Goal: Task Accomplishment & Management: Manage account settings

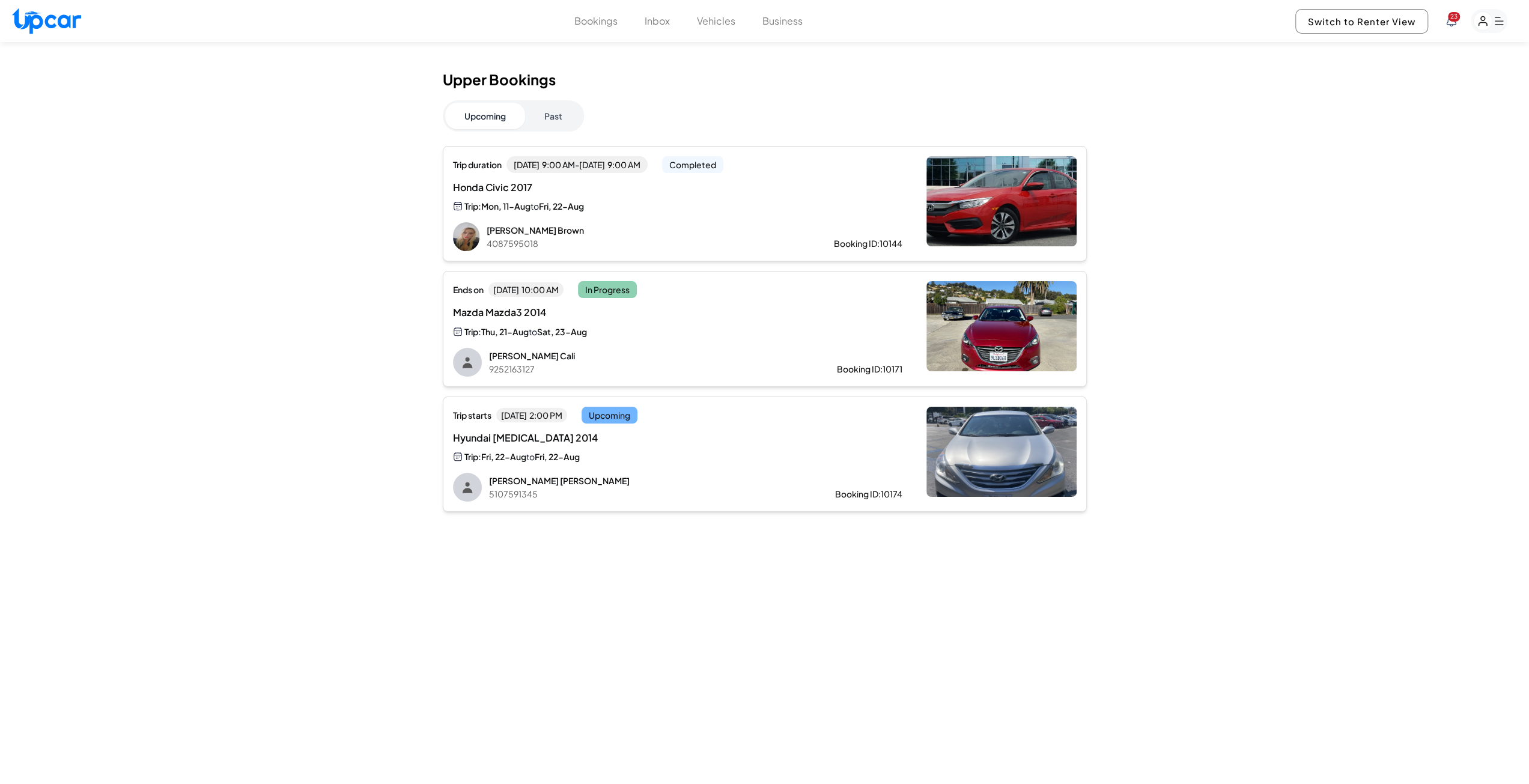
click at [558, 455] on span "Fri, 22-Aug" at bounding box center [556, 457] width 45 height 11
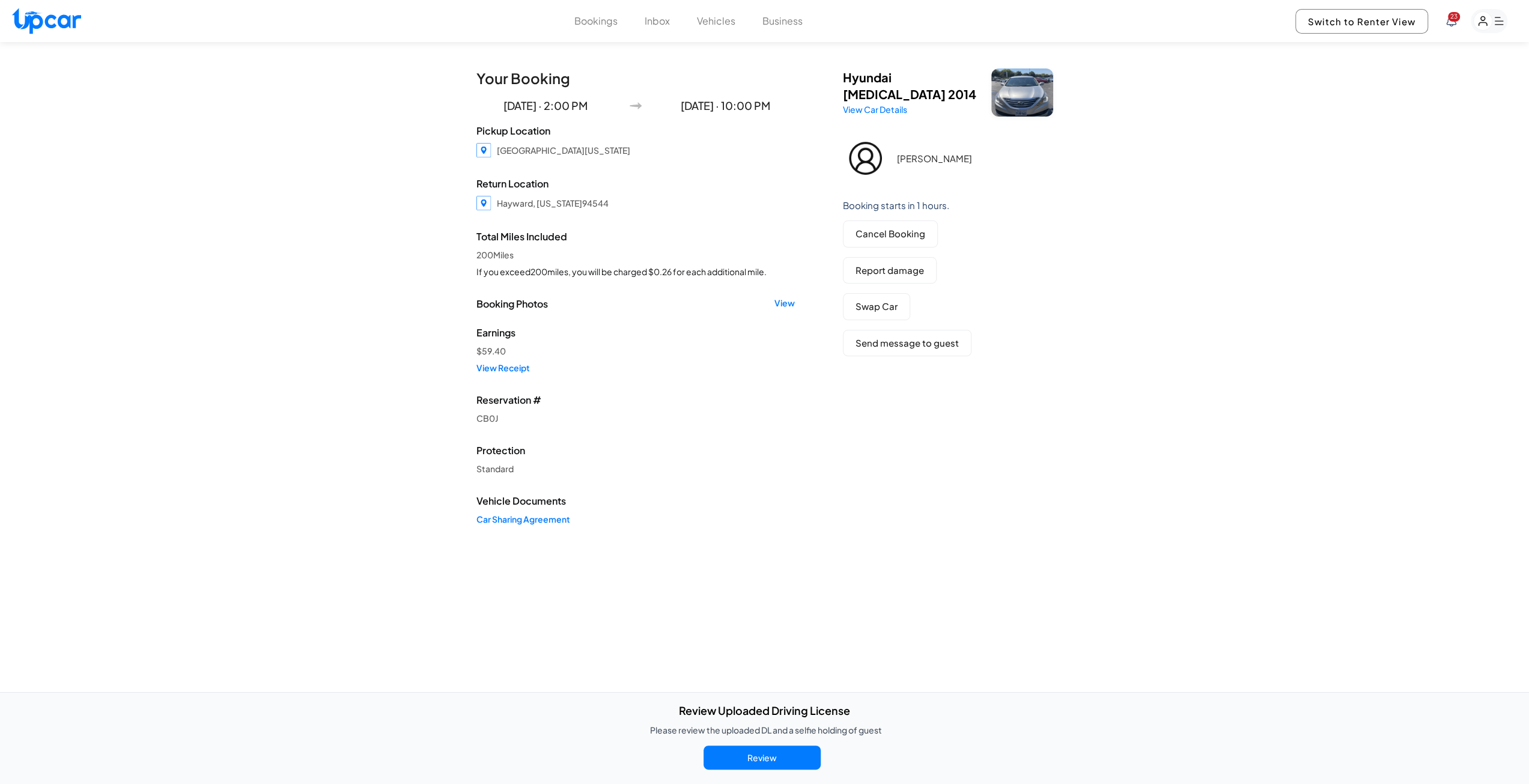
click at [599, 27] on button "Bookings" at bounding box center [596, 21] width 43 height 14
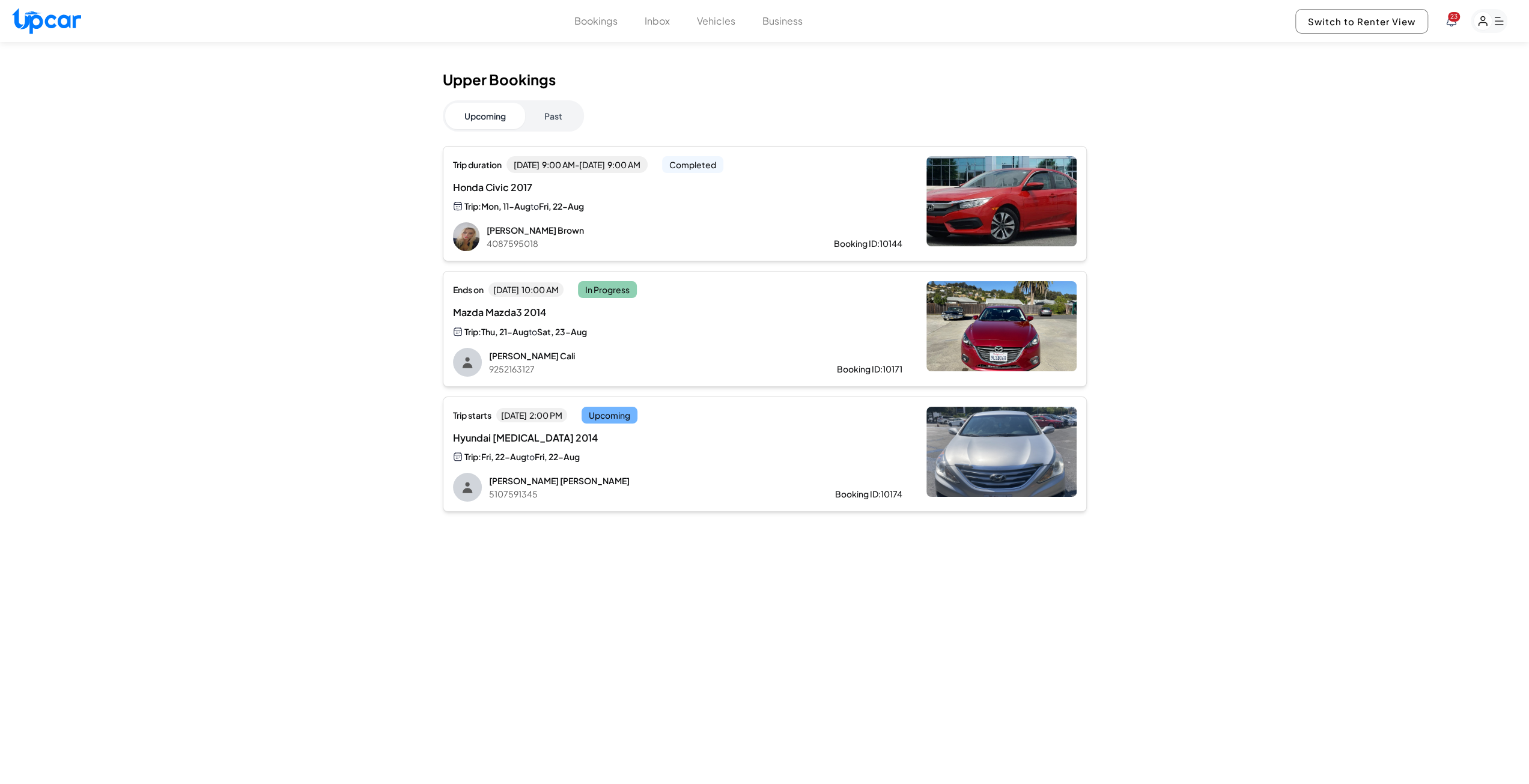
click at [717, 195] on div "Honda Civic 2017 Trip: Mon, 11-Aug to Fri, 22-Aug" at bounding box center [678, 197] width 450 height 33
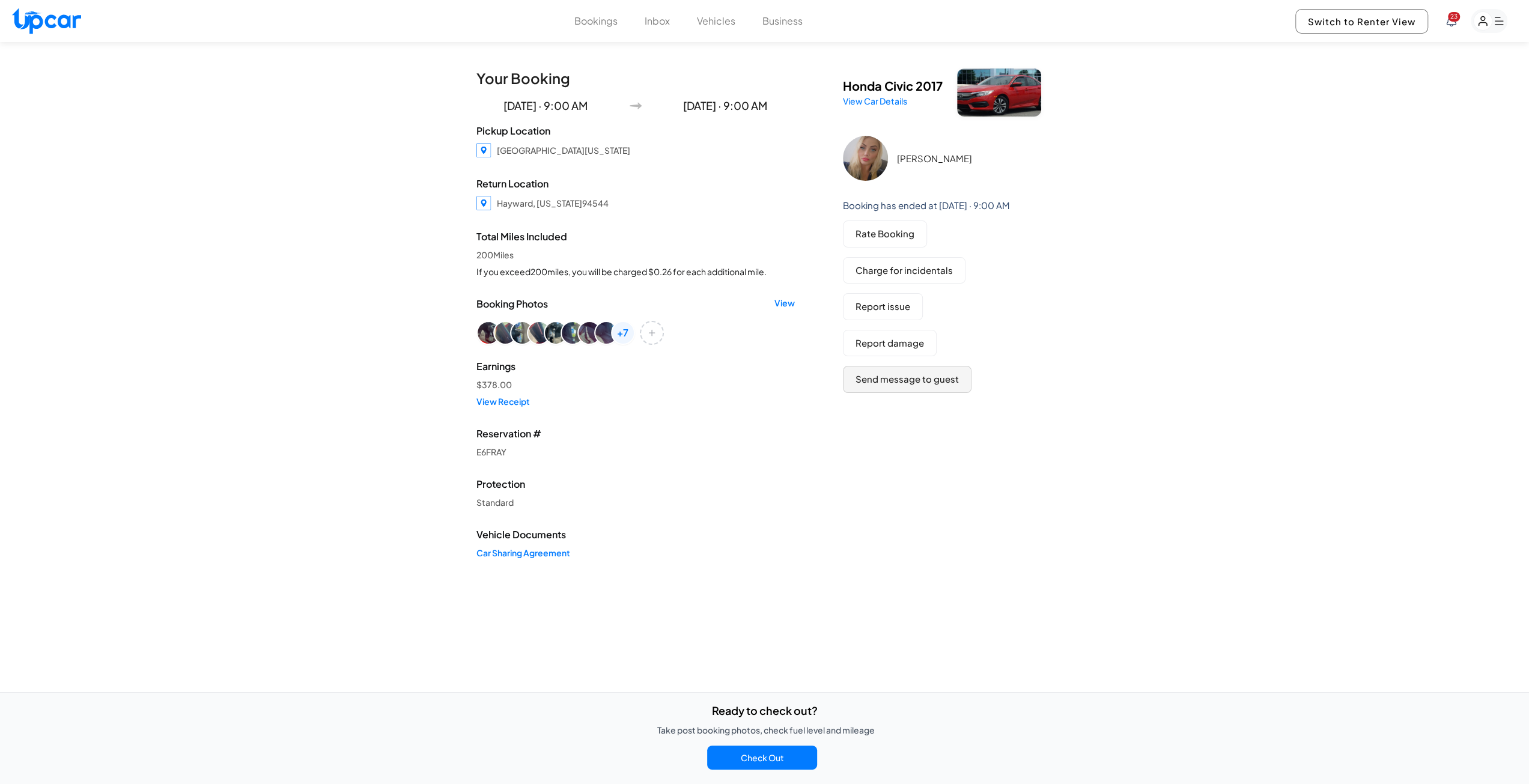
click at [900, 382] on button "Send message to guest" at bounding box center [908, 379] width 129 height 27
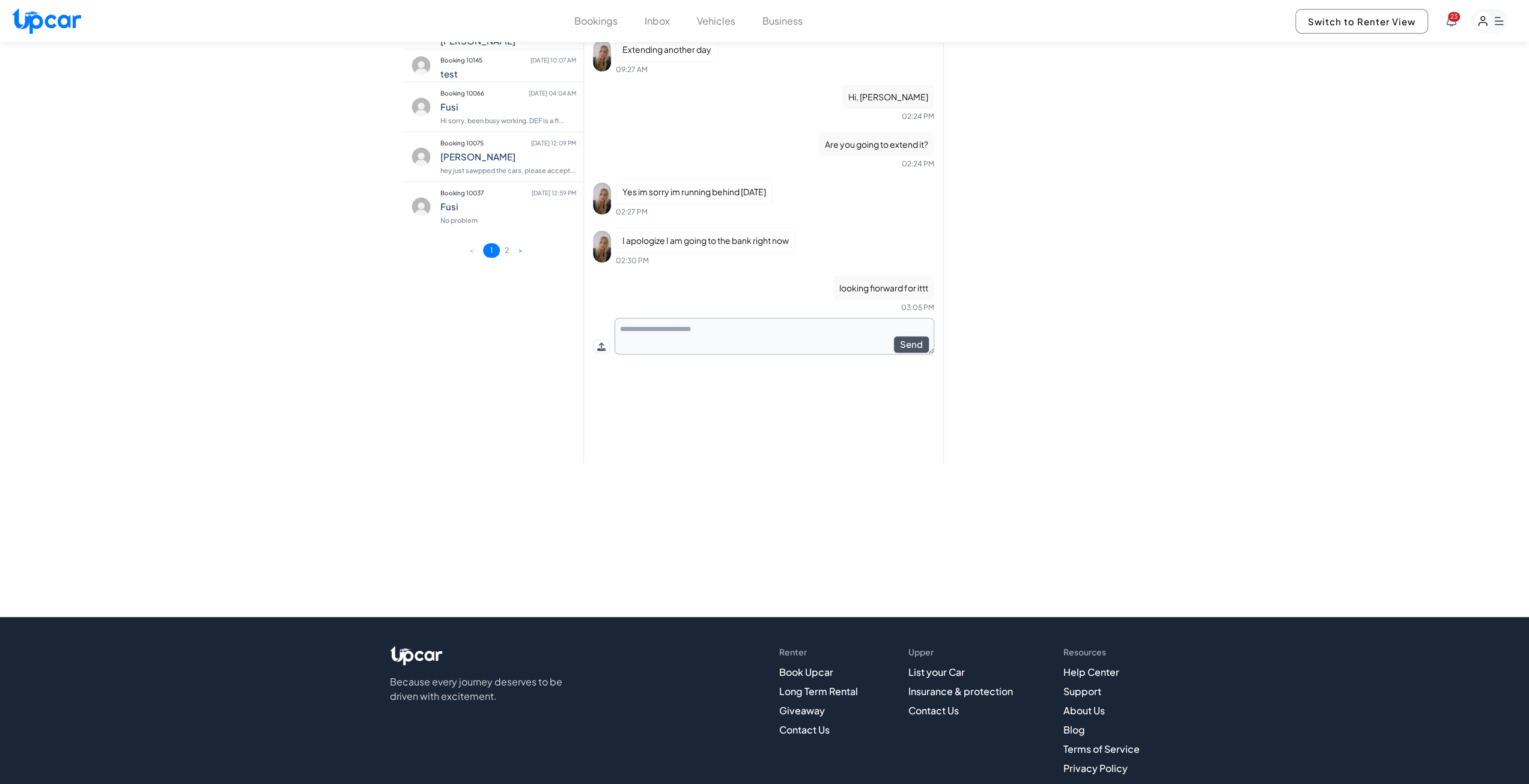
scroll to position [330, 0]
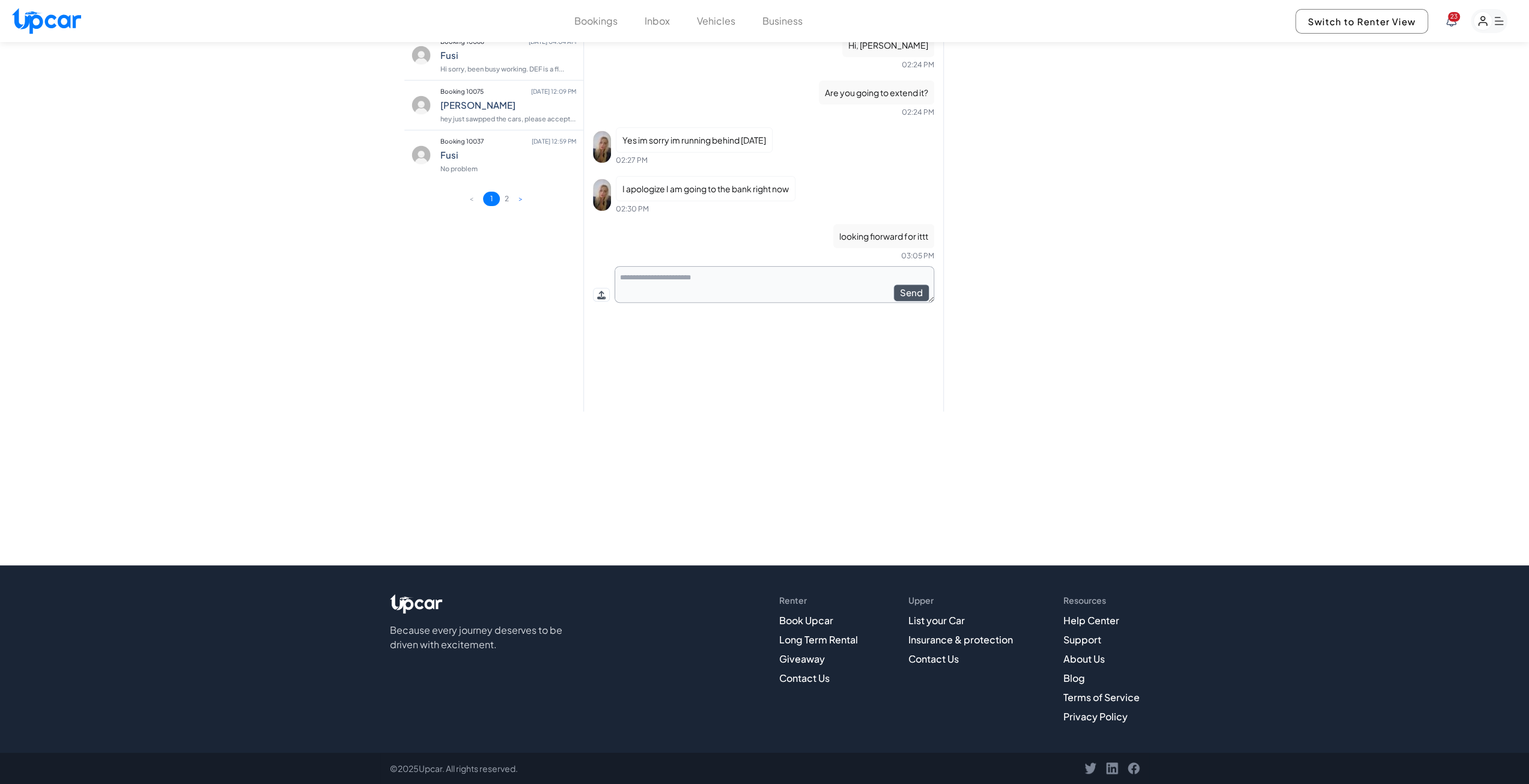
click at [662, 282] on textarea at bounding box center [774, 284] width 320 height 37
type textarea "**********"
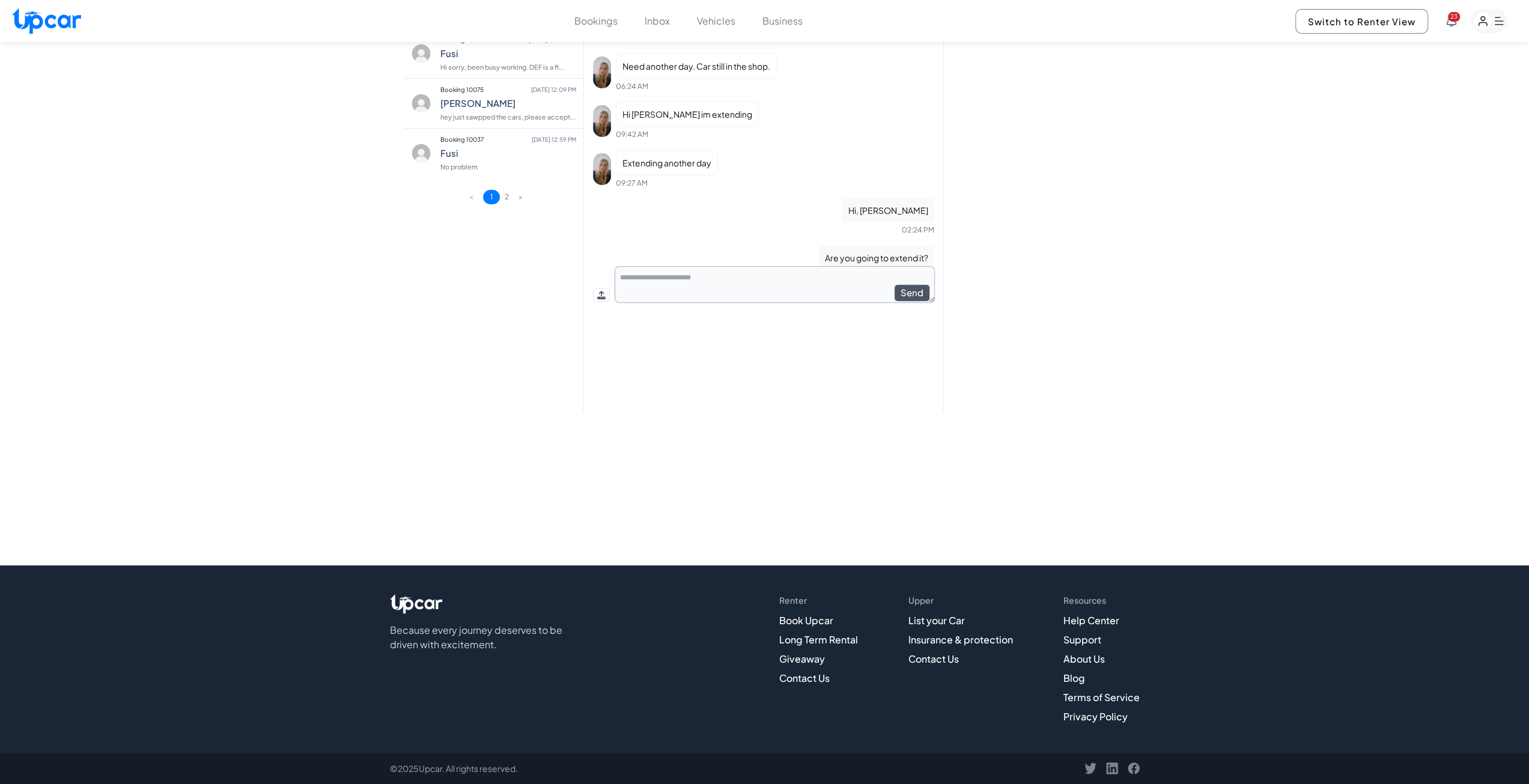
scroll to position [92, 0]
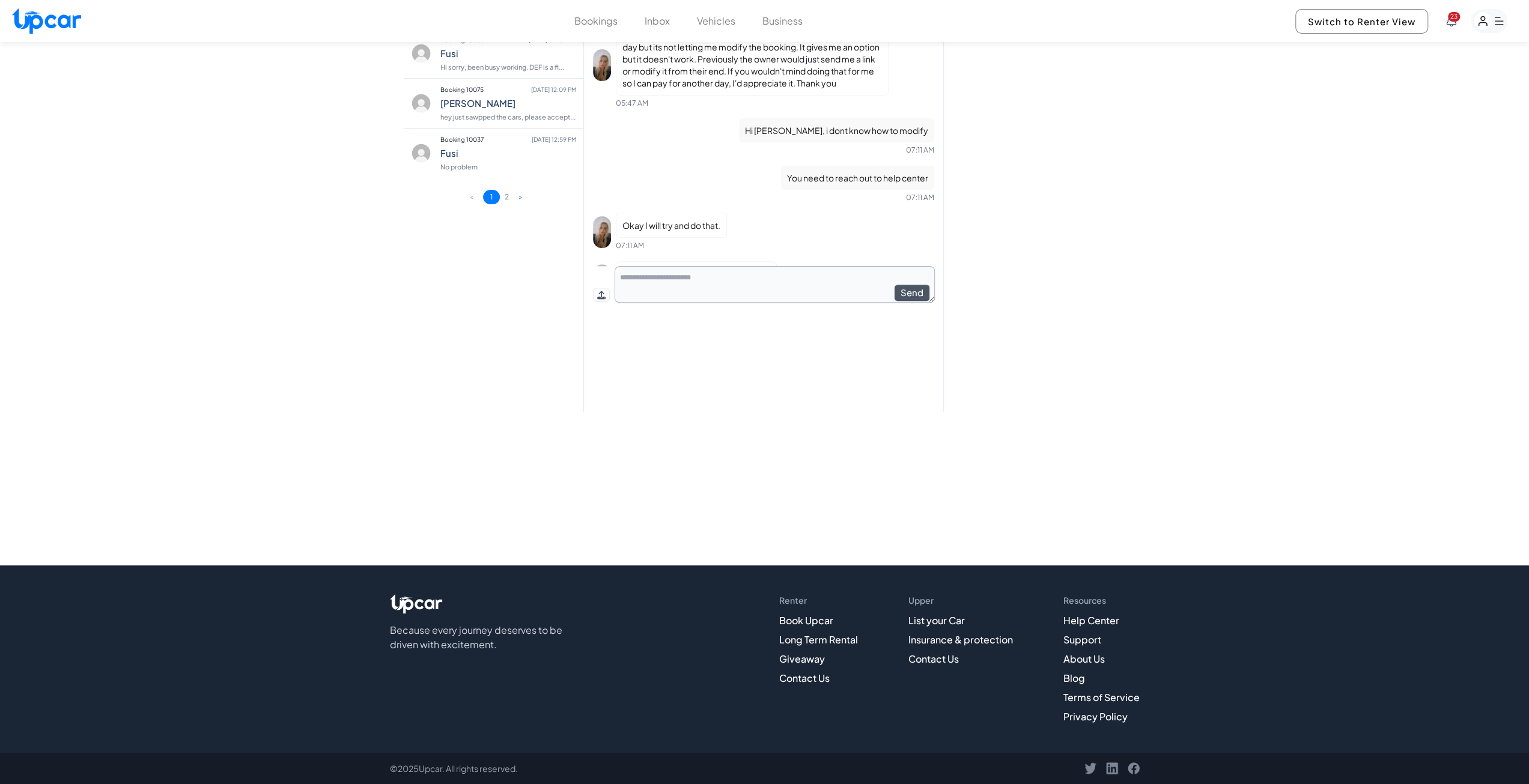
click at [592, 25] on button "Bookings" at bounding box center [596, 21] width 43 height 14
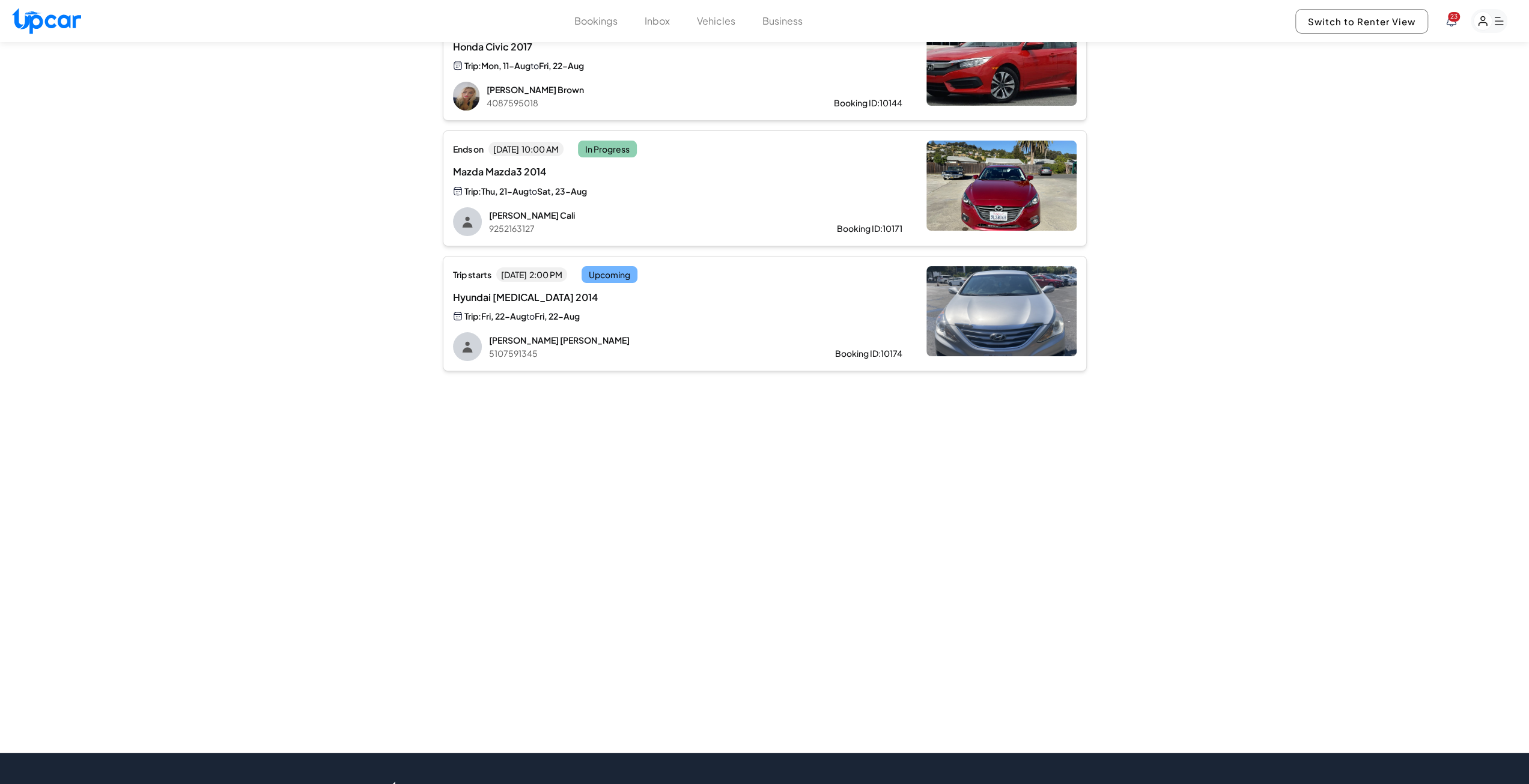
scroll to position [27, 0]
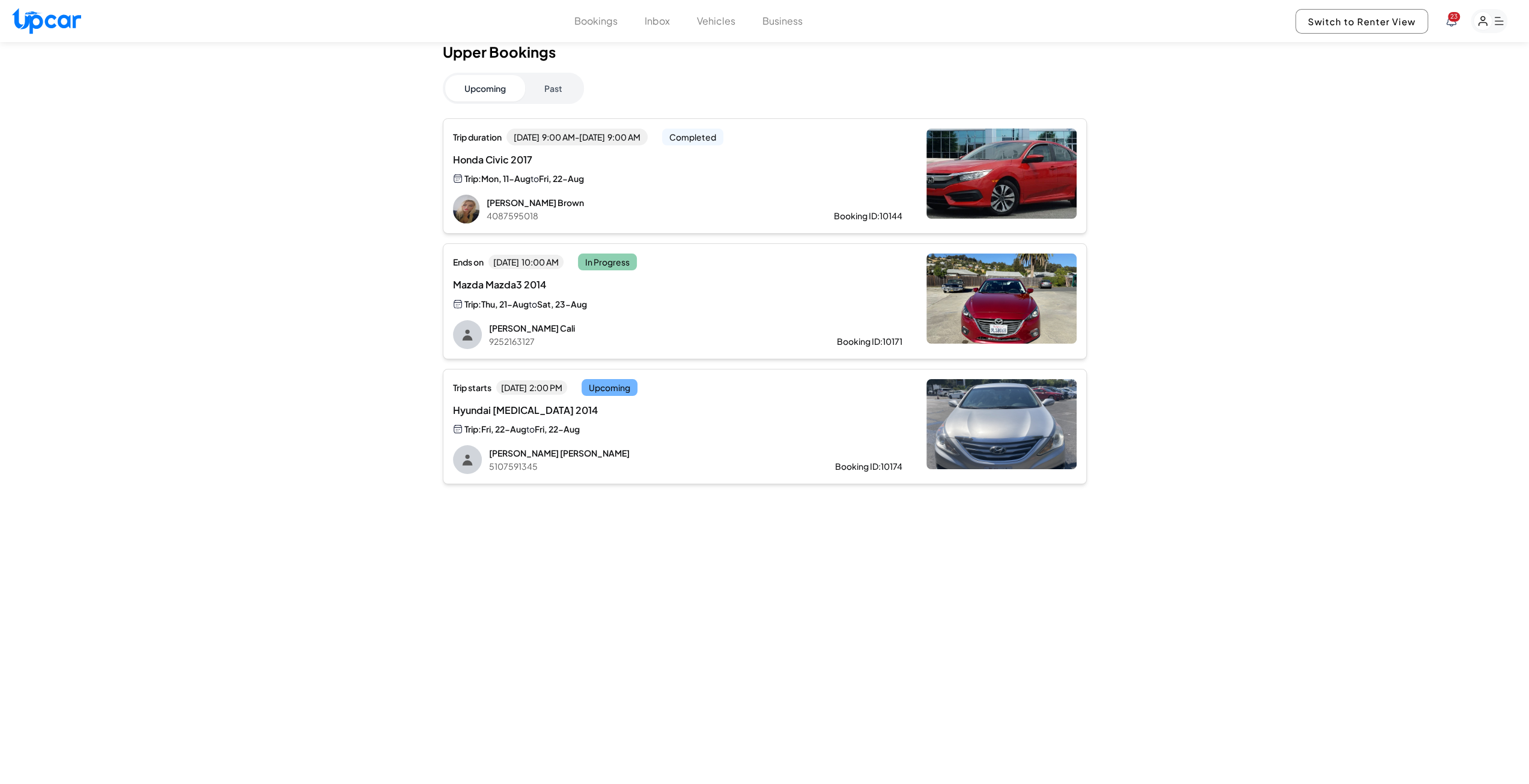
click at [526, 405] on span "Hyundai [MEDICAL_DATA] 2014" at bounding box center [577, 410] width 247 height 14
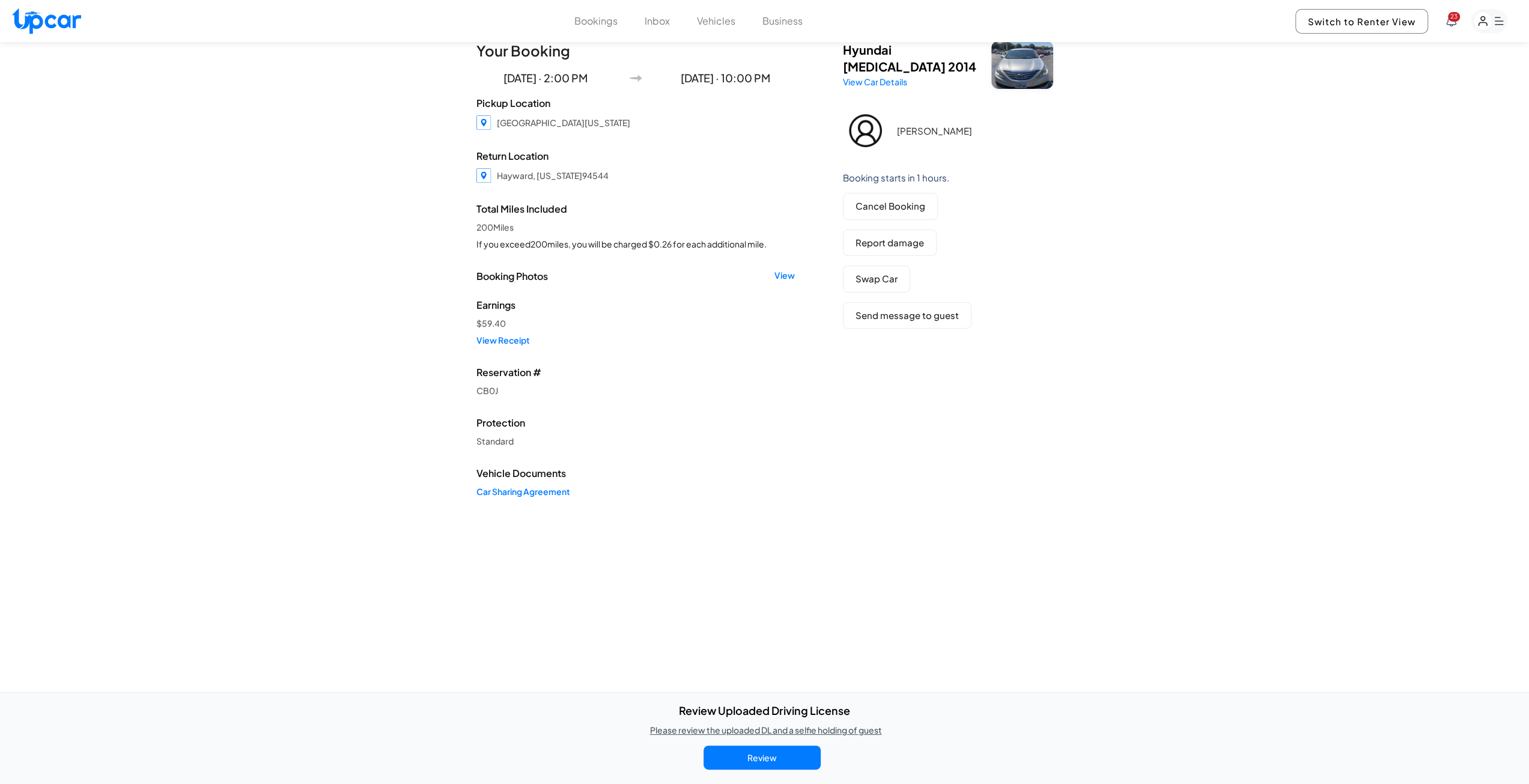
click at [798, 732] on p "Please review the uploaded DL and a selfie holding of guest" at bounding box center [766, 729] width 232 height 12
click at [759, 729] on p "Please review the uploaded DL and a selfie holding of guest" at bounding box center [766, 729] width 232 height 12
click at [721, 730] on p "Please review the uploaded DL and a selfie holding of guest" at bounding box center [766, 729] width 232 height 12
click at [768, 750] on button "Review" at bounding box center [761, 757] width 117 height 24
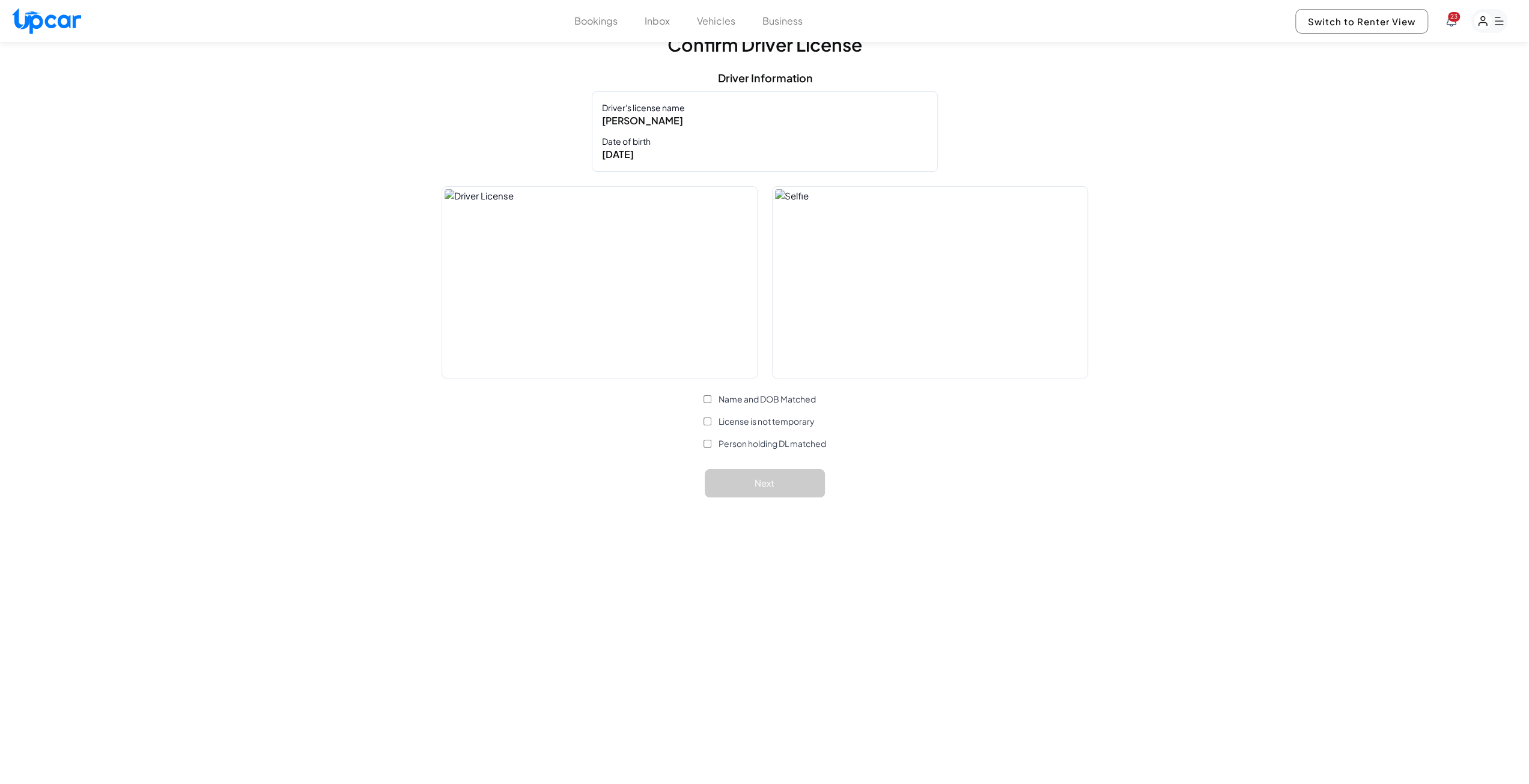
click at [707, 402] on label "Name and DOB Matched" at bounding box center [760, 399] width 113 height 12
click at [764, 481] on button "Next" at bounding box center [765, 483] width 121 height 28
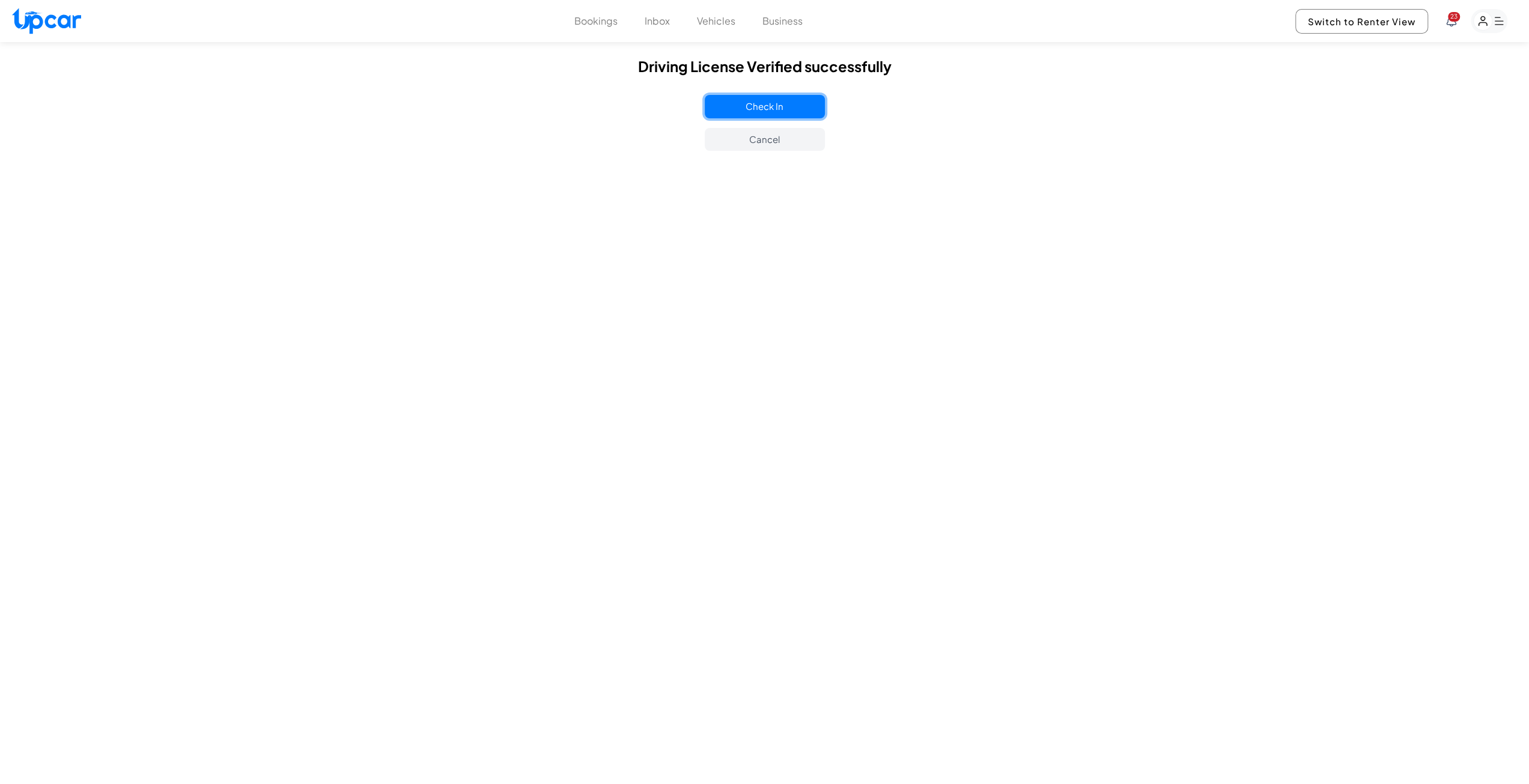
click at [769, 106] on button "Check In" at bounding box center [765, 106] width 121 height 24
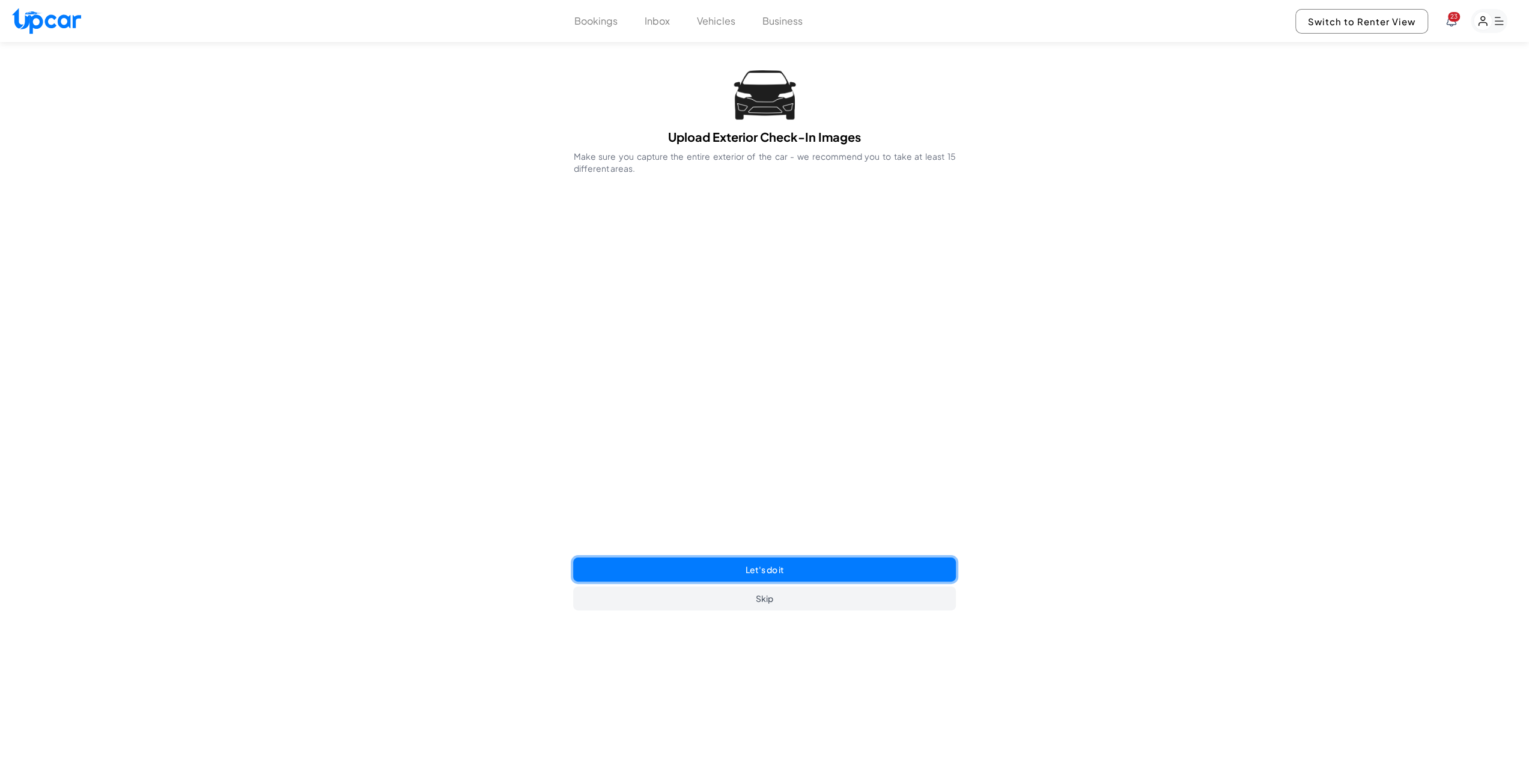
click at [763, 562] on button "Let's do it" at bounding box center [764, 568] width 382 height 24
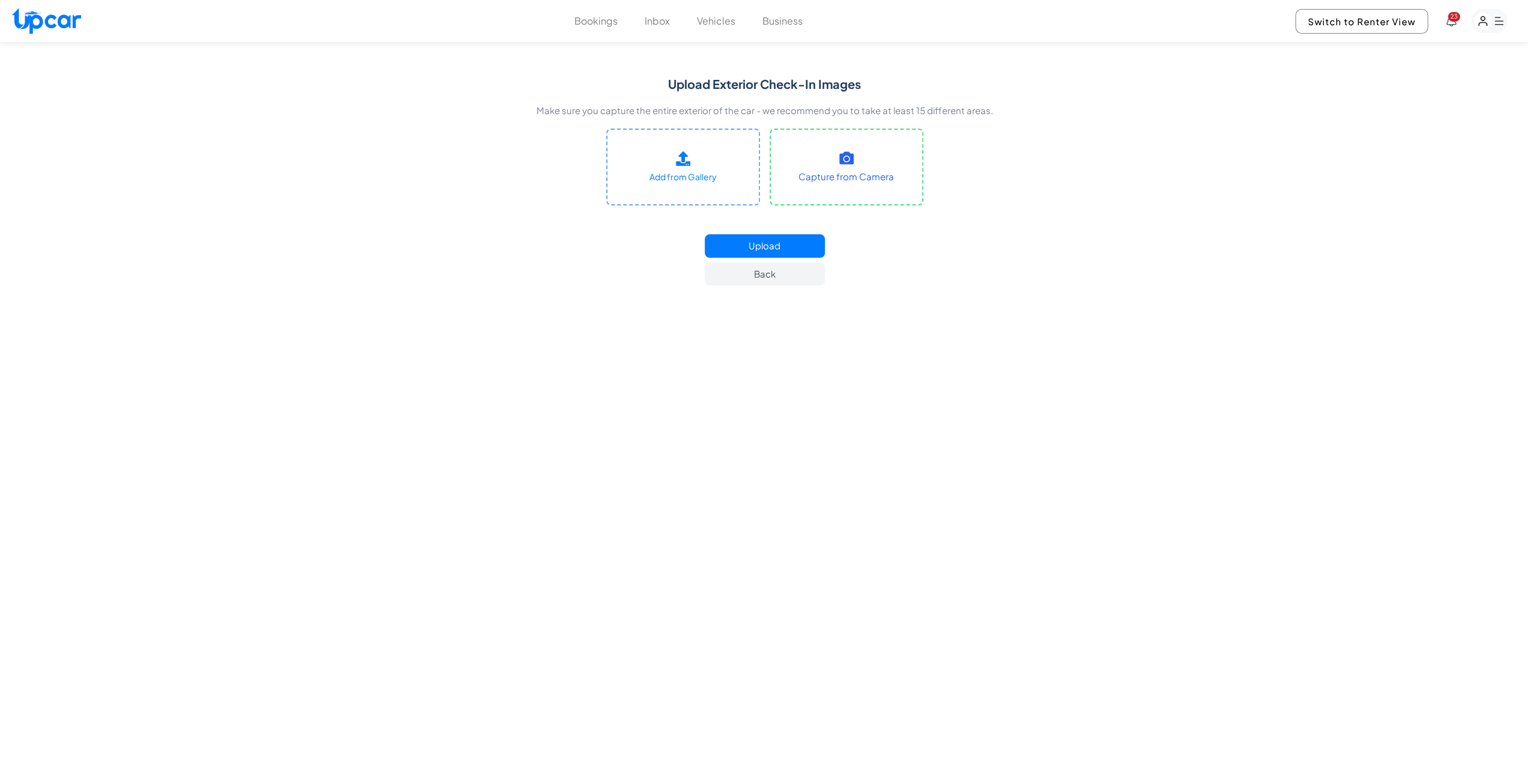
click at [695, 33] on div "Bookings Inbox Vehicles Business 23 Switch to Renter View 23" at bounding box center [764, 21] width 1529 height 42
click at [702, 25] on button "Vehicles" at bounding box center [717, 21] width 39 height 14
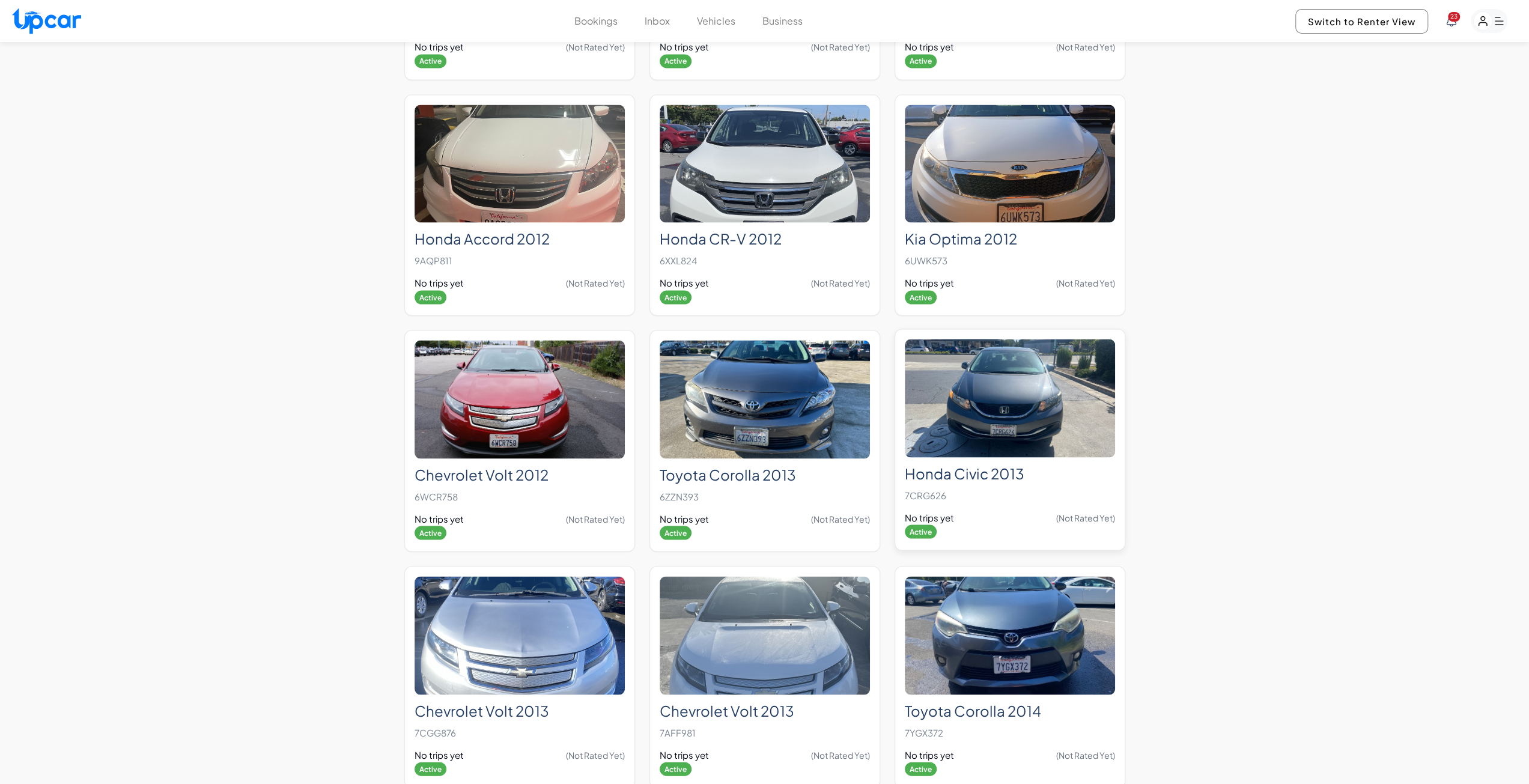
scroll to position [1741, 0]
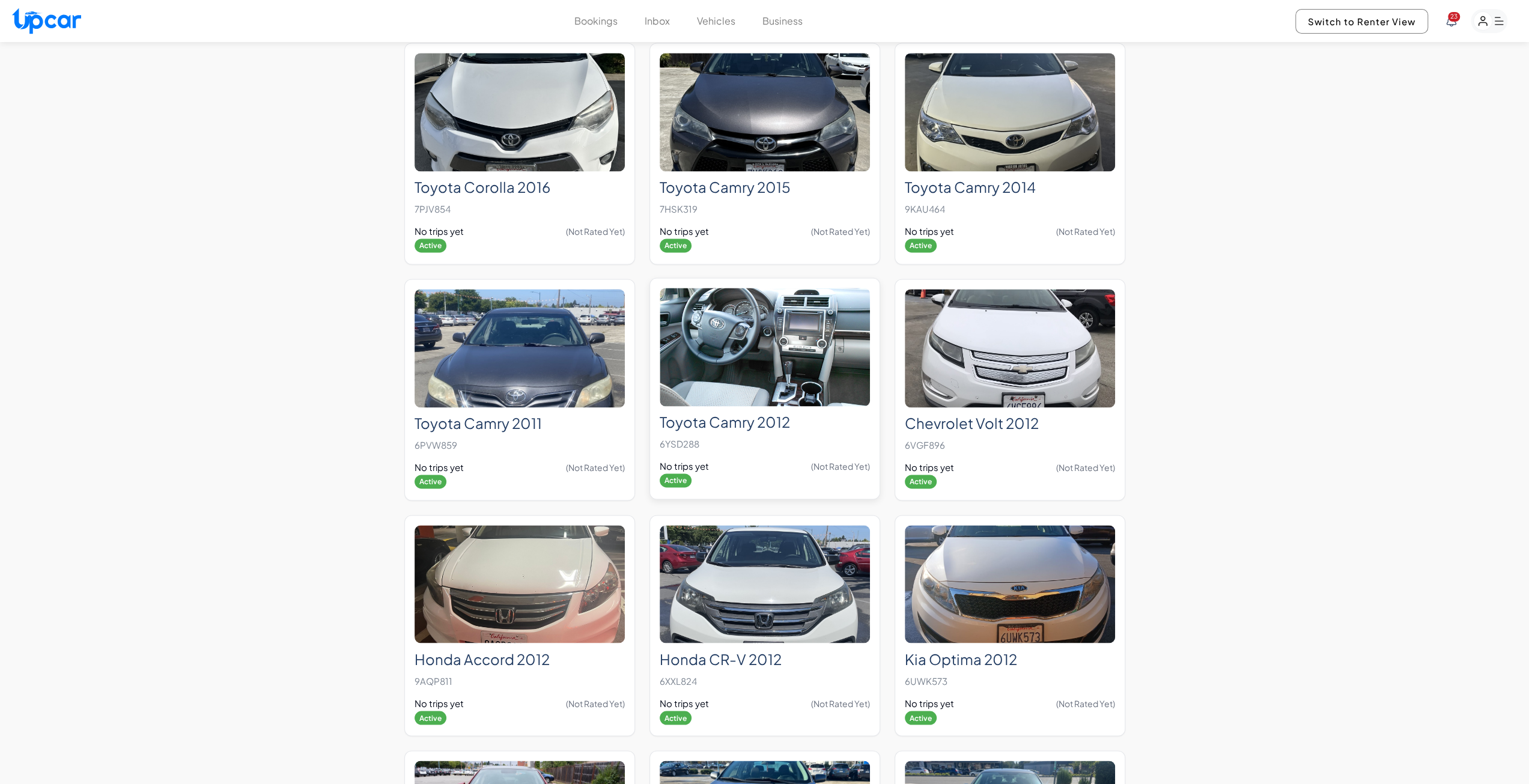
click at [778, 361] on img at bounding box center [764, 347] width 210 height 118
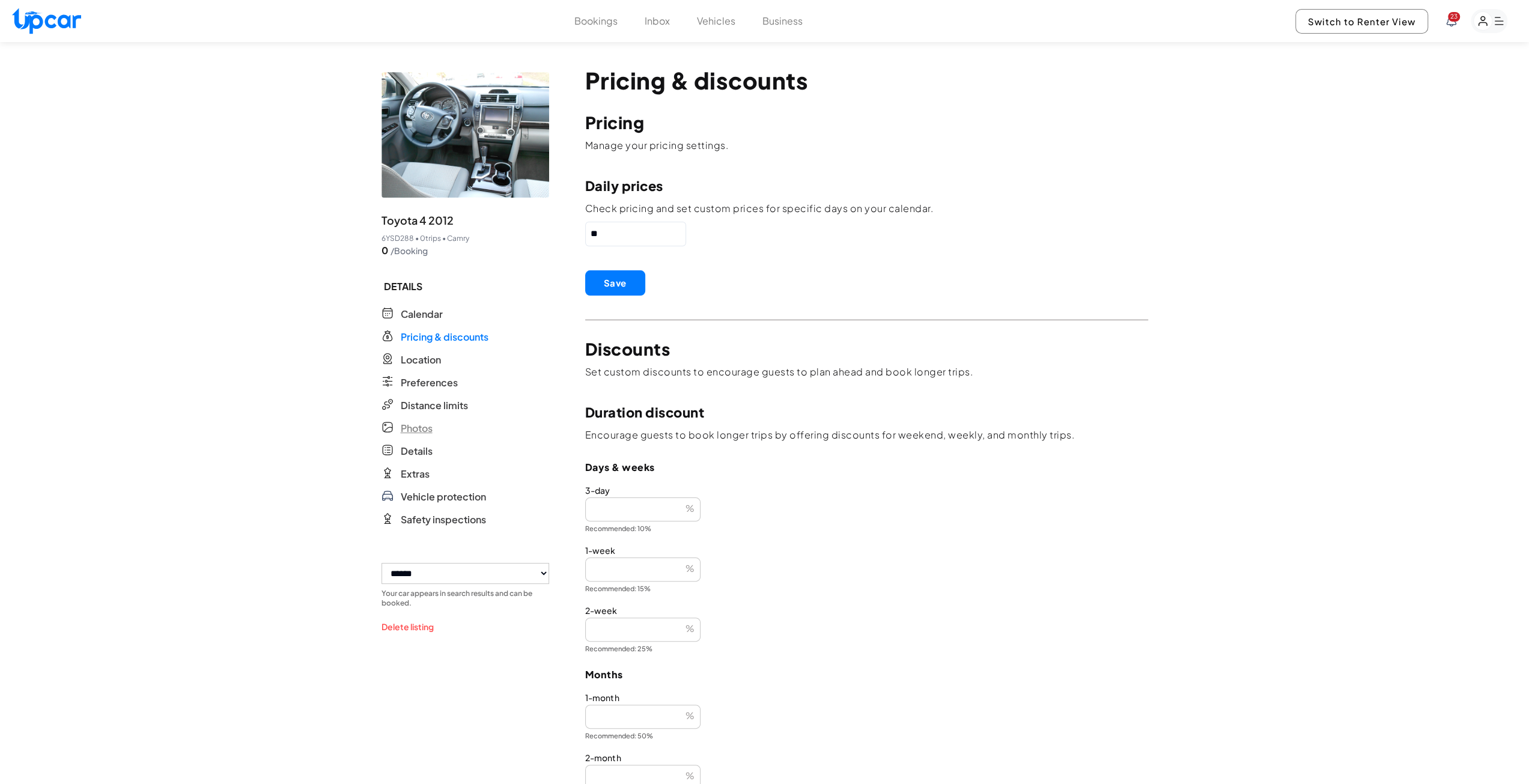
click at [420, 429] on span "Photos" at bounding box center [416, 428] width 32 height 14
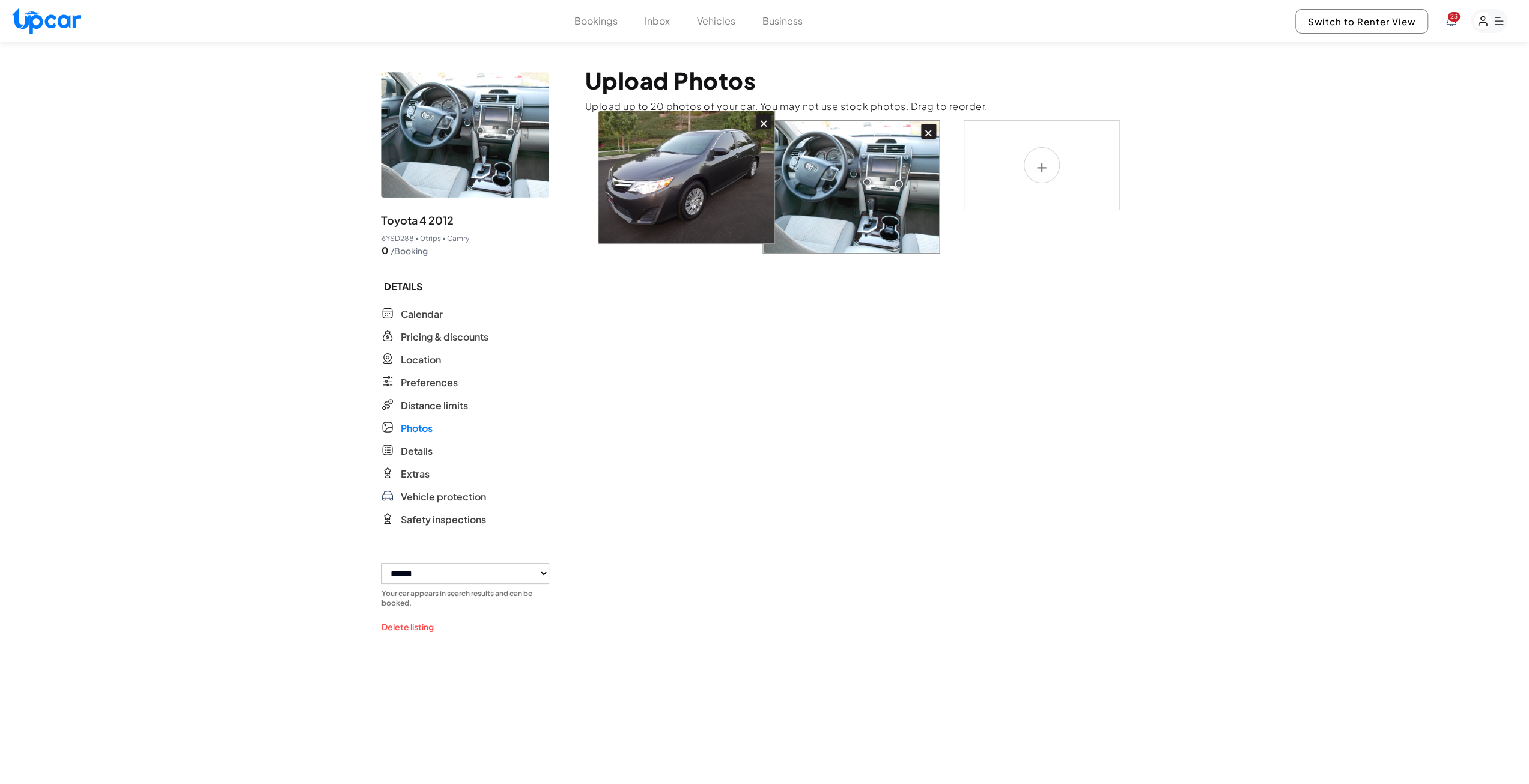
drag, startPoint x: 814, startPoint y: 218, endPoint x: 616, endPoint y: 209, distance: 198.2
click at [616, 209] on div "× ×" at bounding box center [867, 187] width 563 height 134
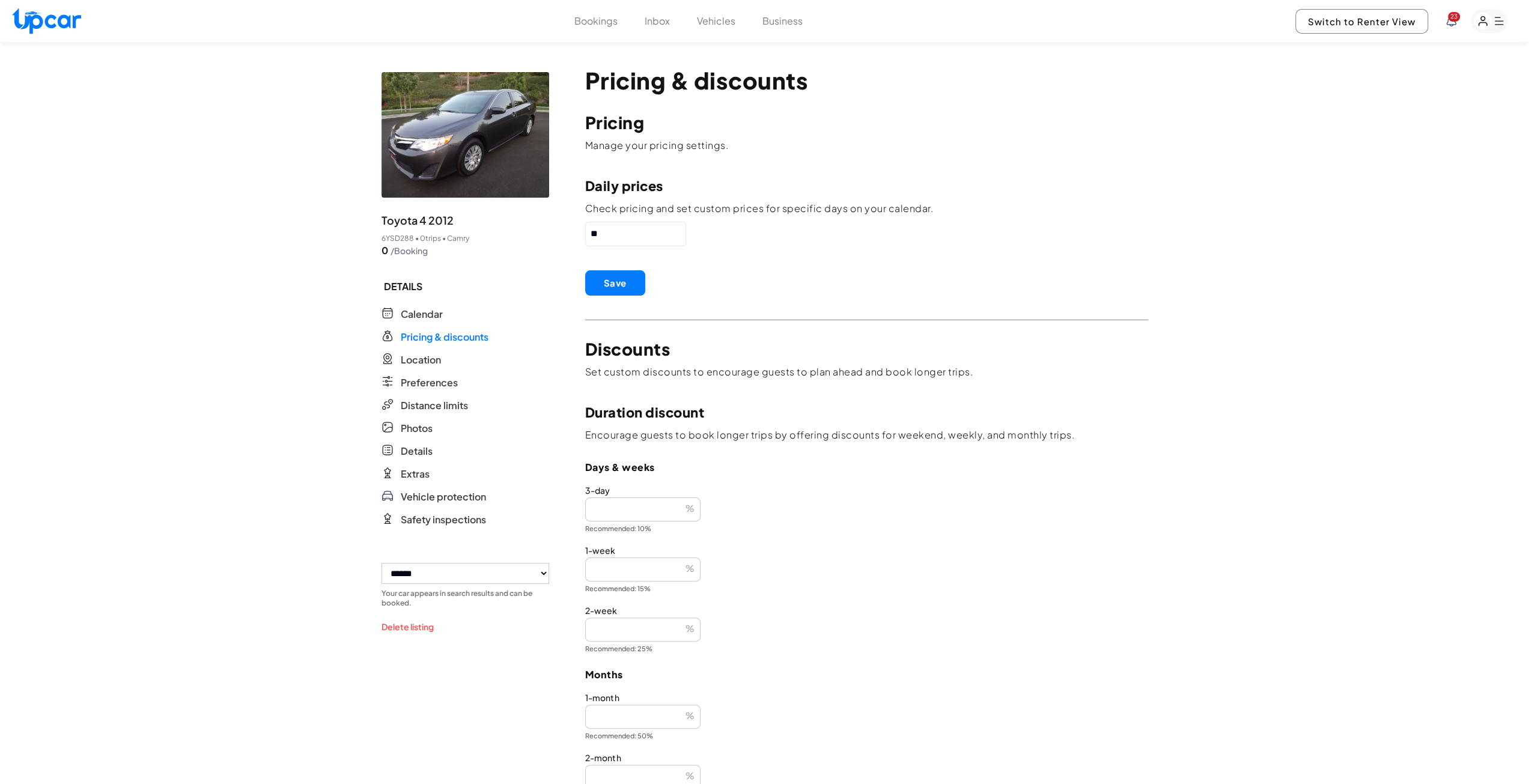
click at [614, 289] on button "Save" at bounding box center [615, 282] width 60 height 26
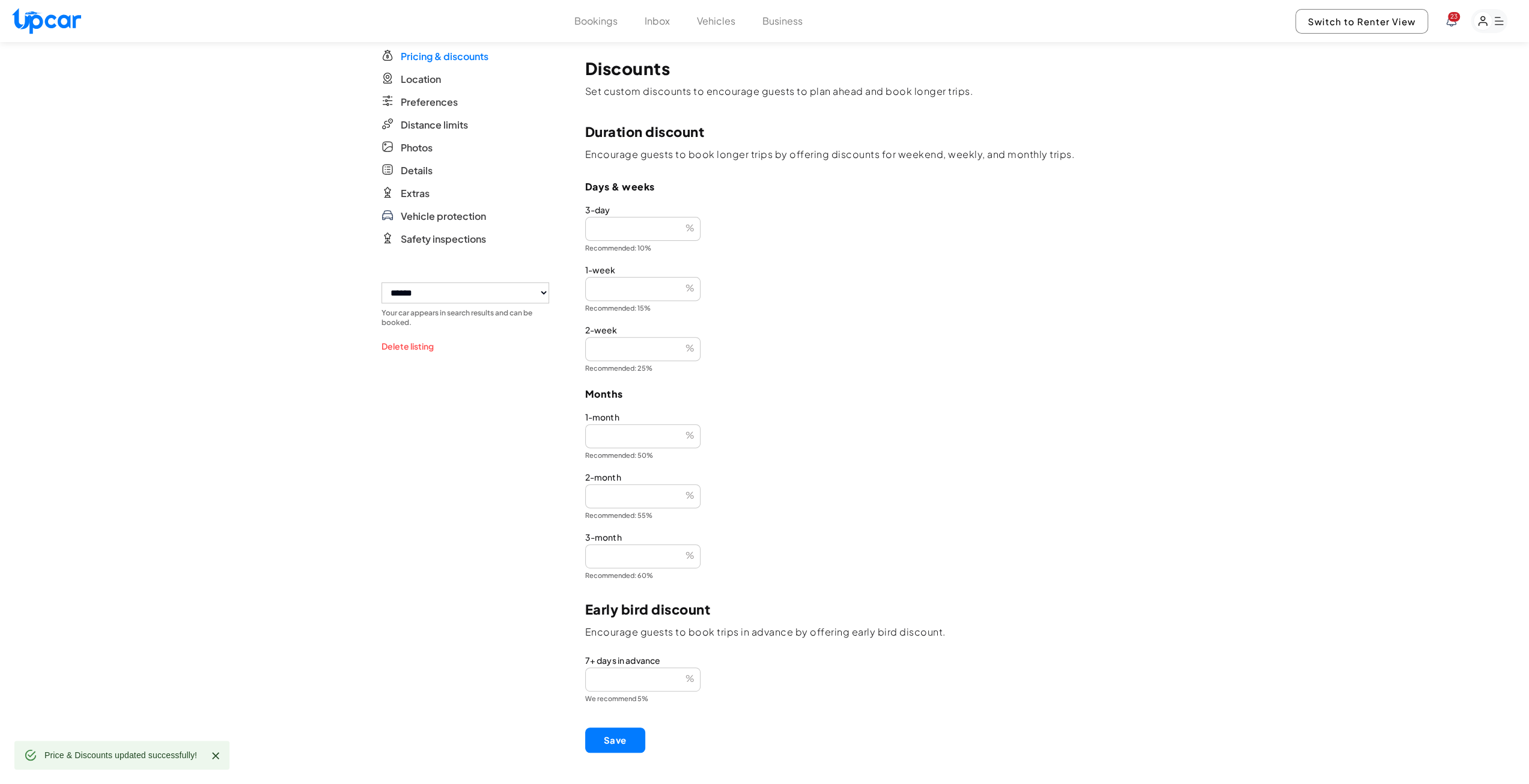
scroll to position [421, 0]
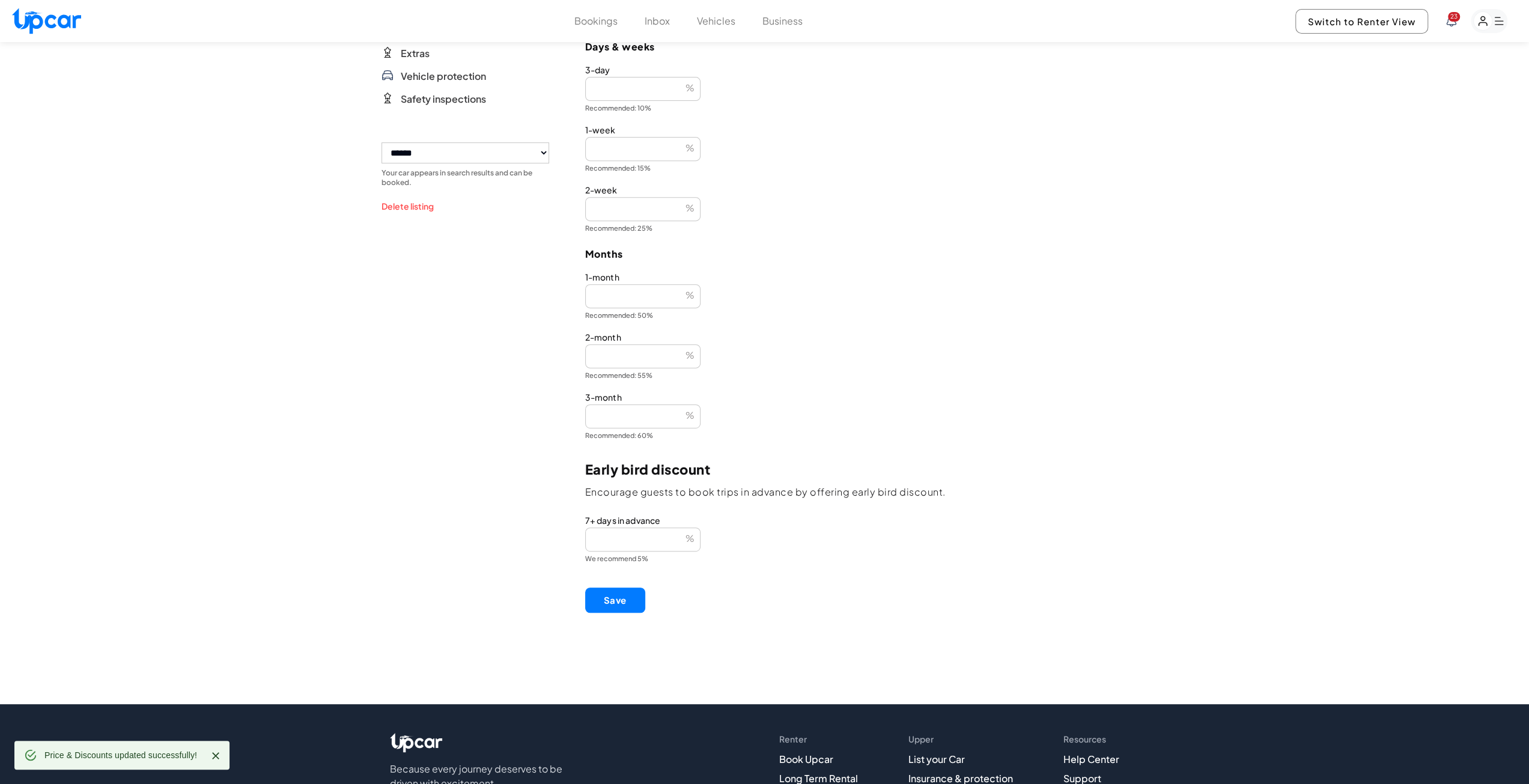
click at [623, 604] on button "Save" at bounding box center [615, 600] width 60 height 26
click at [703, 20] on button "Vehicles" at bounding box center [717, 21] width 39 height 14
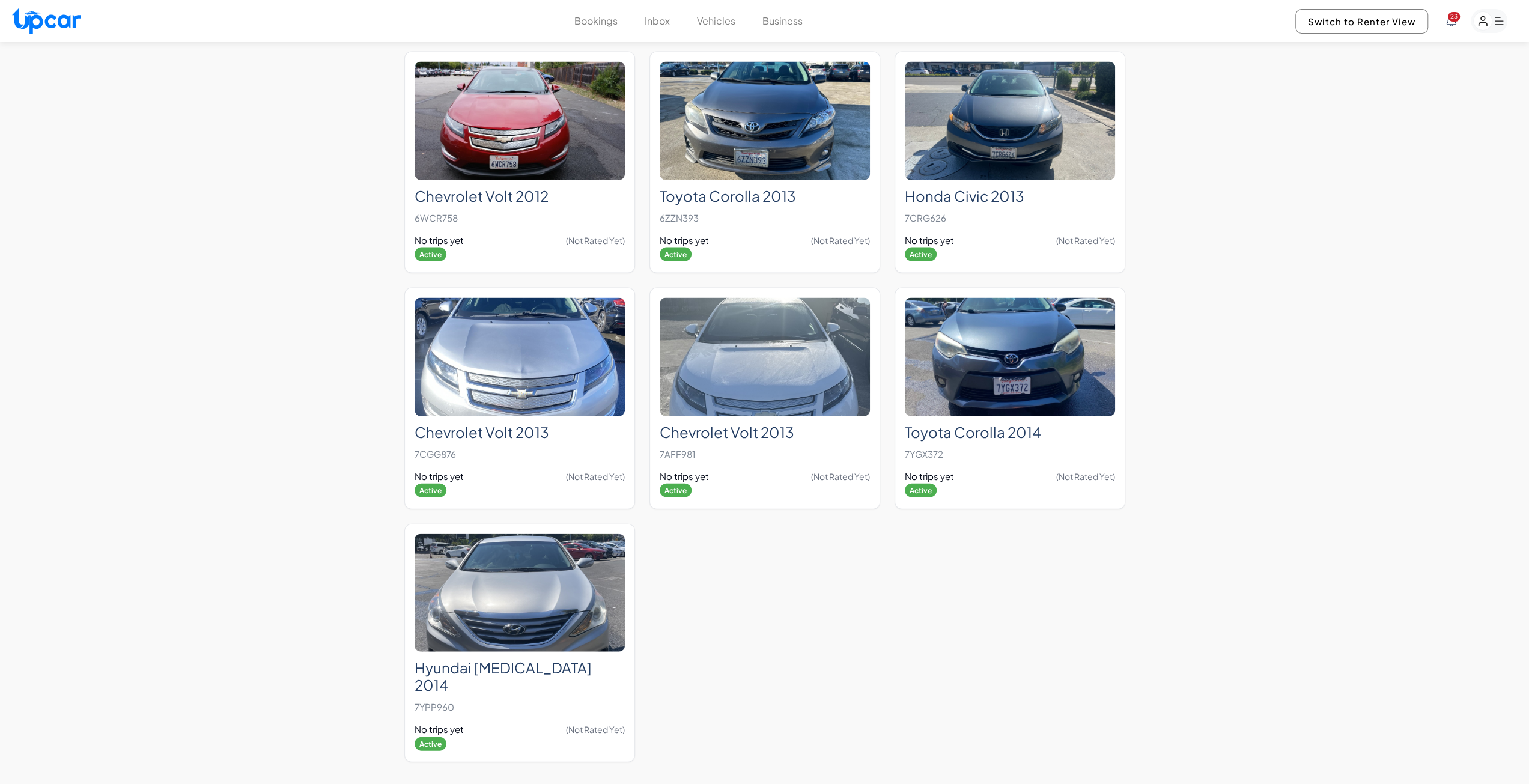
scroll to position [2642, 0]
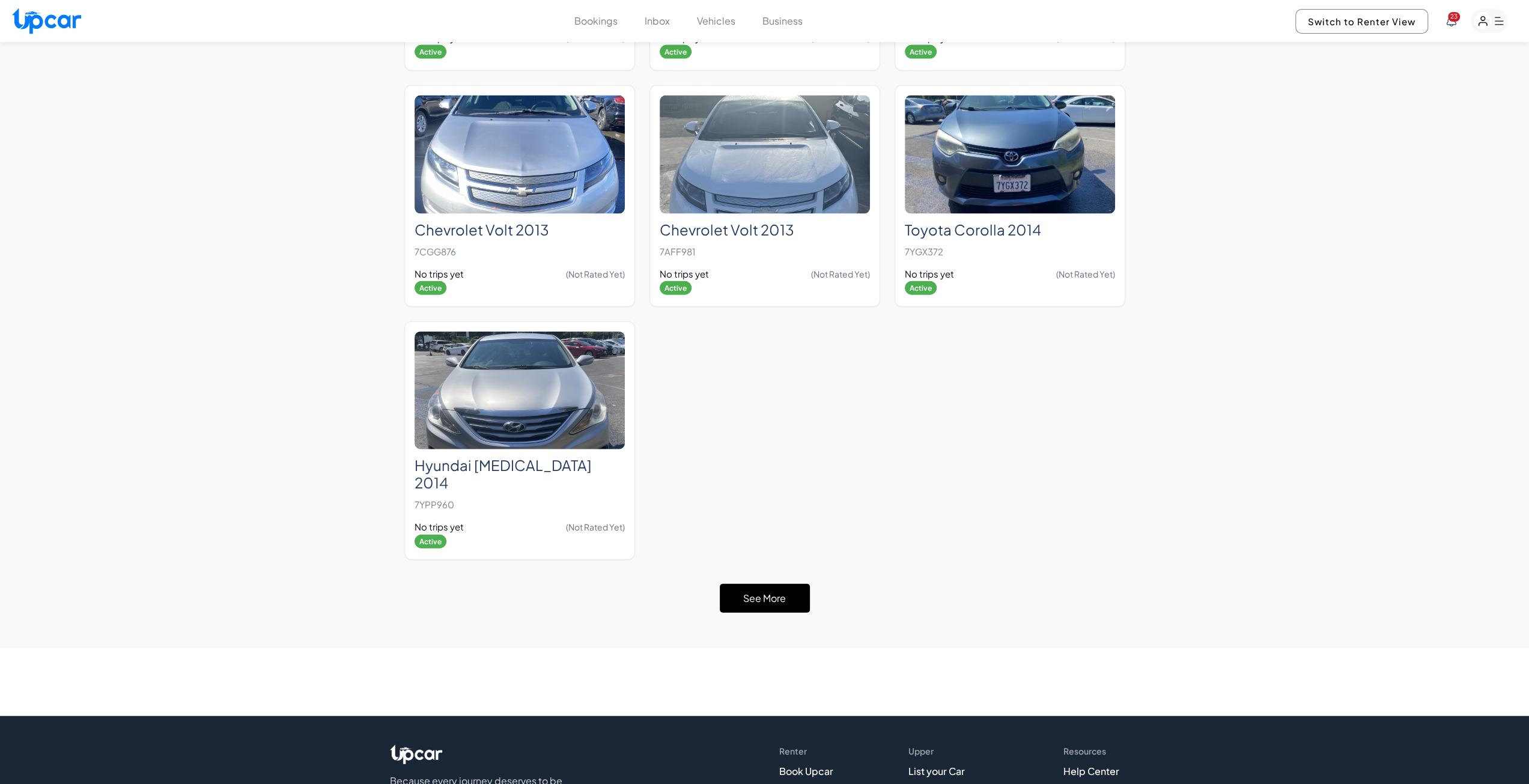
click at [770, 583] on button "See More" at bounding box center [765, 597] width 90 height 29
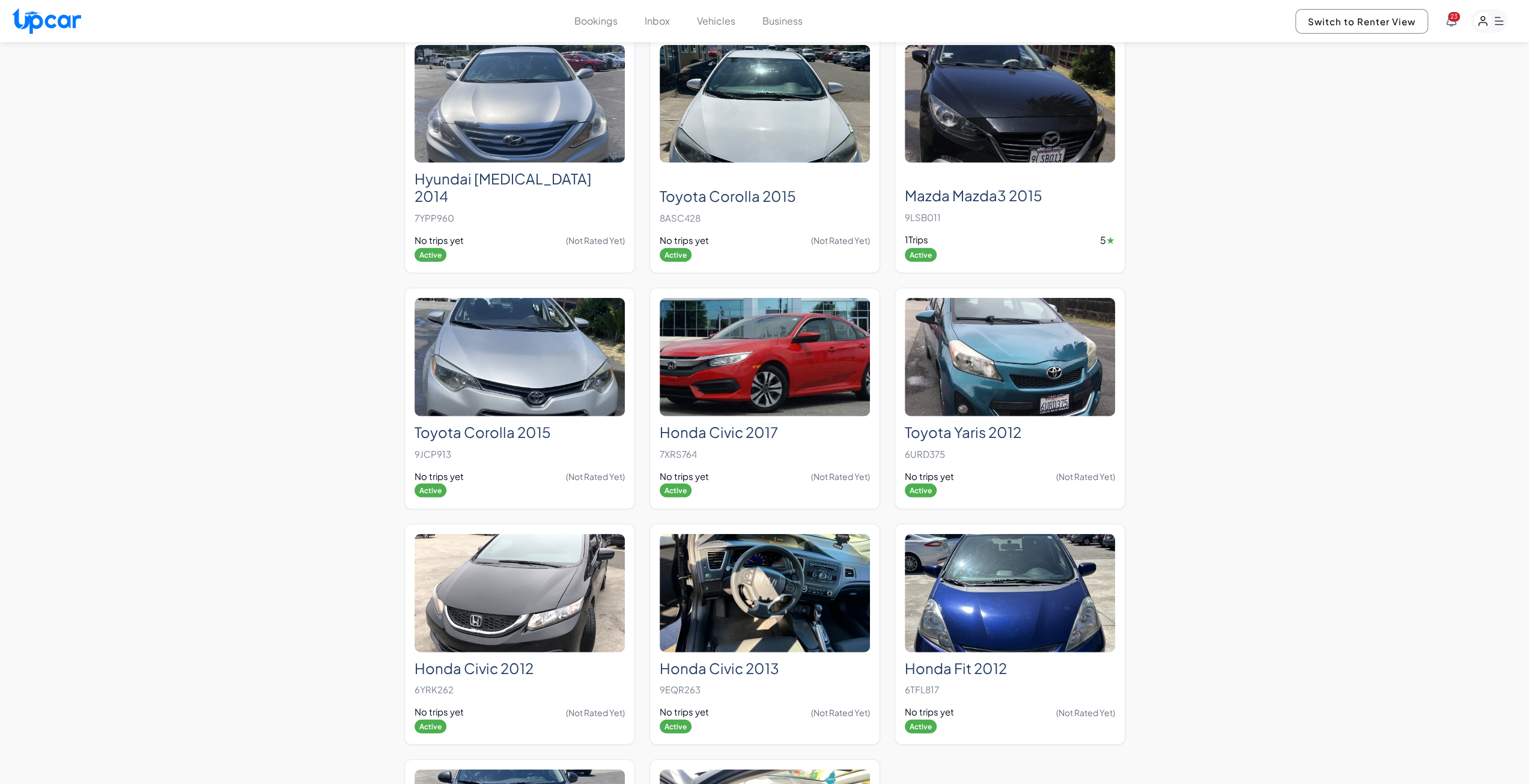
scroll to position [3123, 0]
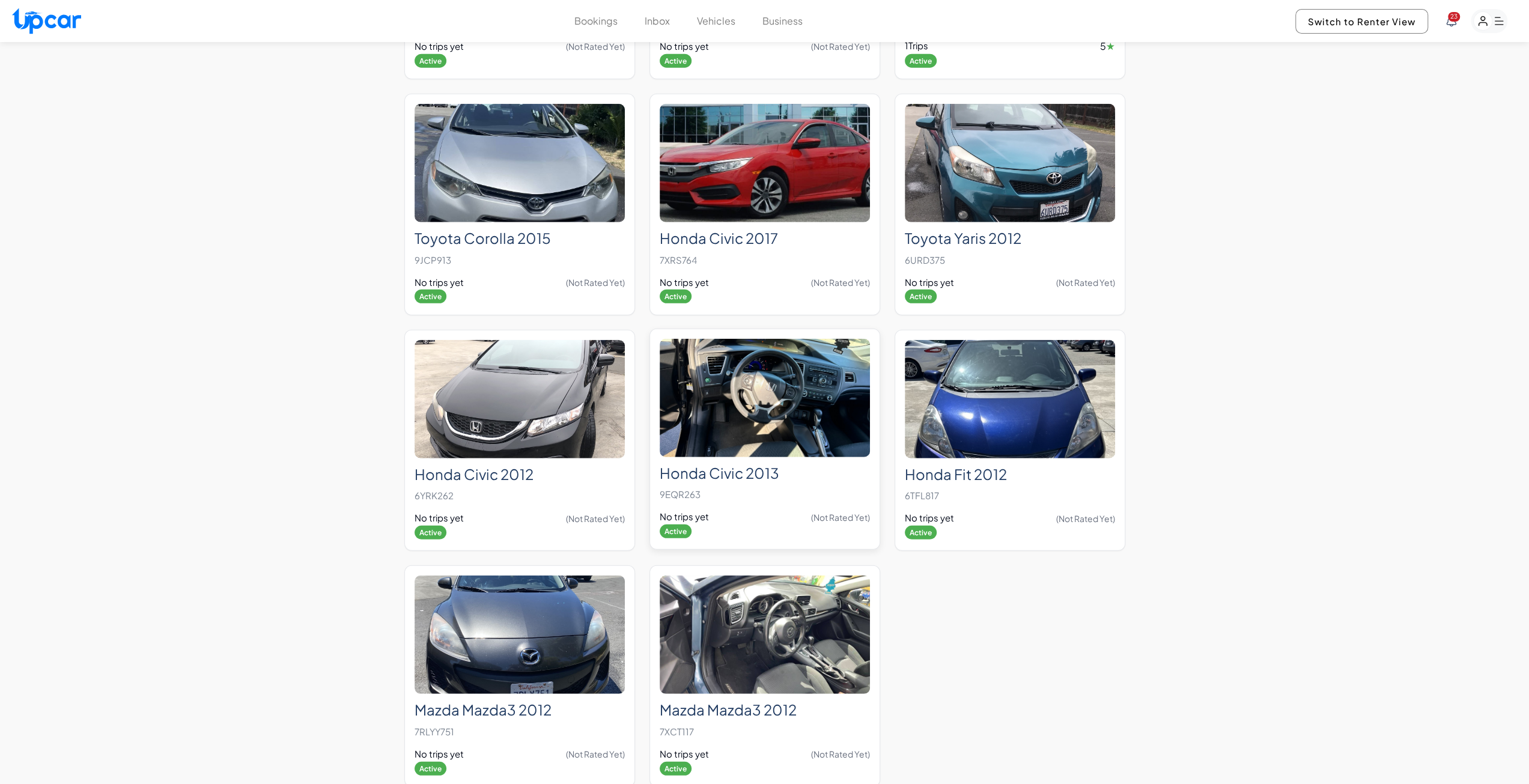
click at [739, 403] on img at bounding box center [764, 398] width 210 height 118
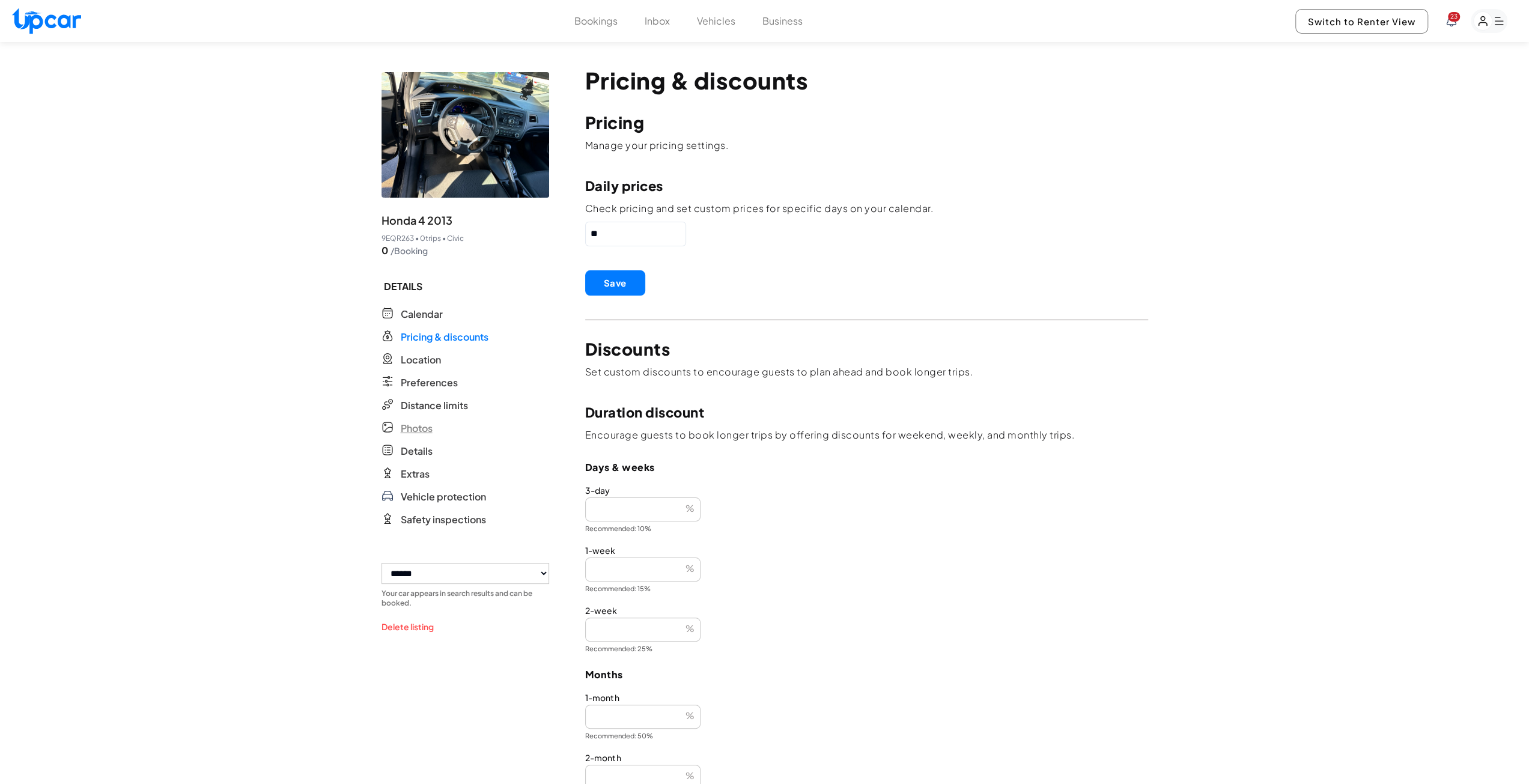
click at [425, 430] on span "Photos" at bounding box center [416, 428] width 32 height 14
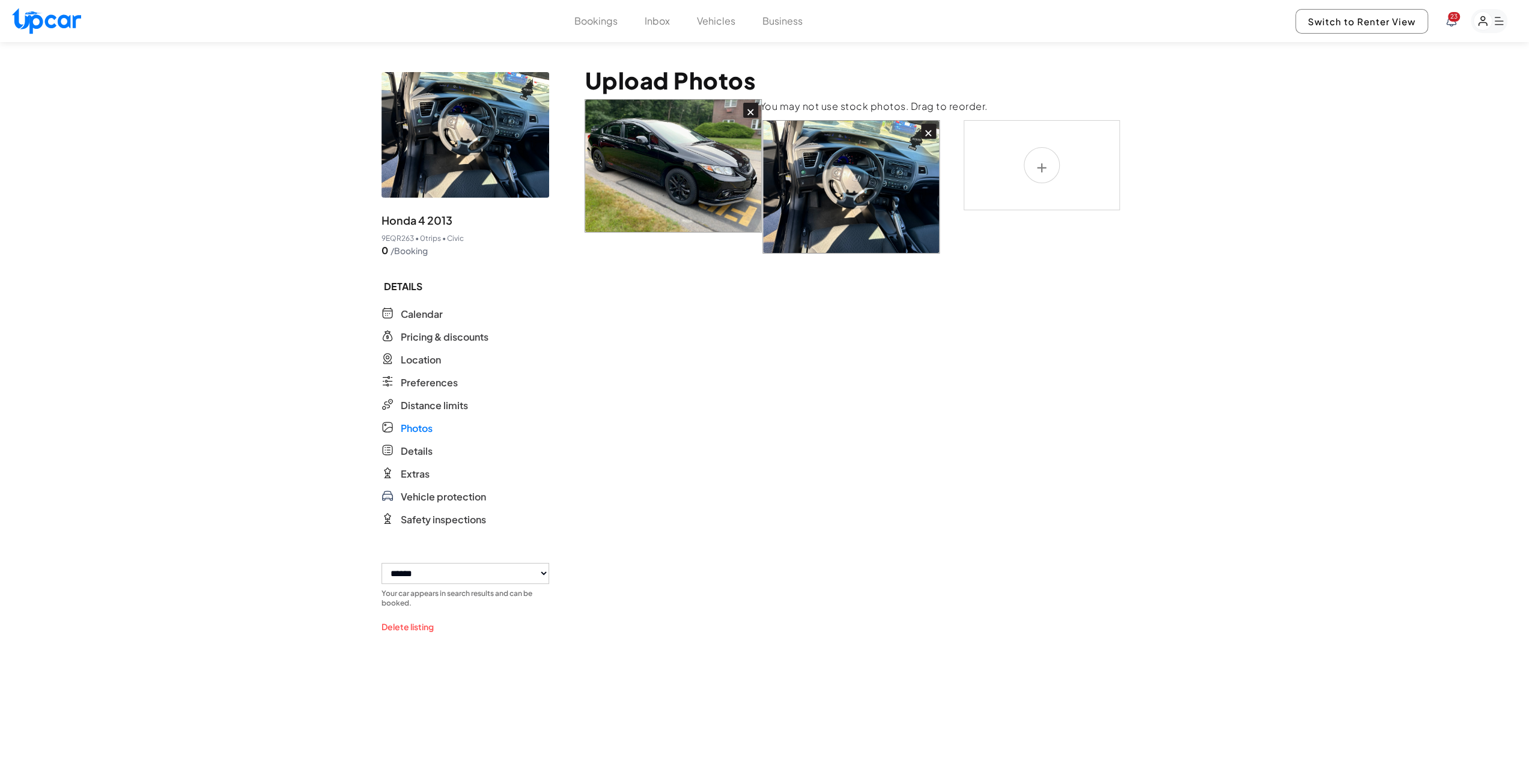
drag, startPoint x: 820, startPoint y: 230, endPoint x: 613, endPoint y: 209, distance: 208.1
click at [613, 209] on div "× ×" at bounding box center [867, 187] width 563 height 134
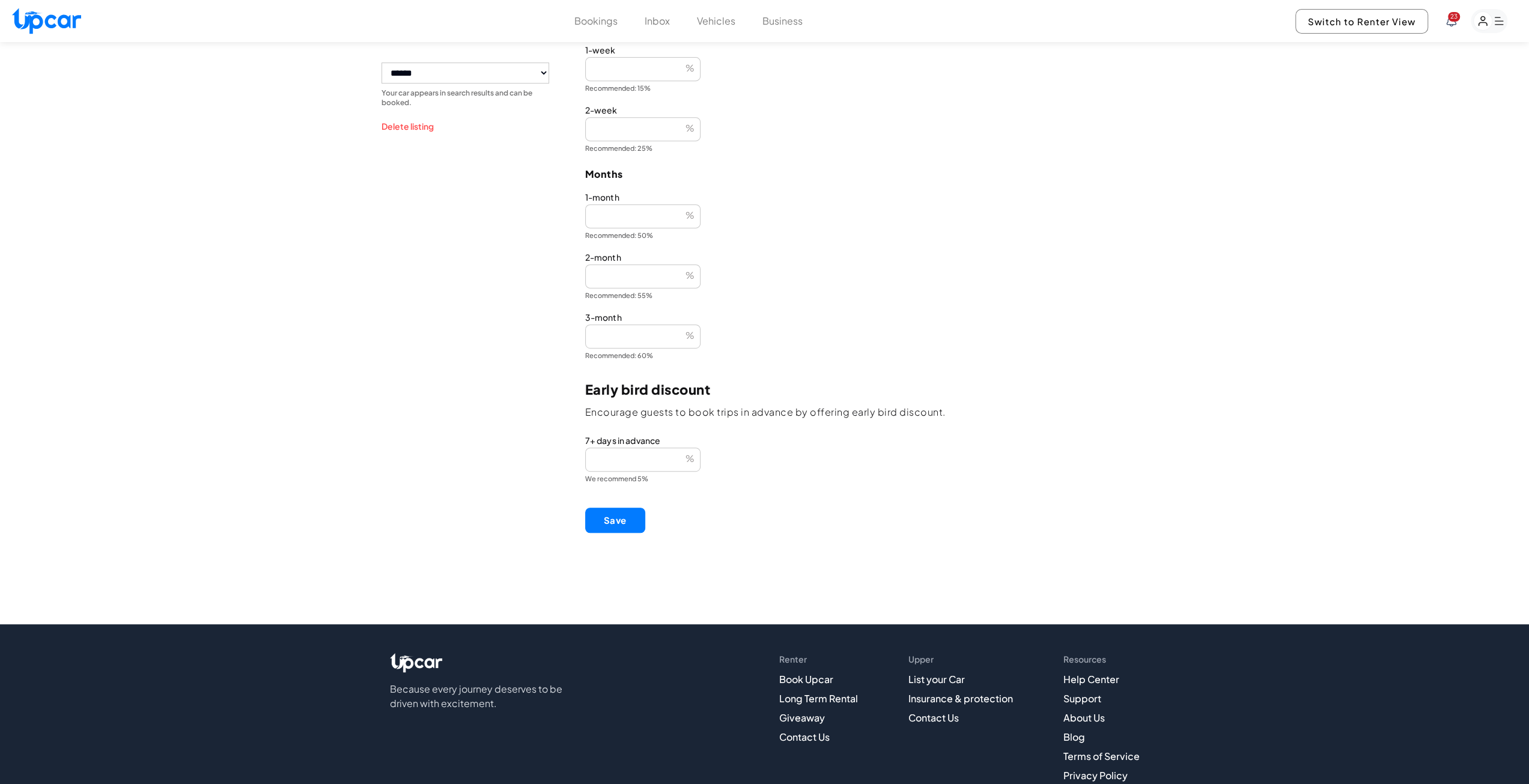
scroll to position [540, 0]
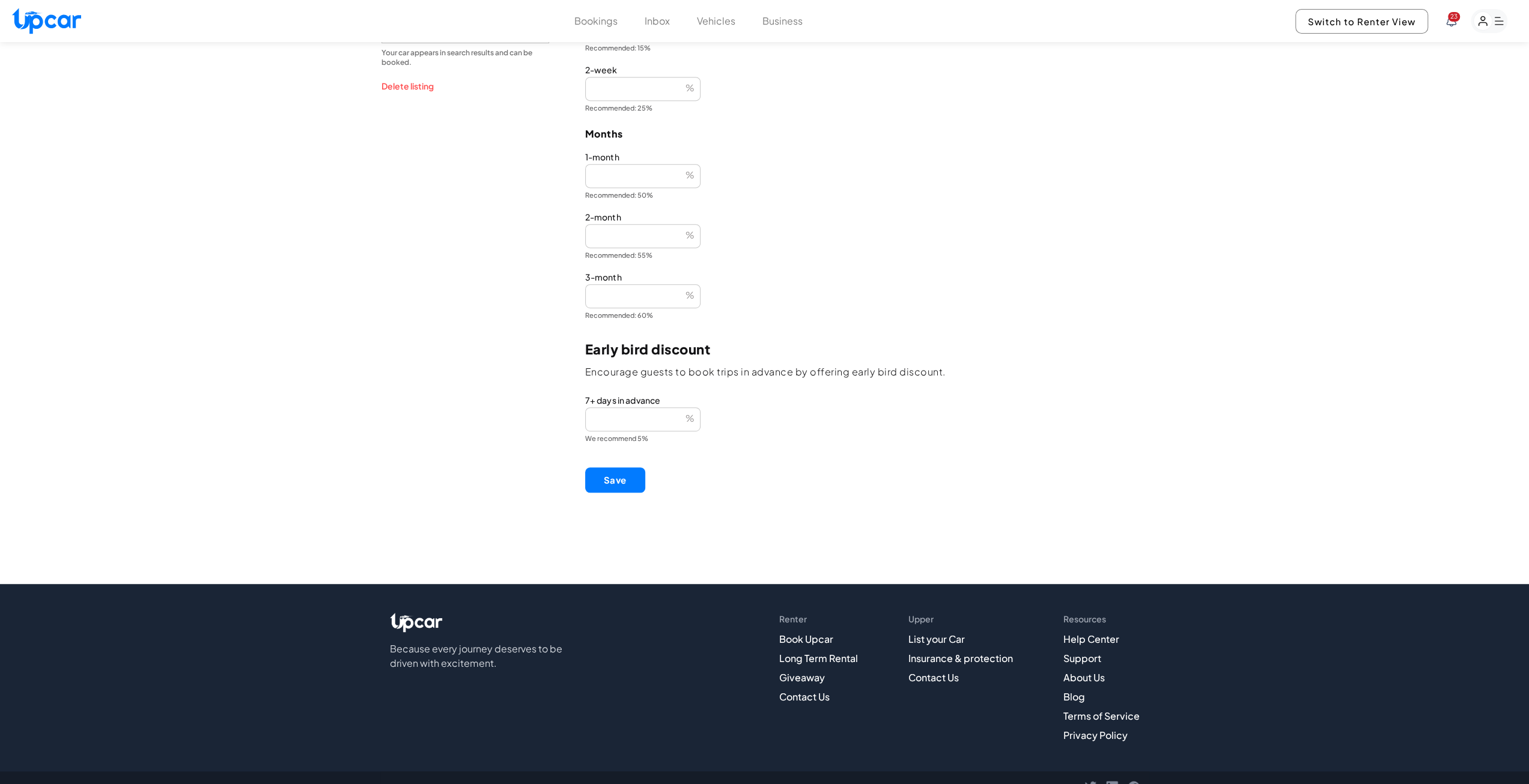
click at [625, 481] on button "Save" at bounding box center [615, 480] width 60 height 26
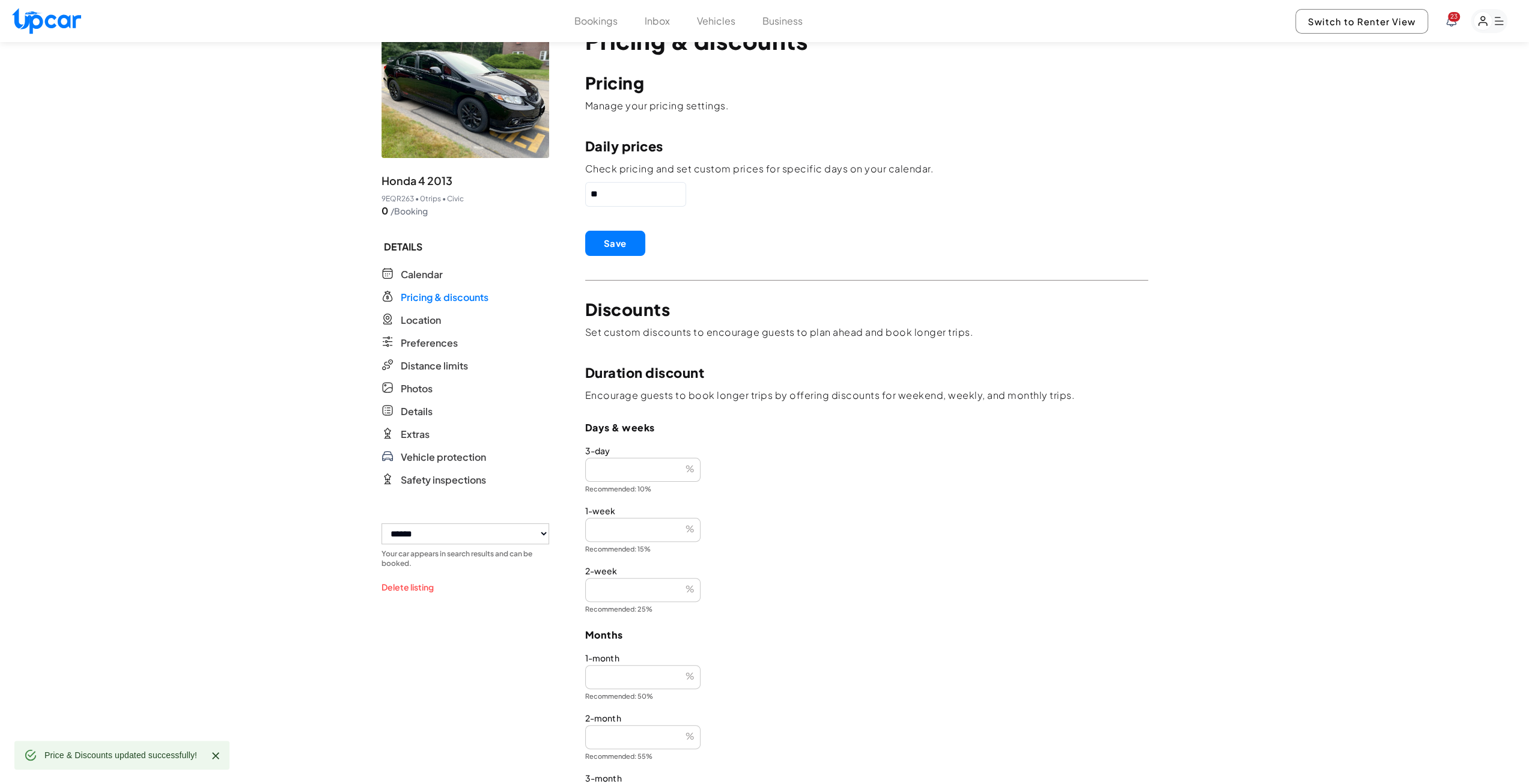
scroll to position [0, 0]
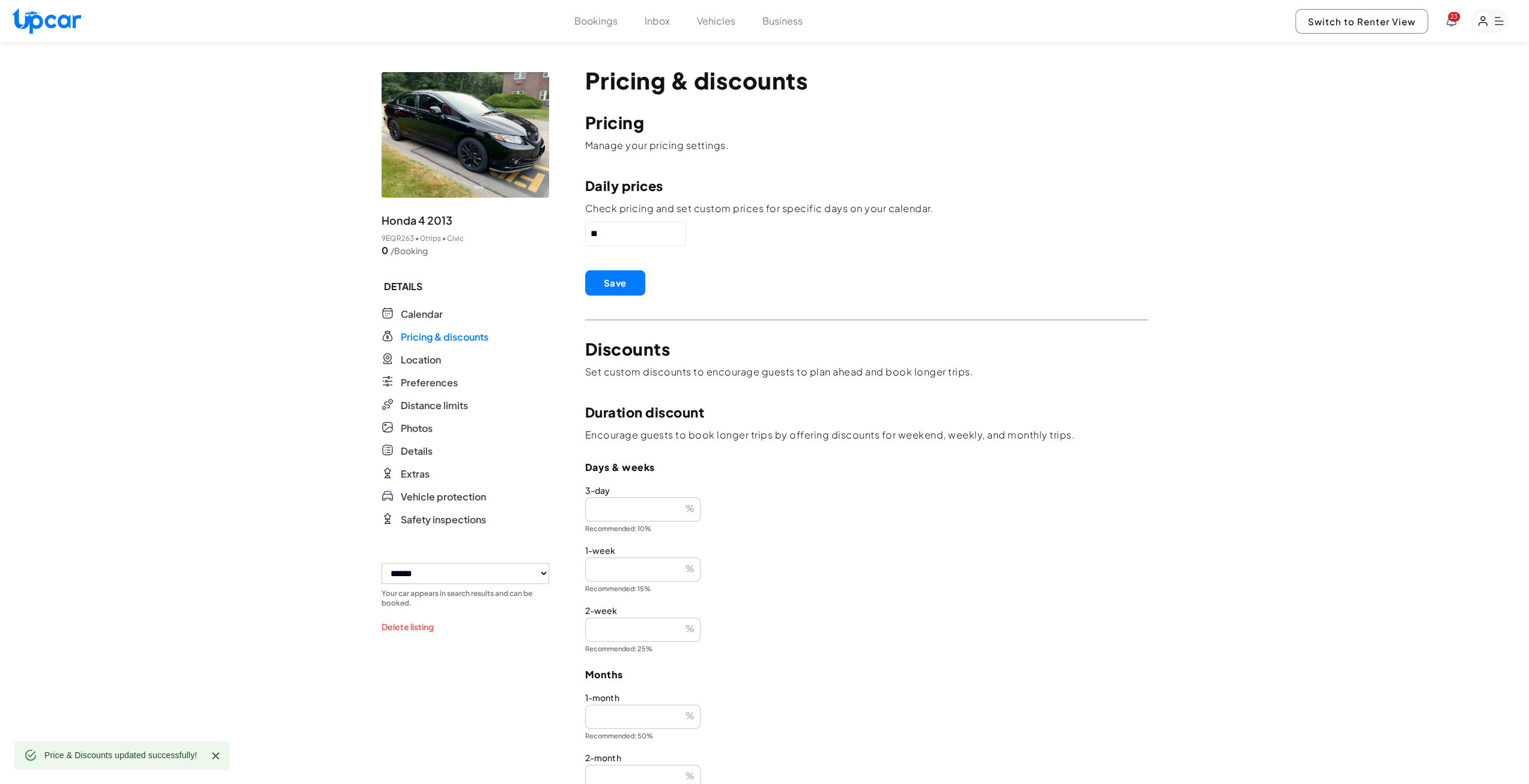
click at [709, 26] on button "Vehicles" at bounding box center [717, 21] width 39 height 14
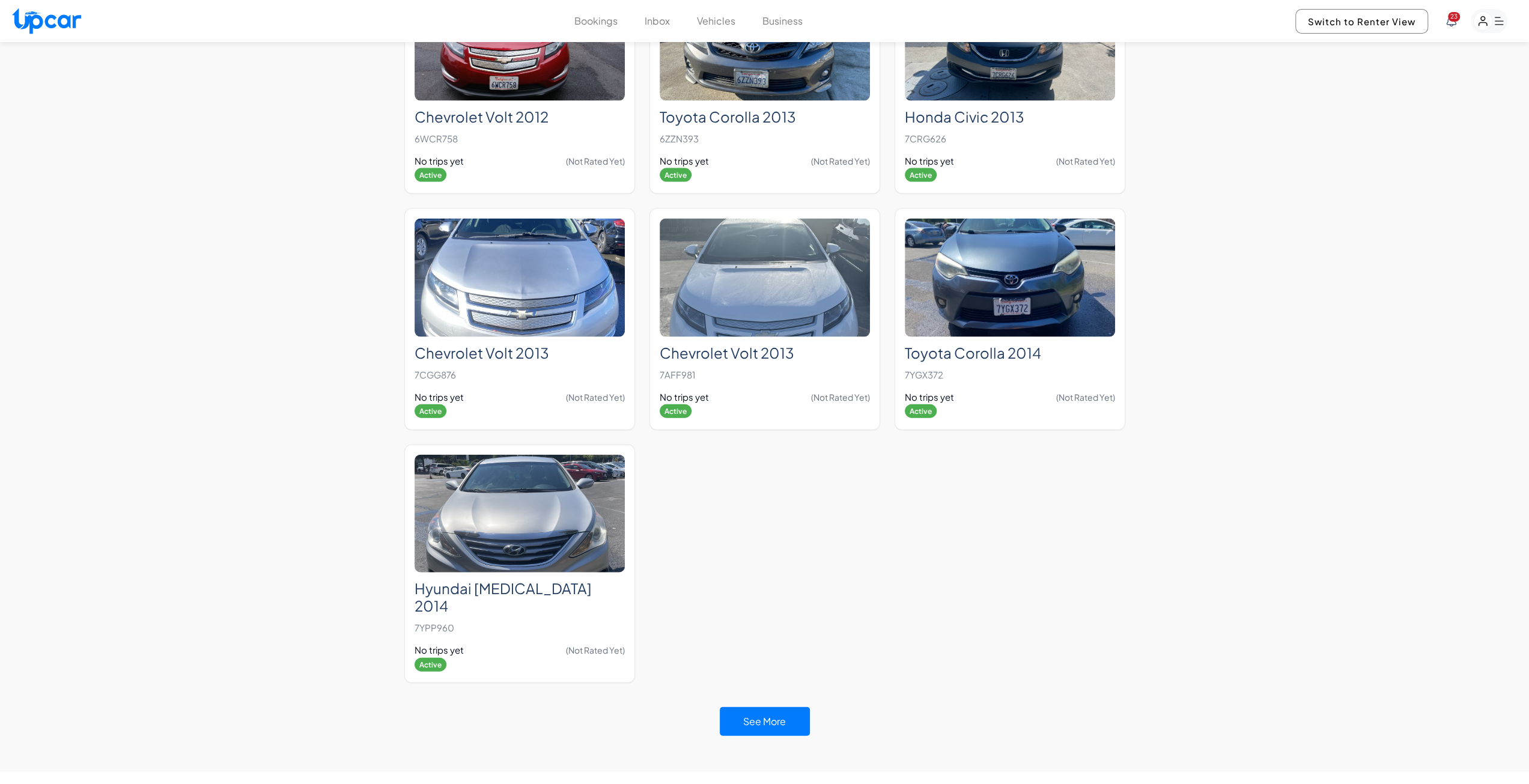
scroll to position [2763, 0]
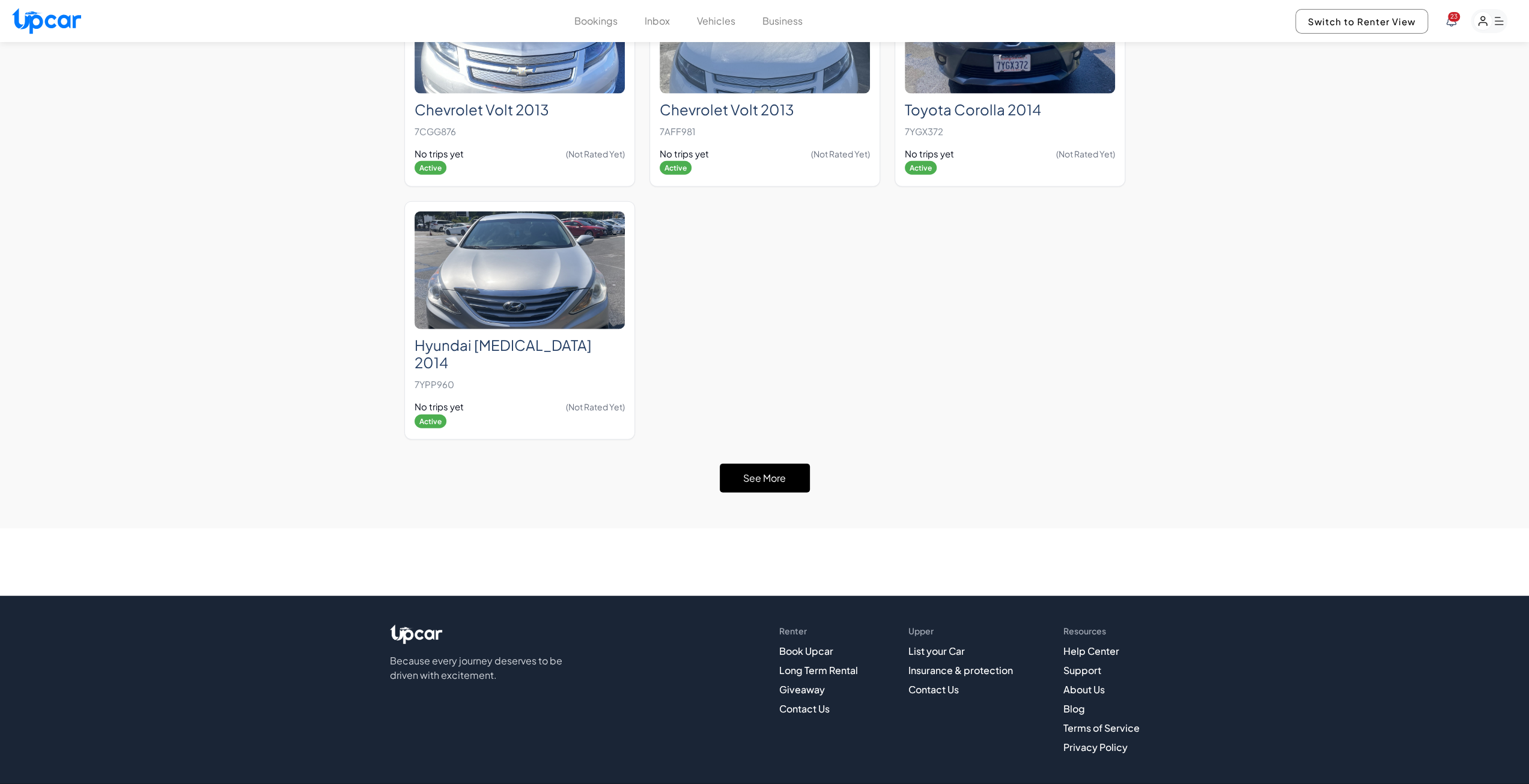
click at [773, 464] on button "See More" at bounding box center [765, 478] width 90 height 29
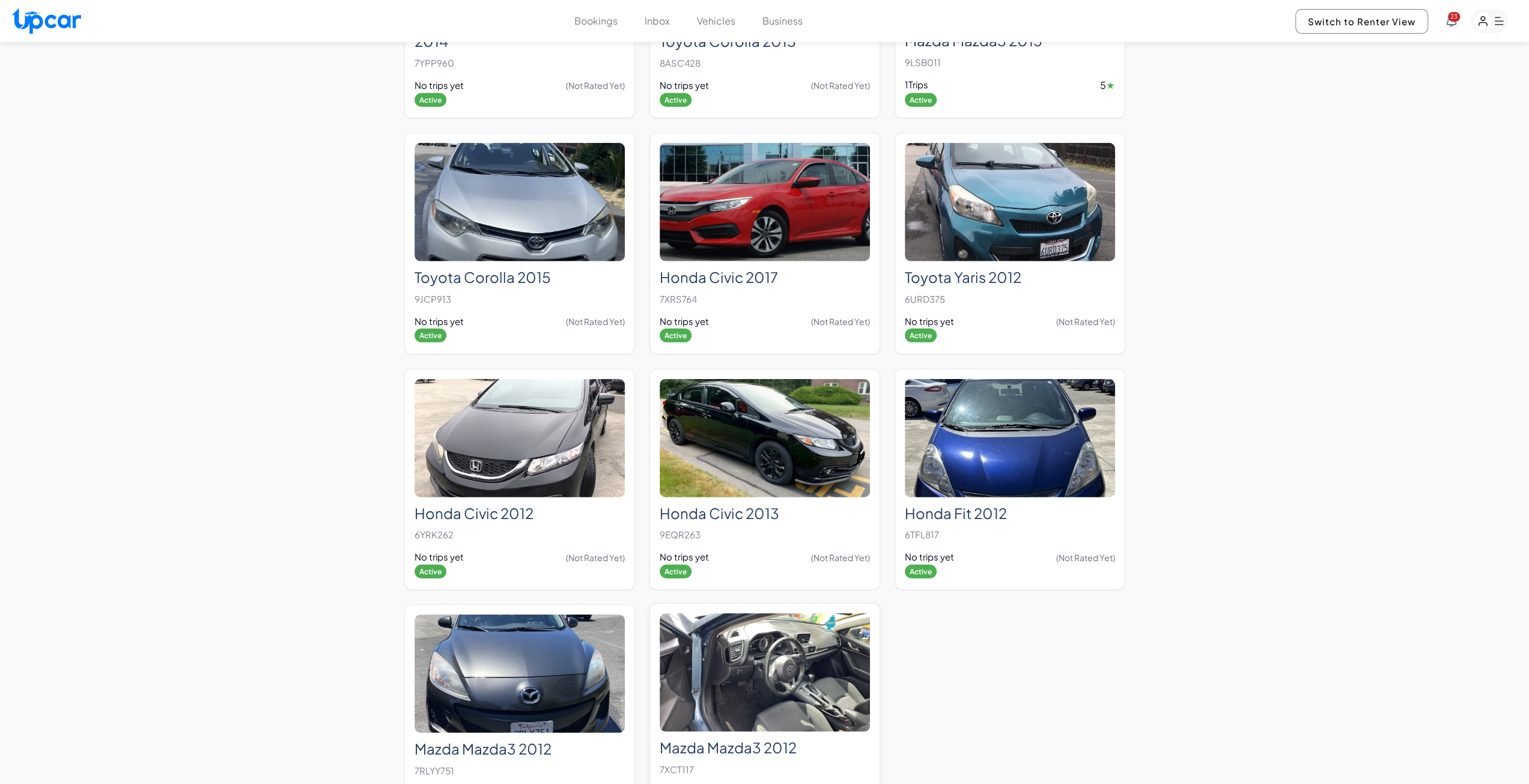
scroll to position [3183, 0]
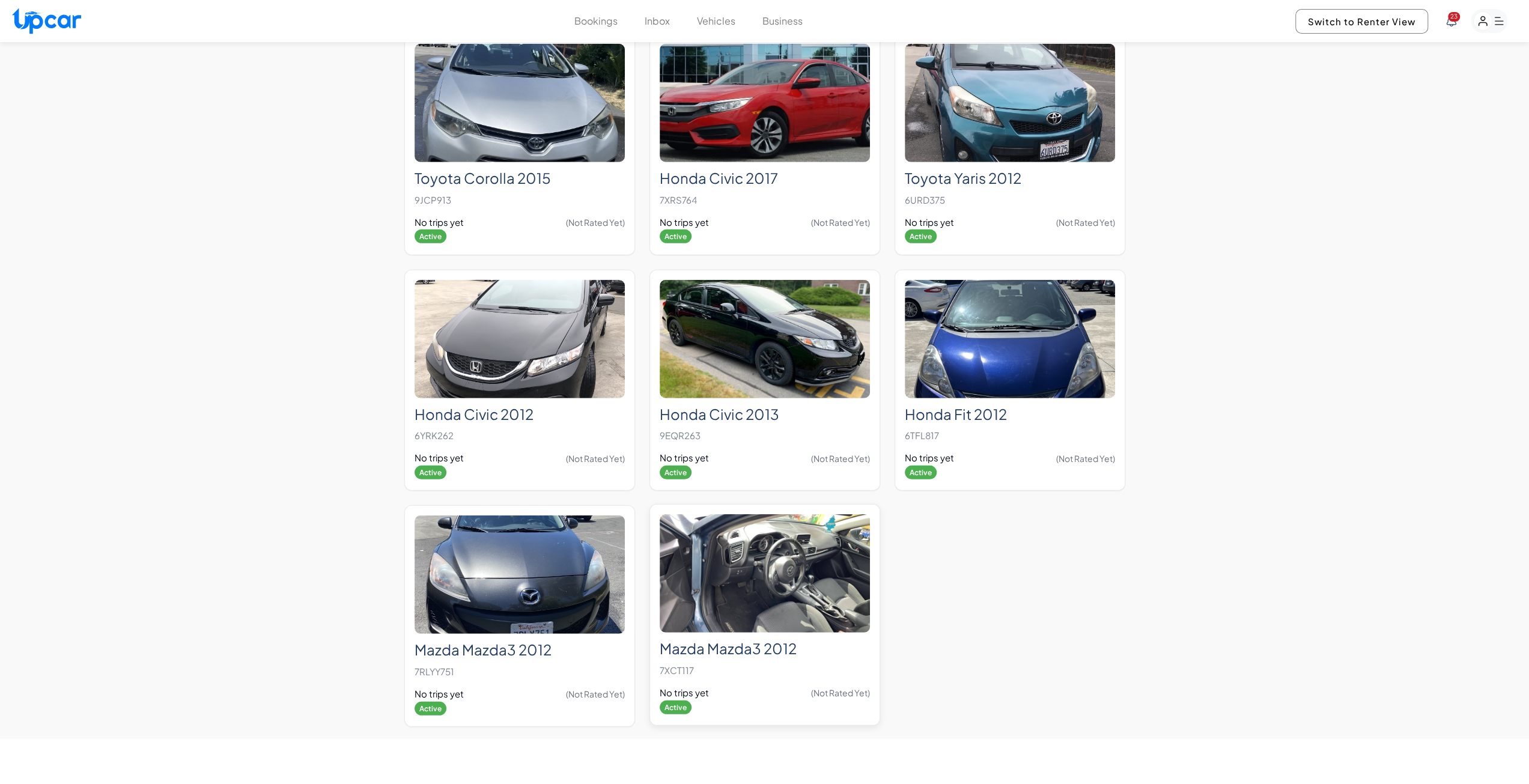
click at [769, 581] on img at bounding box center [764, 573] width 210 height 118
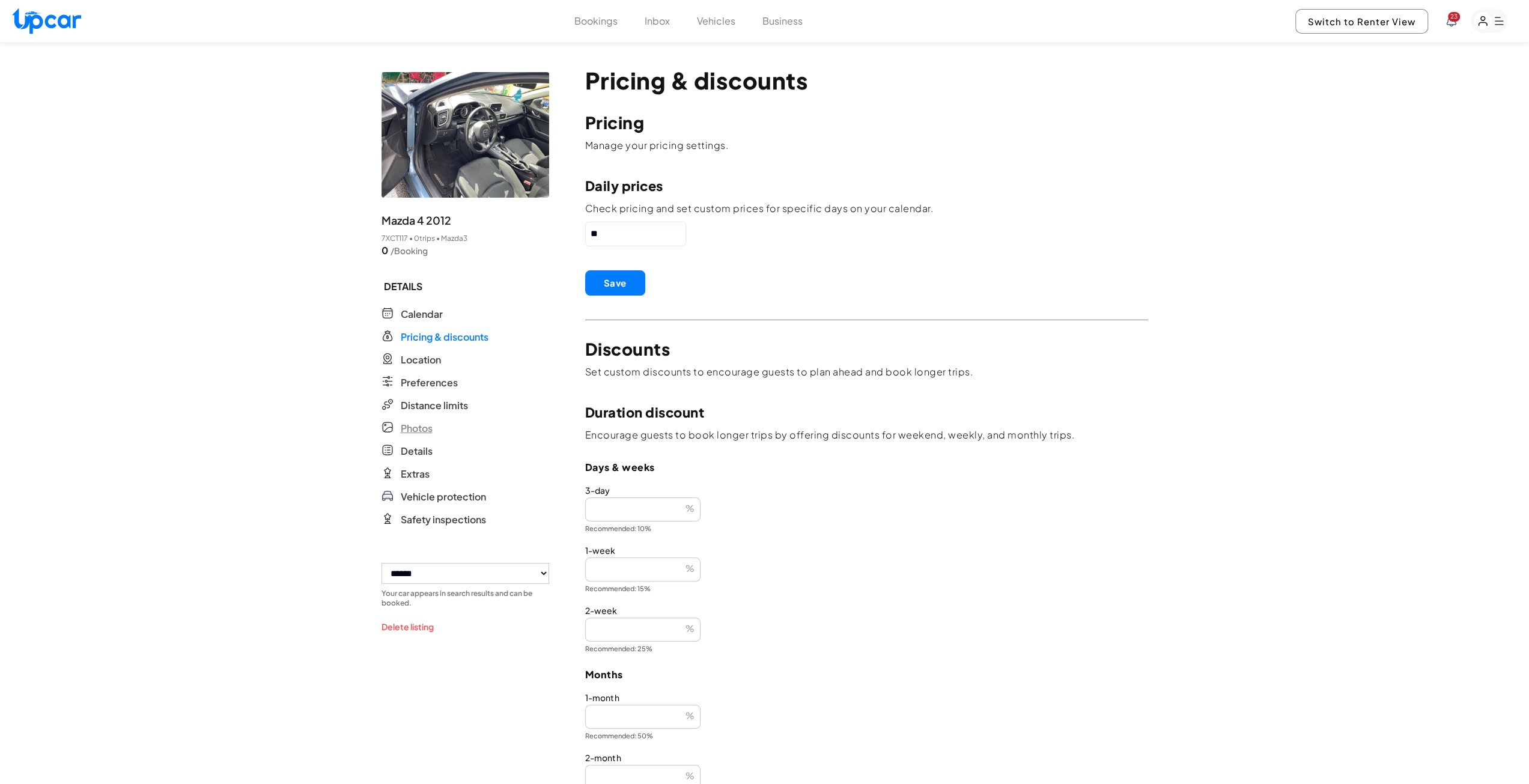
click at [417, 430] on span "Photos" at bounding box center [416, 428] width 32 height 14
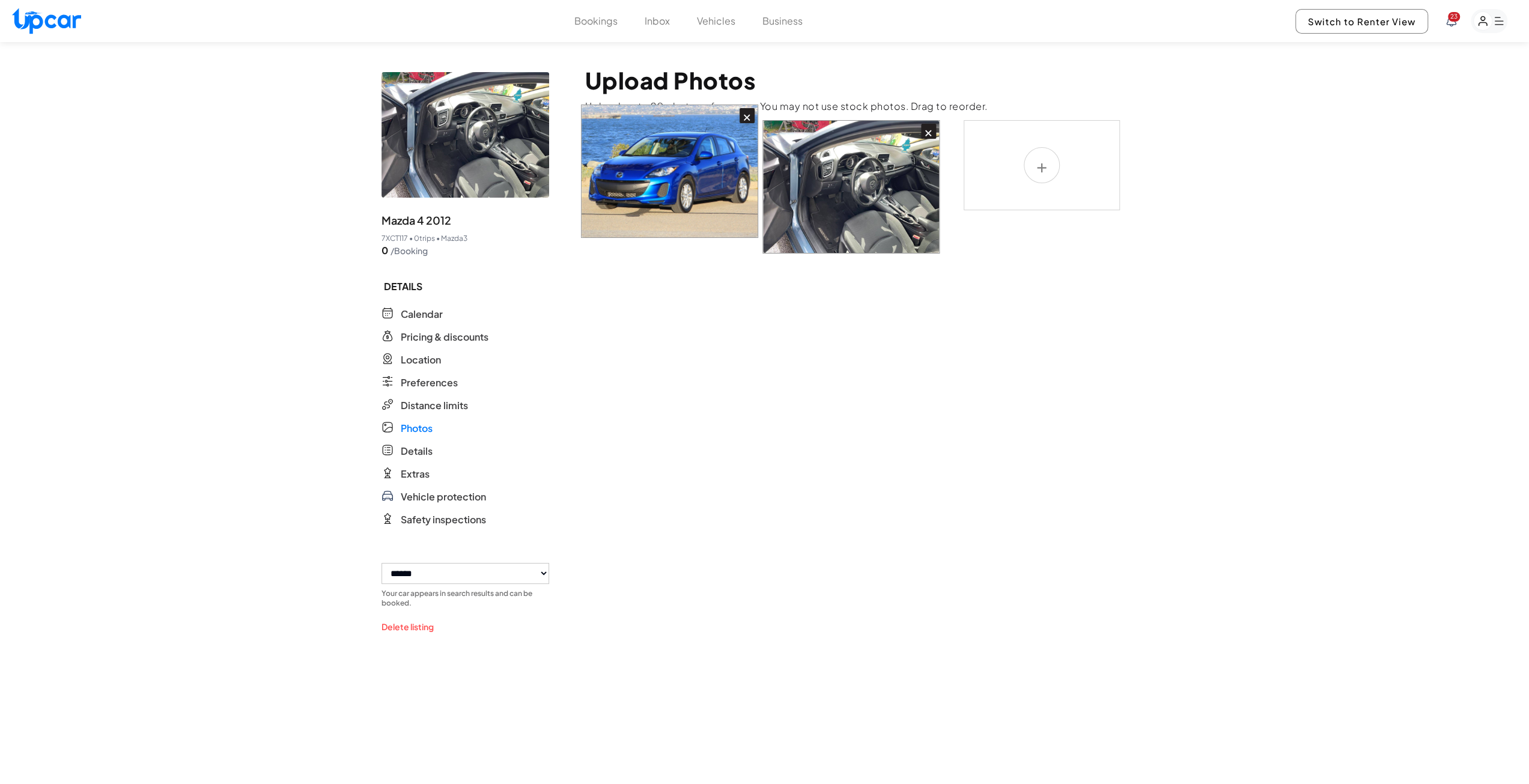
drag, startPoint x: 849, startPoint y: 216, endPoint x: 649, endPoint y: 201, distance: 200.6
click at [649, 201] on div "× ×" at bounding box center [867, 187] width 563 height 134
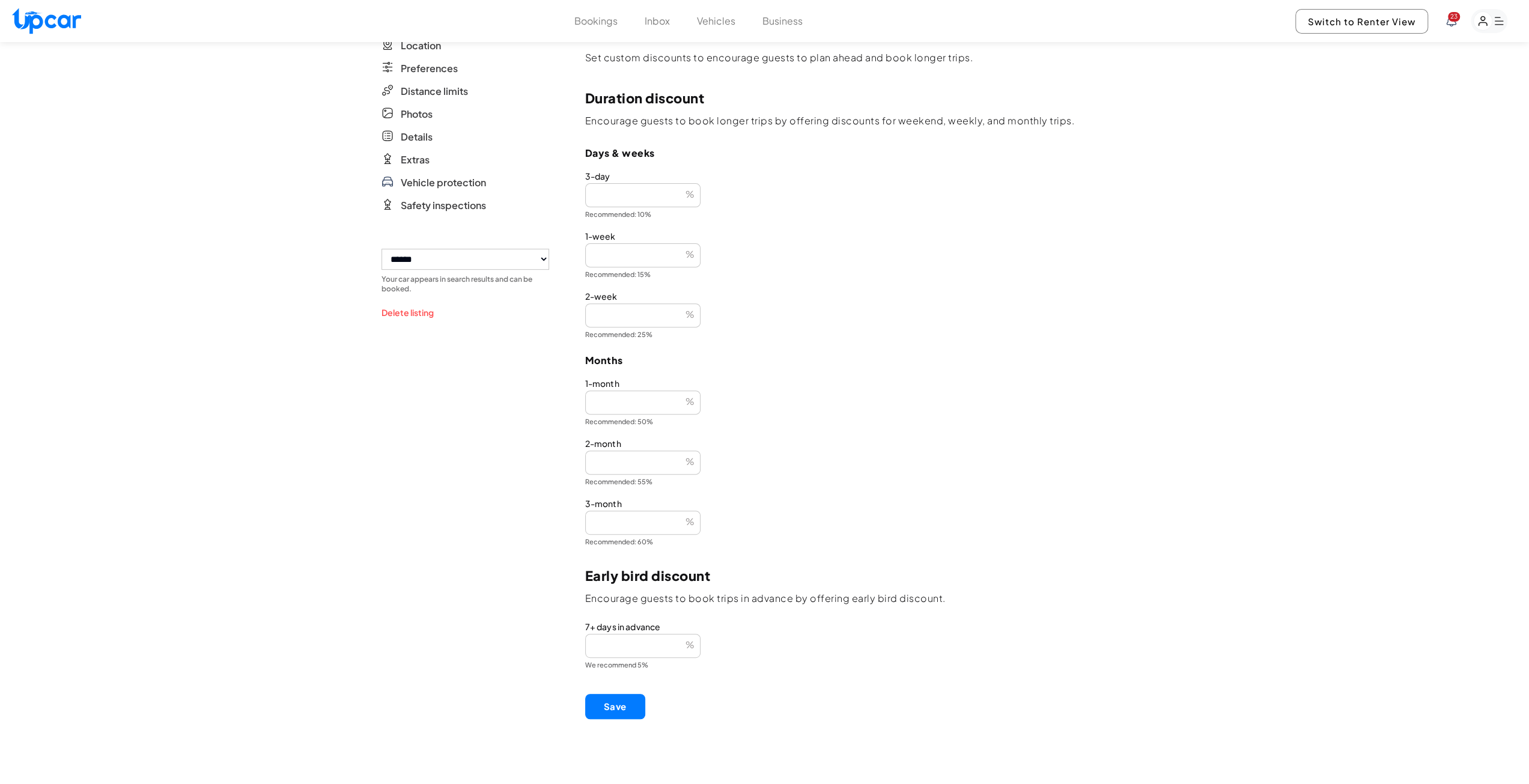
scroll to position [361, 0]
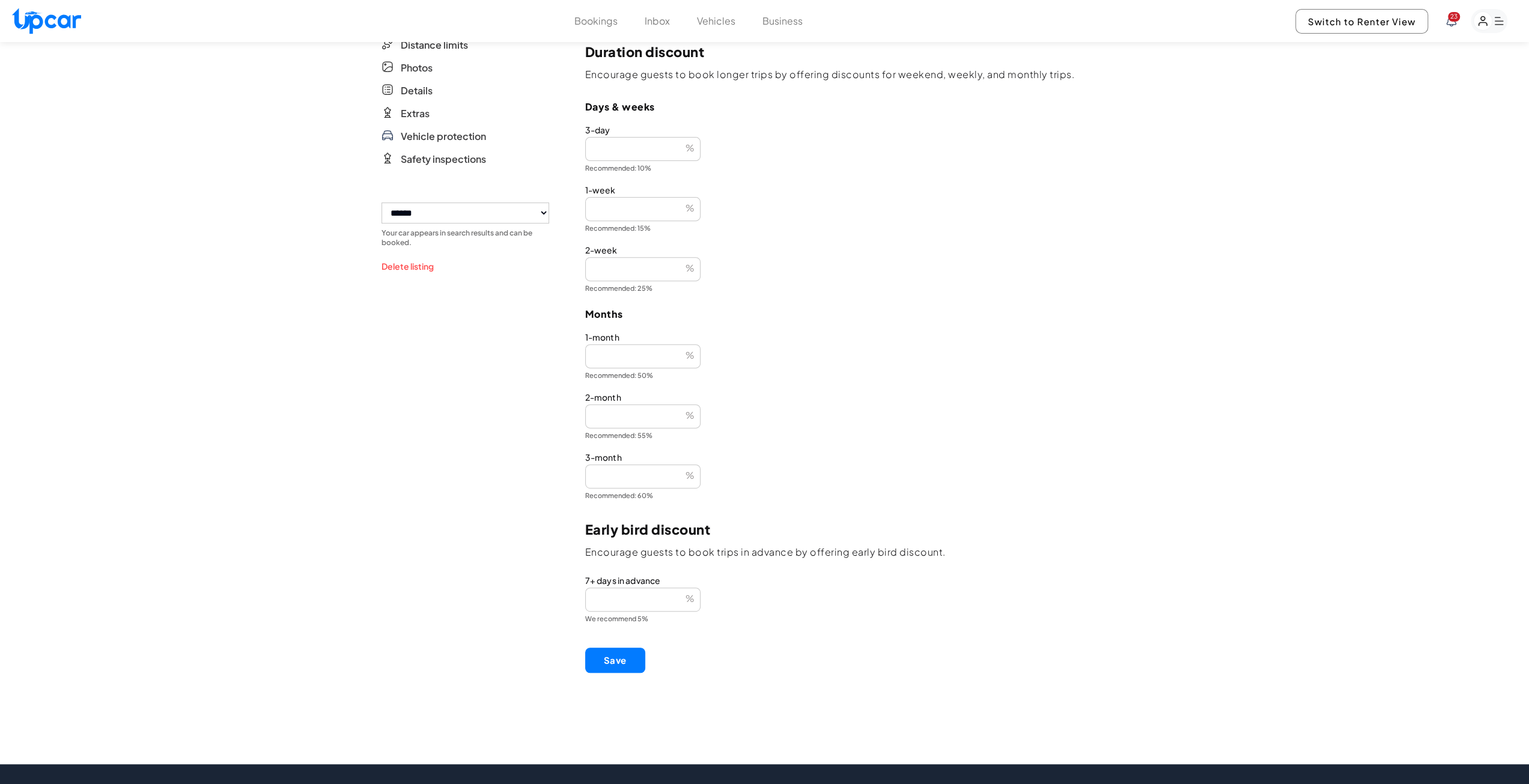
click at [608, 668] on button "Save" at bounding box center [615, 660] width 60 height 26
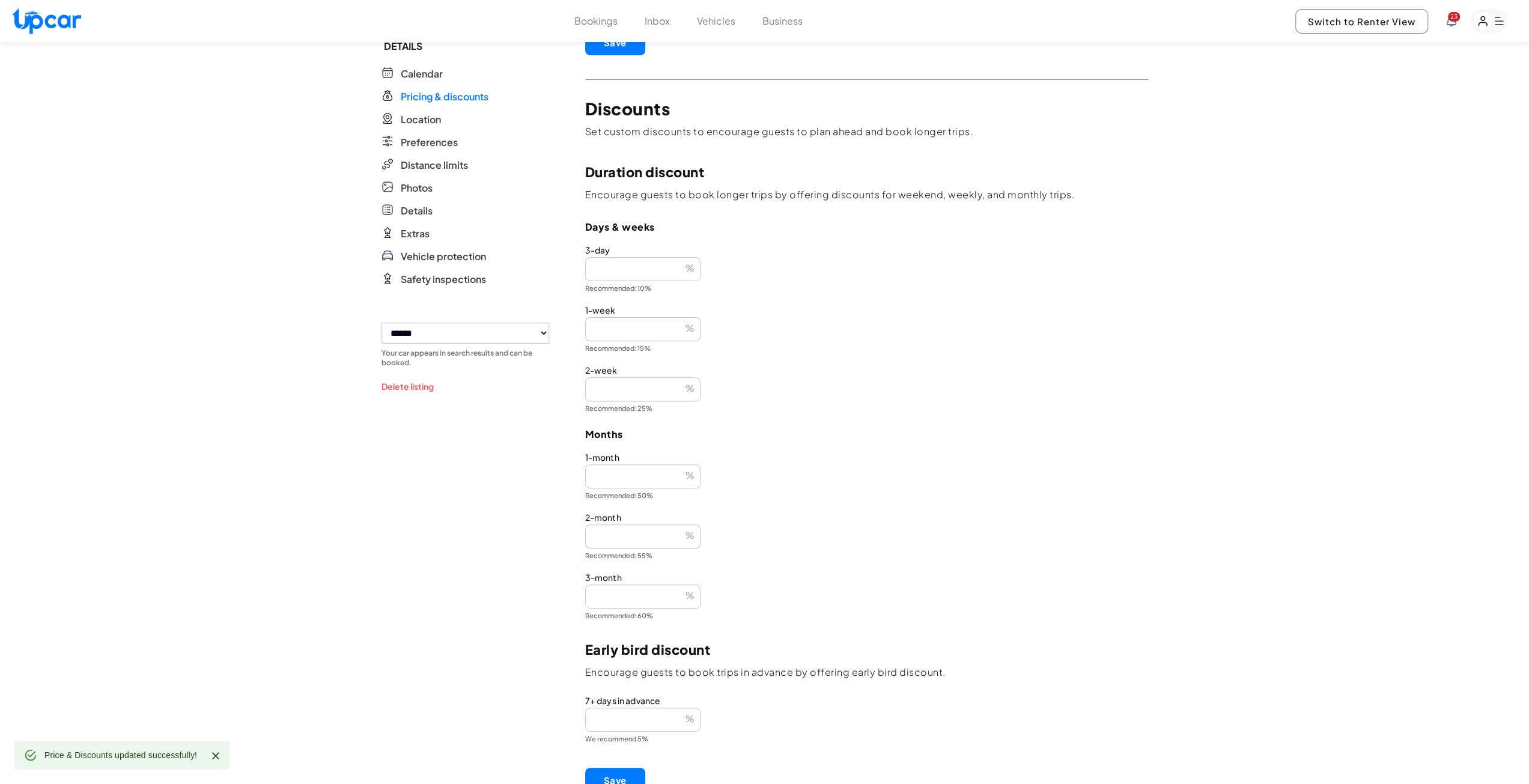
click at [726, 26] on button "Vehicles" at bounding box center [717, 21] width 39 height 14
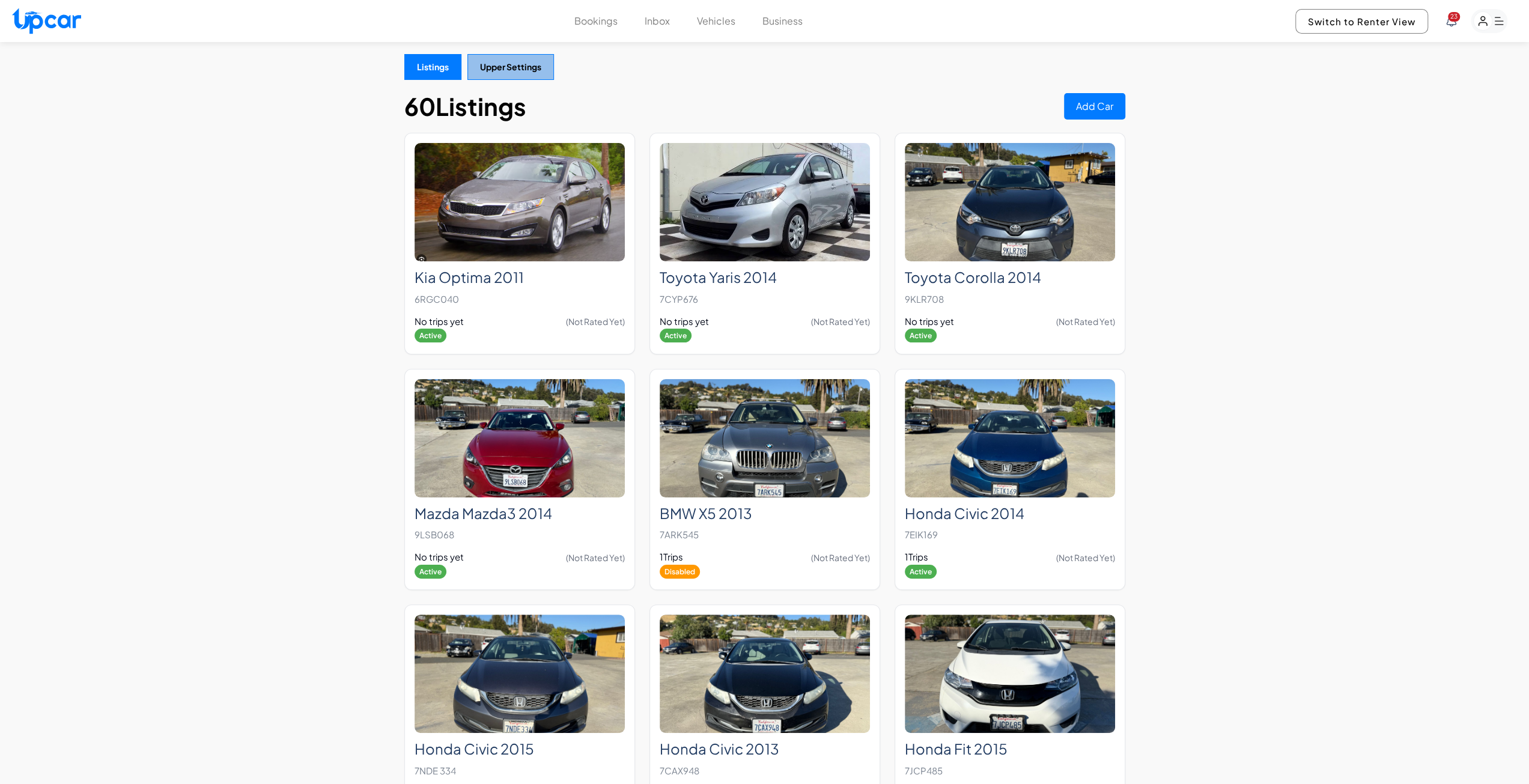
click at [503, 69] on button "Upper Settings" at bounding box center [511, 66] width 86 height 26
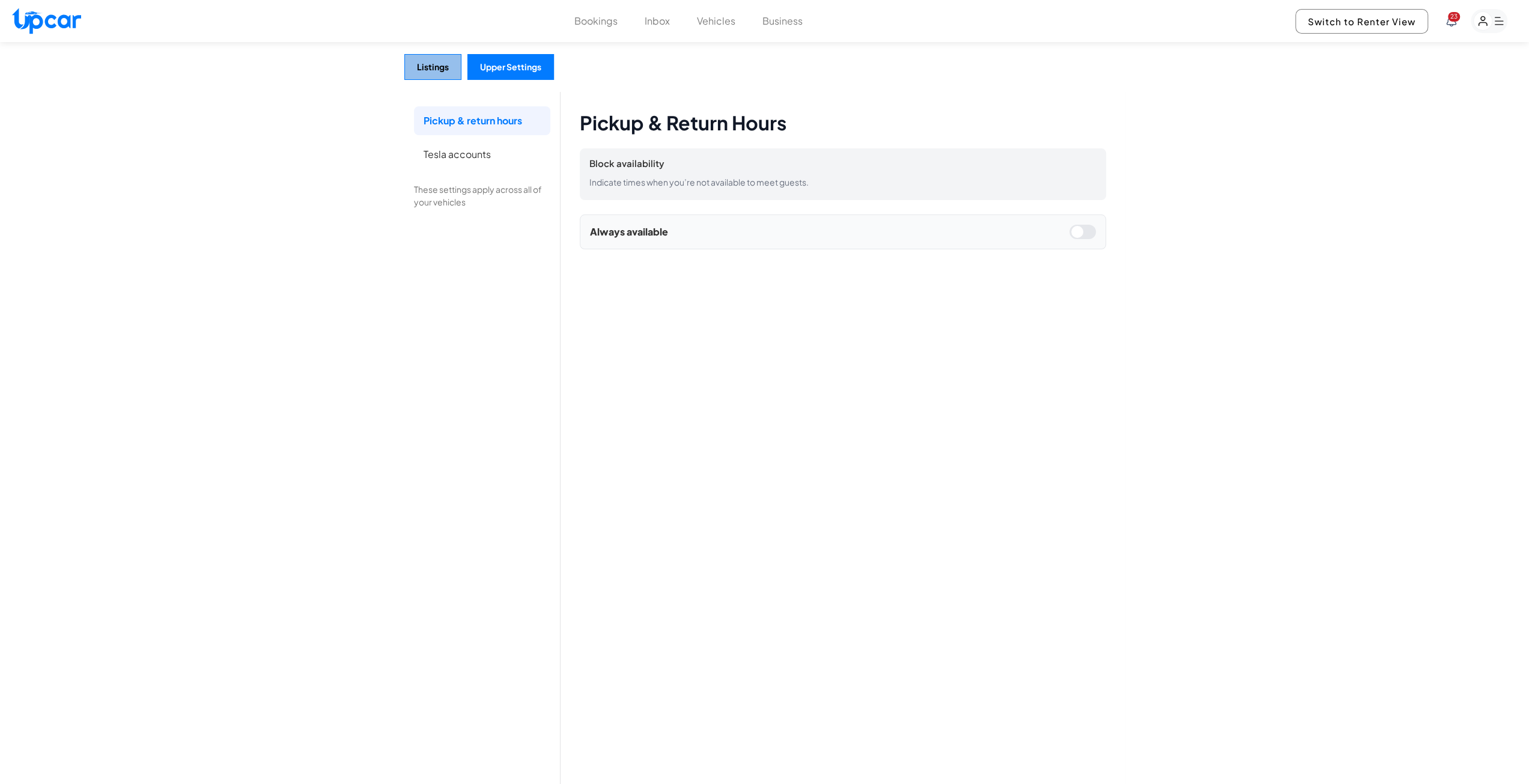
click at [437, 73] on button "Listings" at bounding box center [432, 66] width 57 height 26
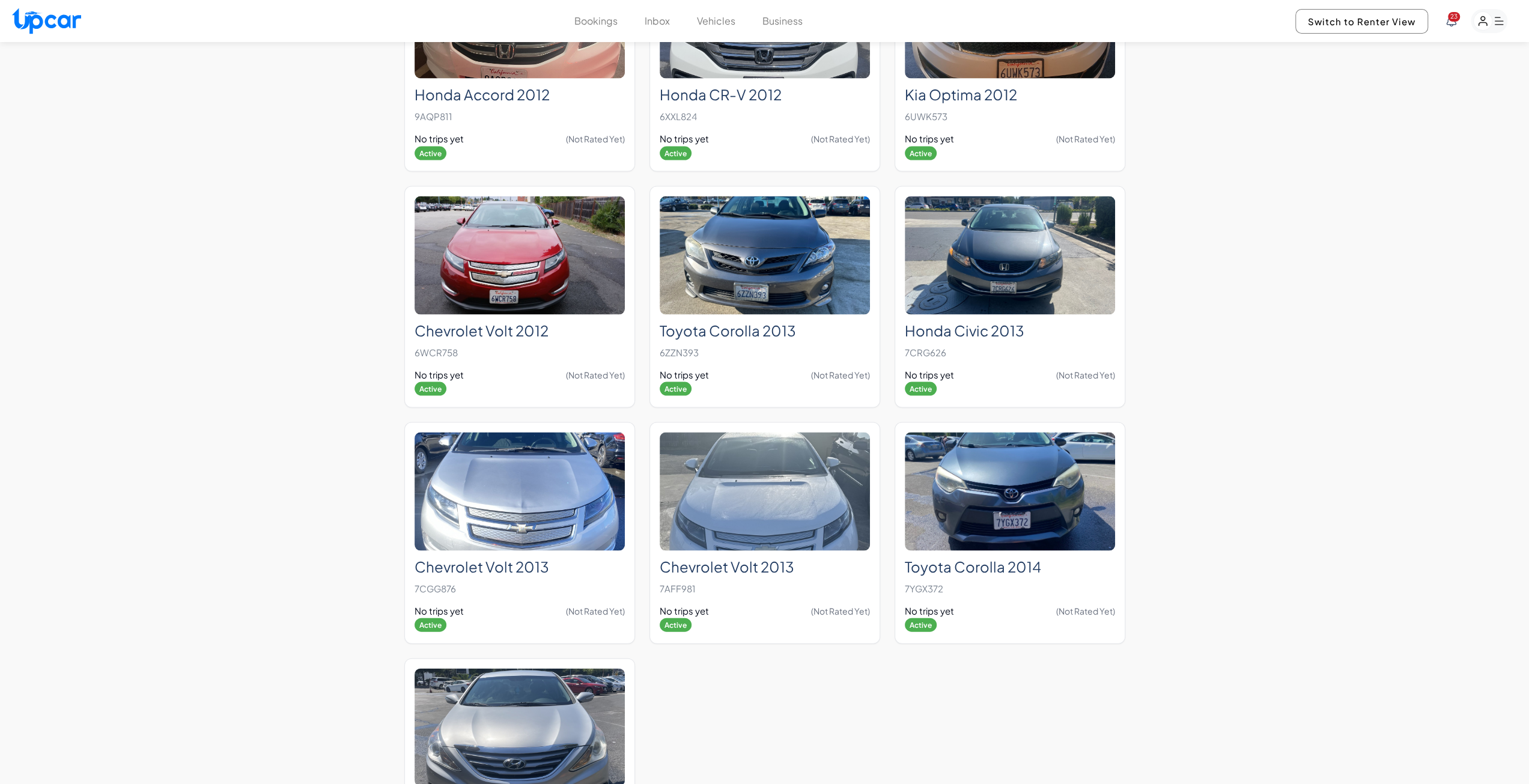
scroll to position [2523, 0]
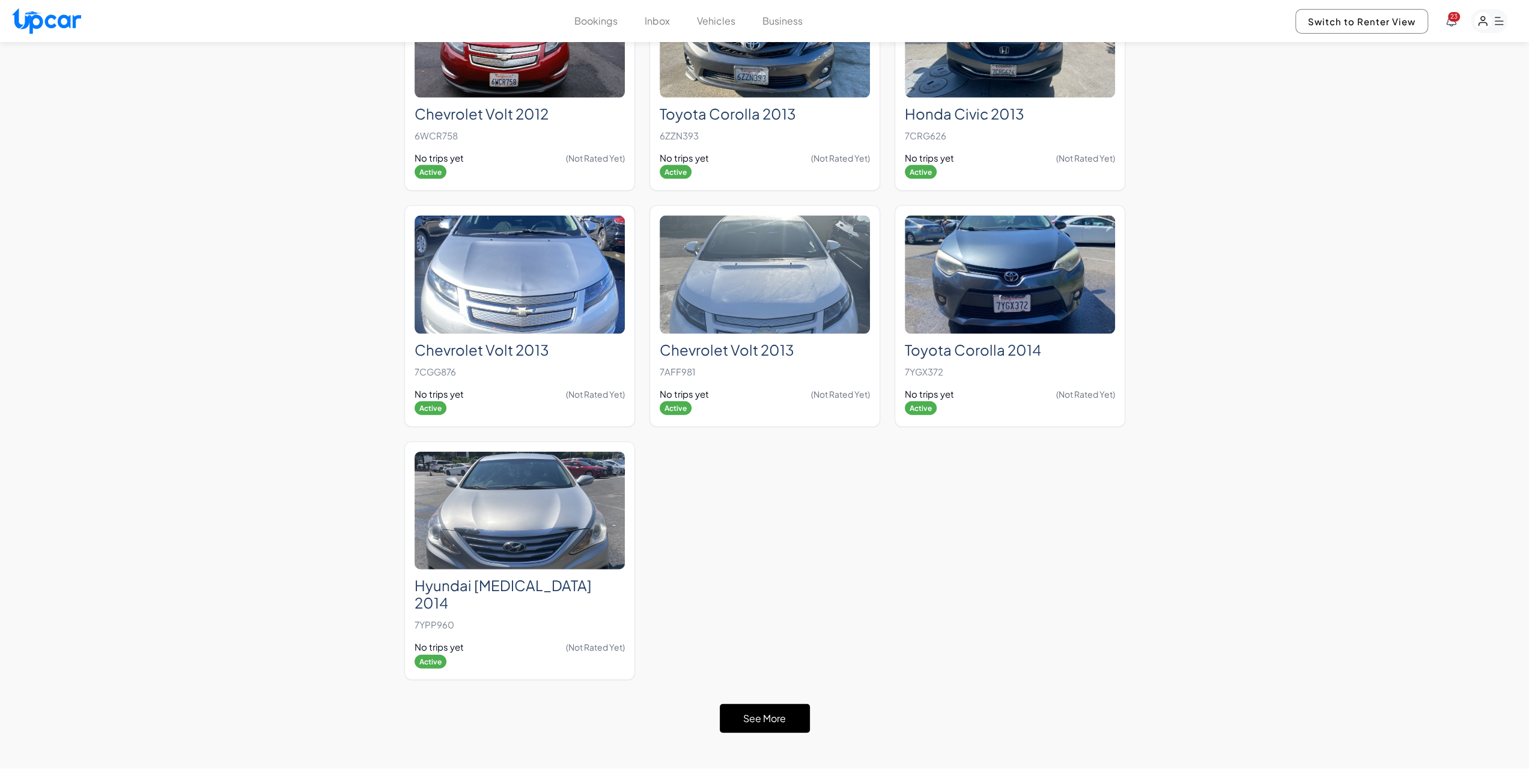
click at [754, 708] on button "See More" at bounding box center [765, 718] width 90 height 29
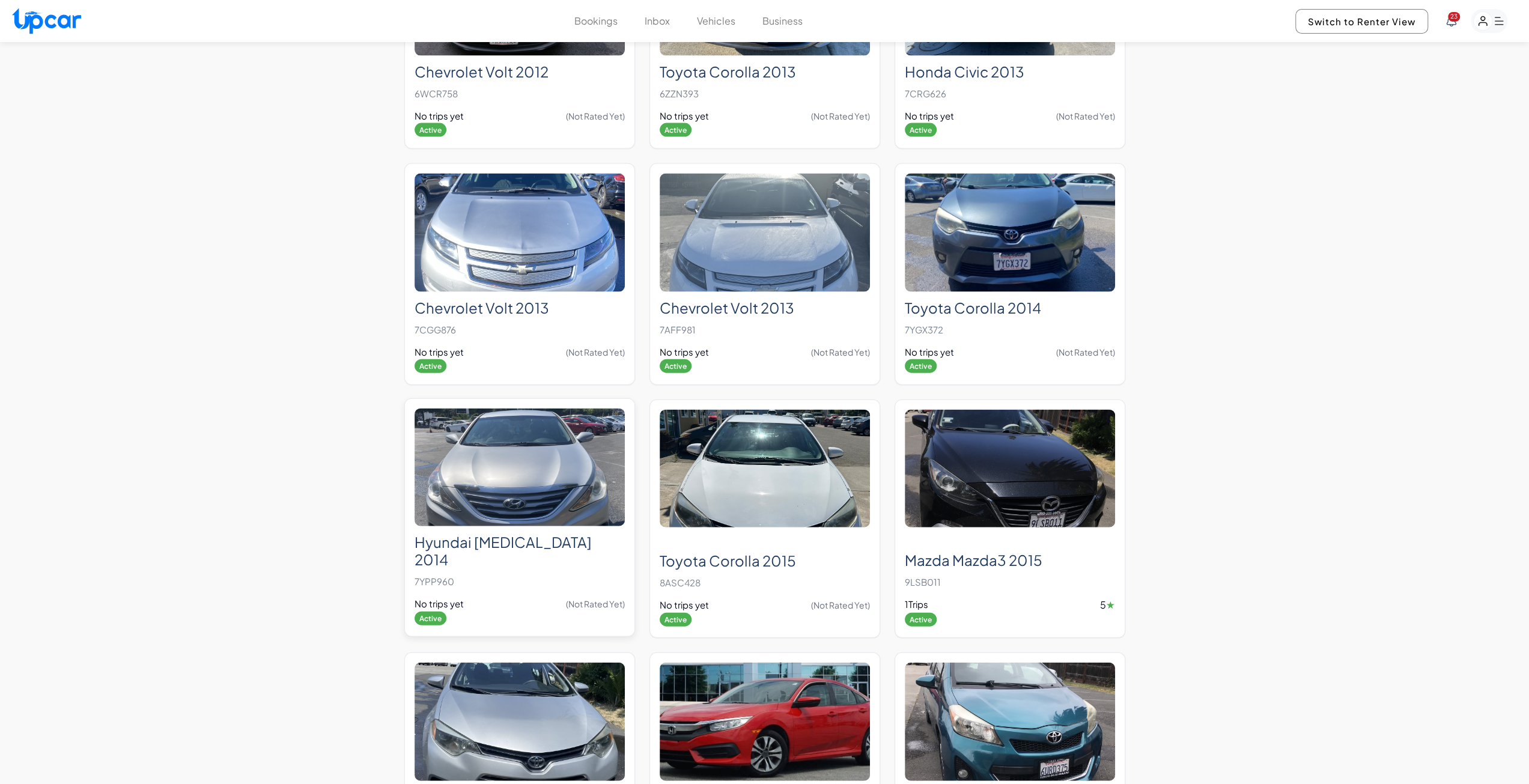
scroll to position [2583, 0]
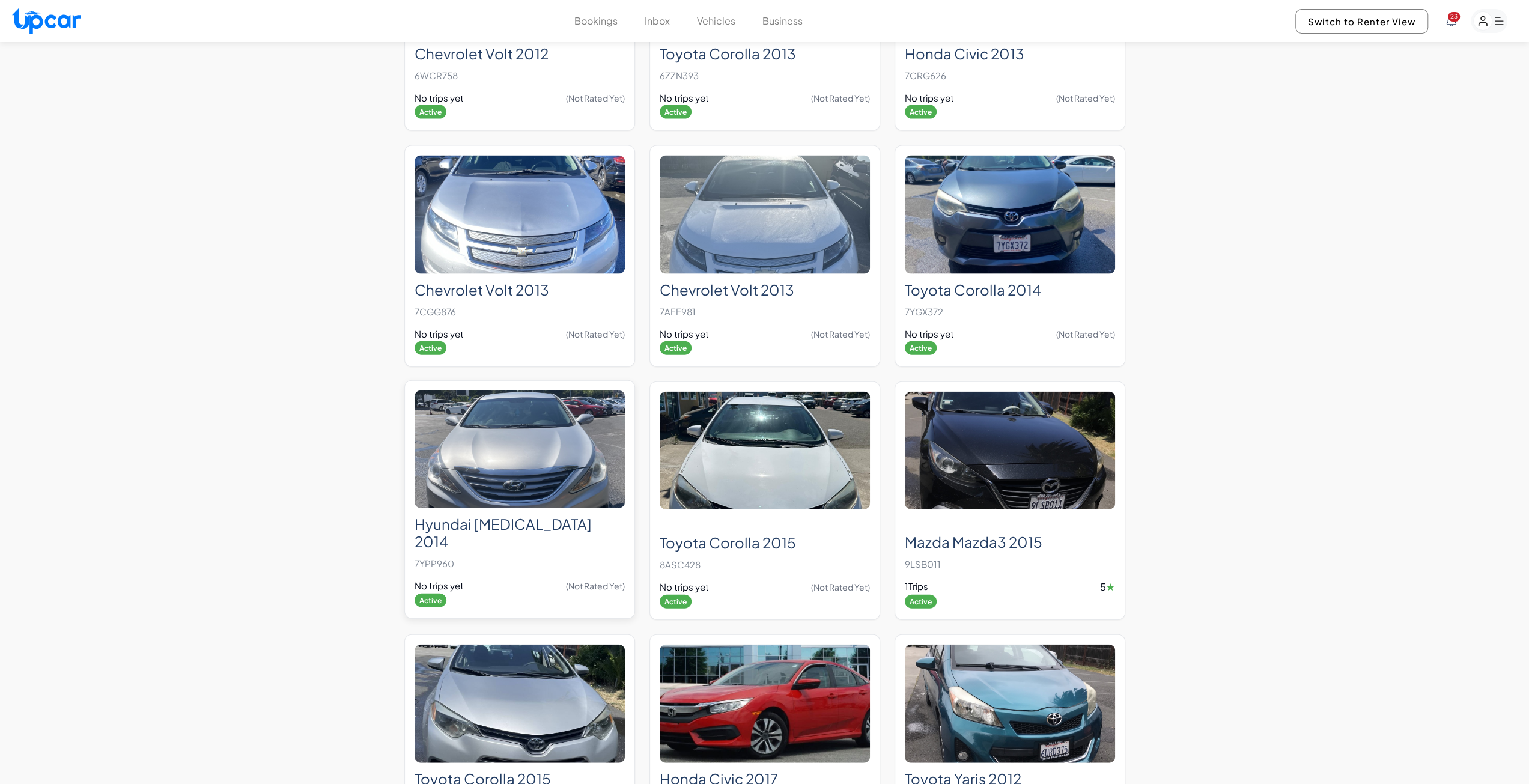
click at [533, 471] on img at bounding box center [519, 450] width 210 height 118
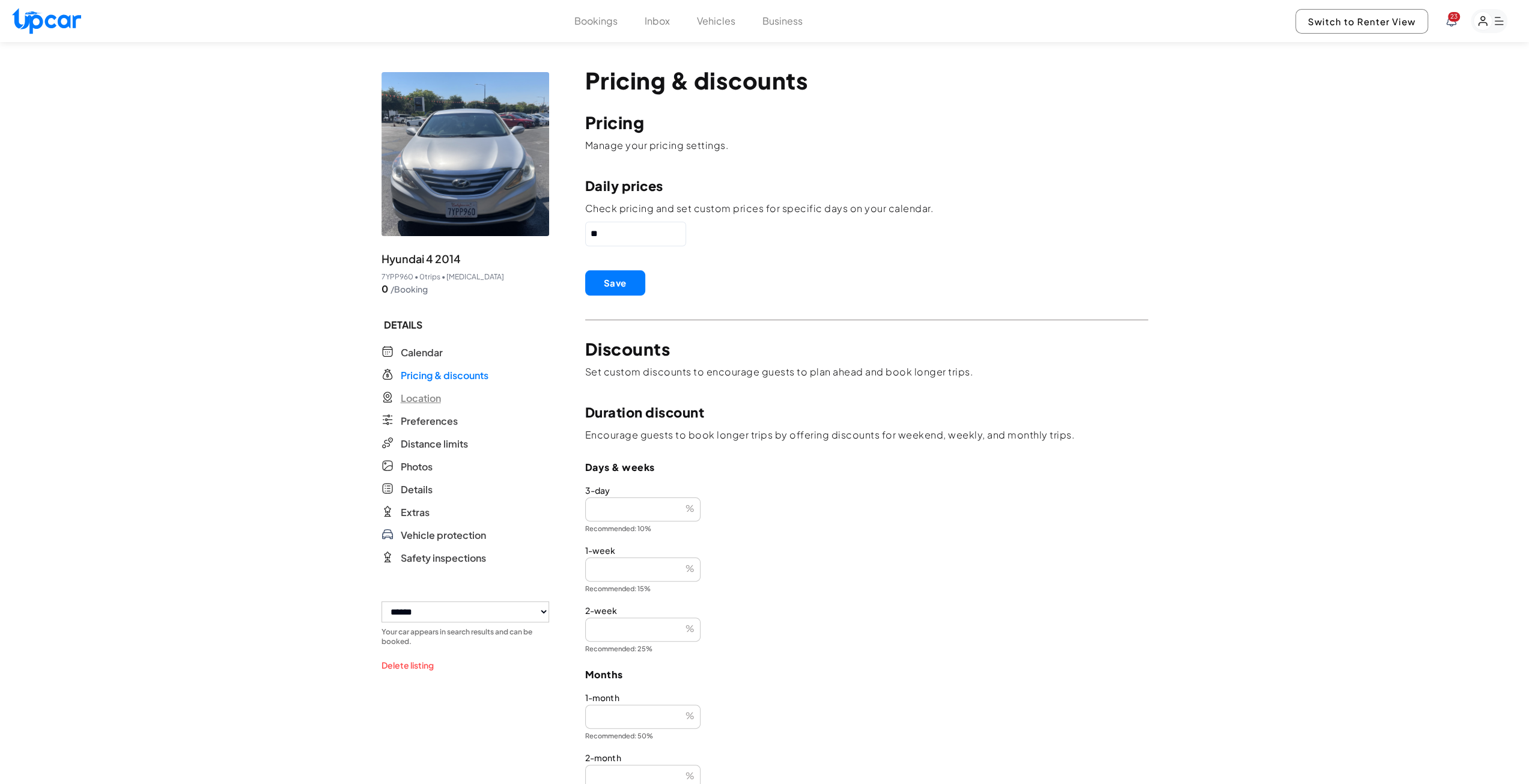
click at [408, 402] on span "Location" at bounding box center [421, 398] width 40 height 14
click at [600, 26] on button "Bookings" at bounding box center [596, 21] width 43 height 14
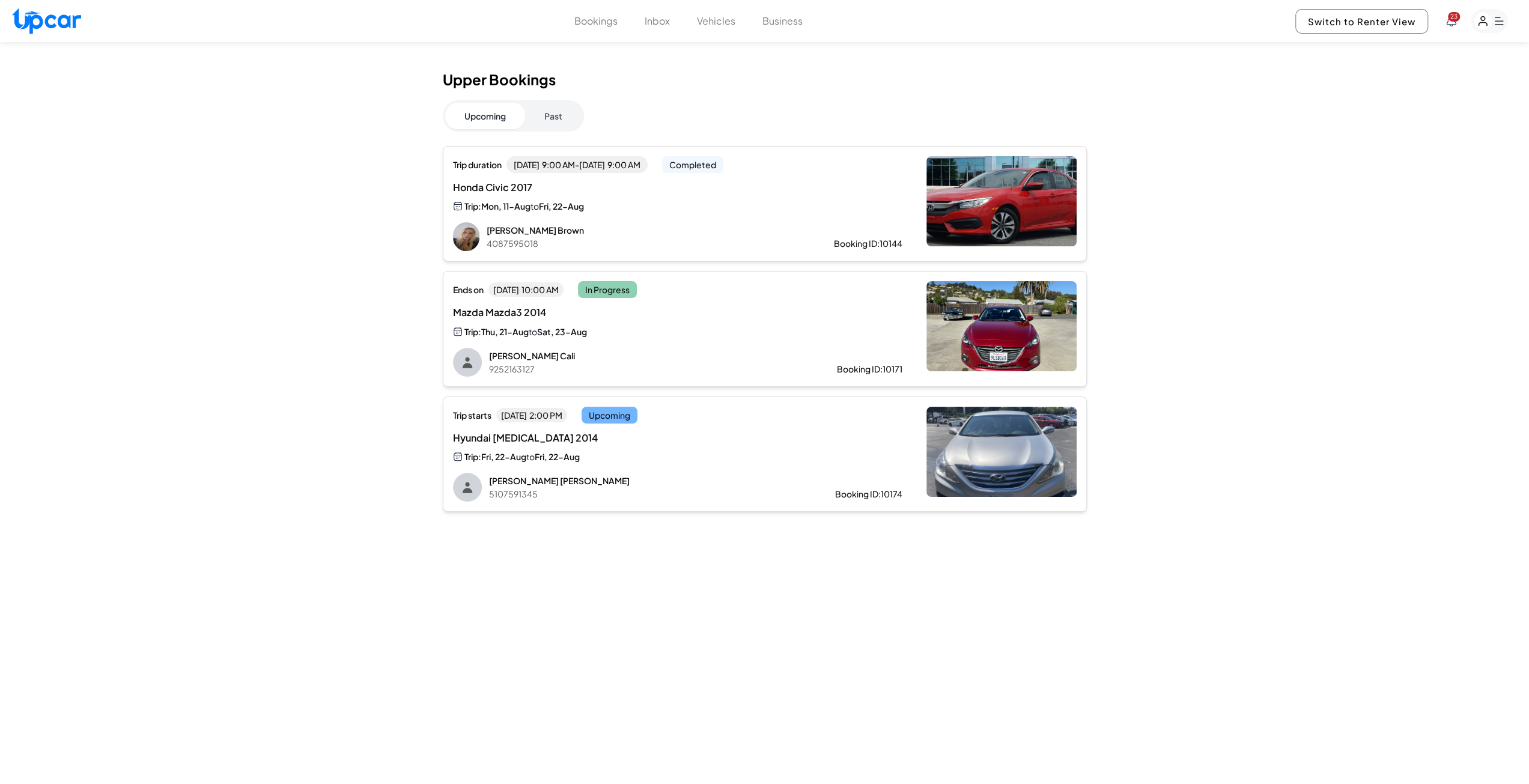
click at [531, 443] on span "Hyundai [MEDICAL_DATA] 2014" at bounding box center [577, 437] width 247 height 14
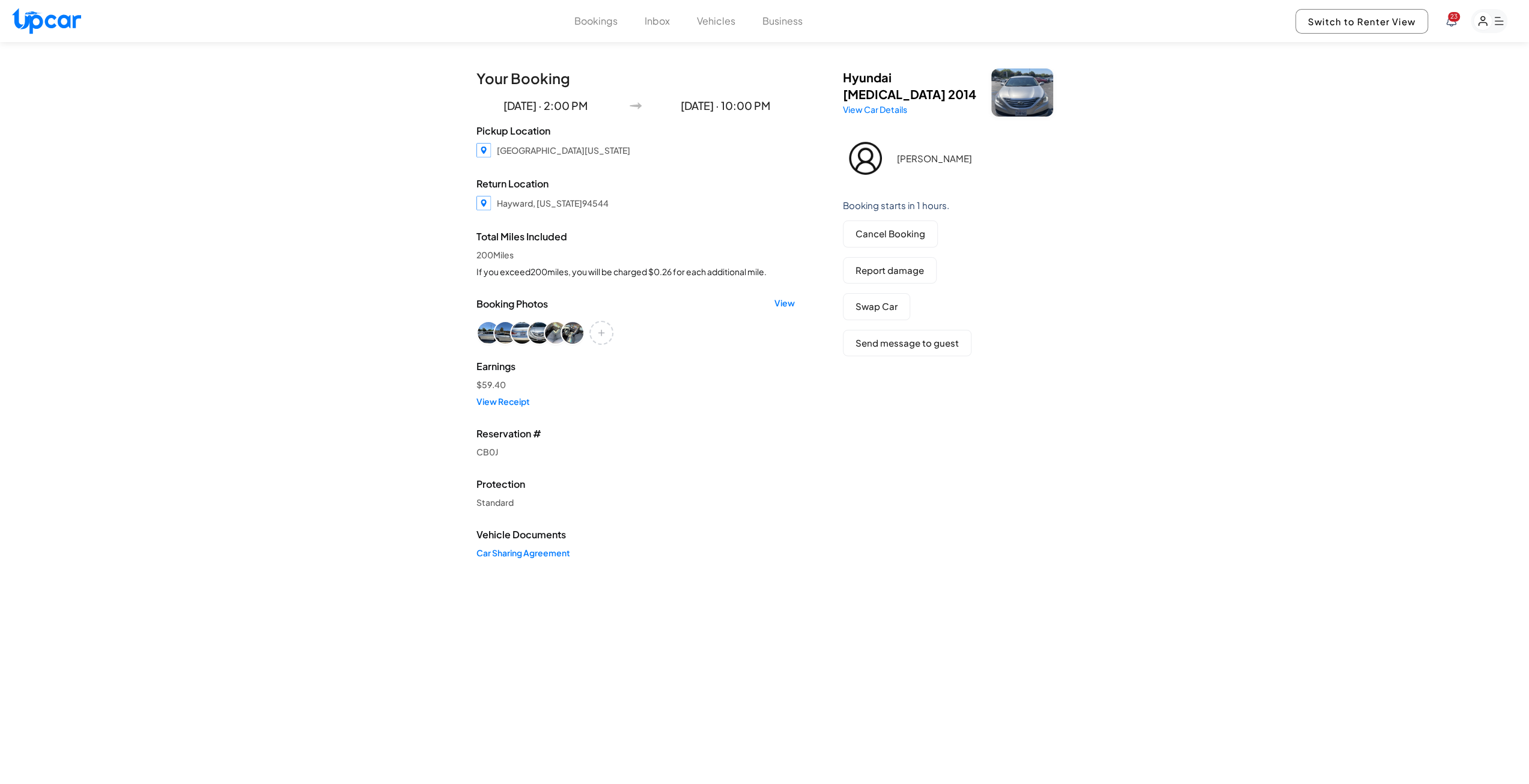
click at [599, 24] on button "Bookings" at bounding box center [596, 21] width 43 height 14
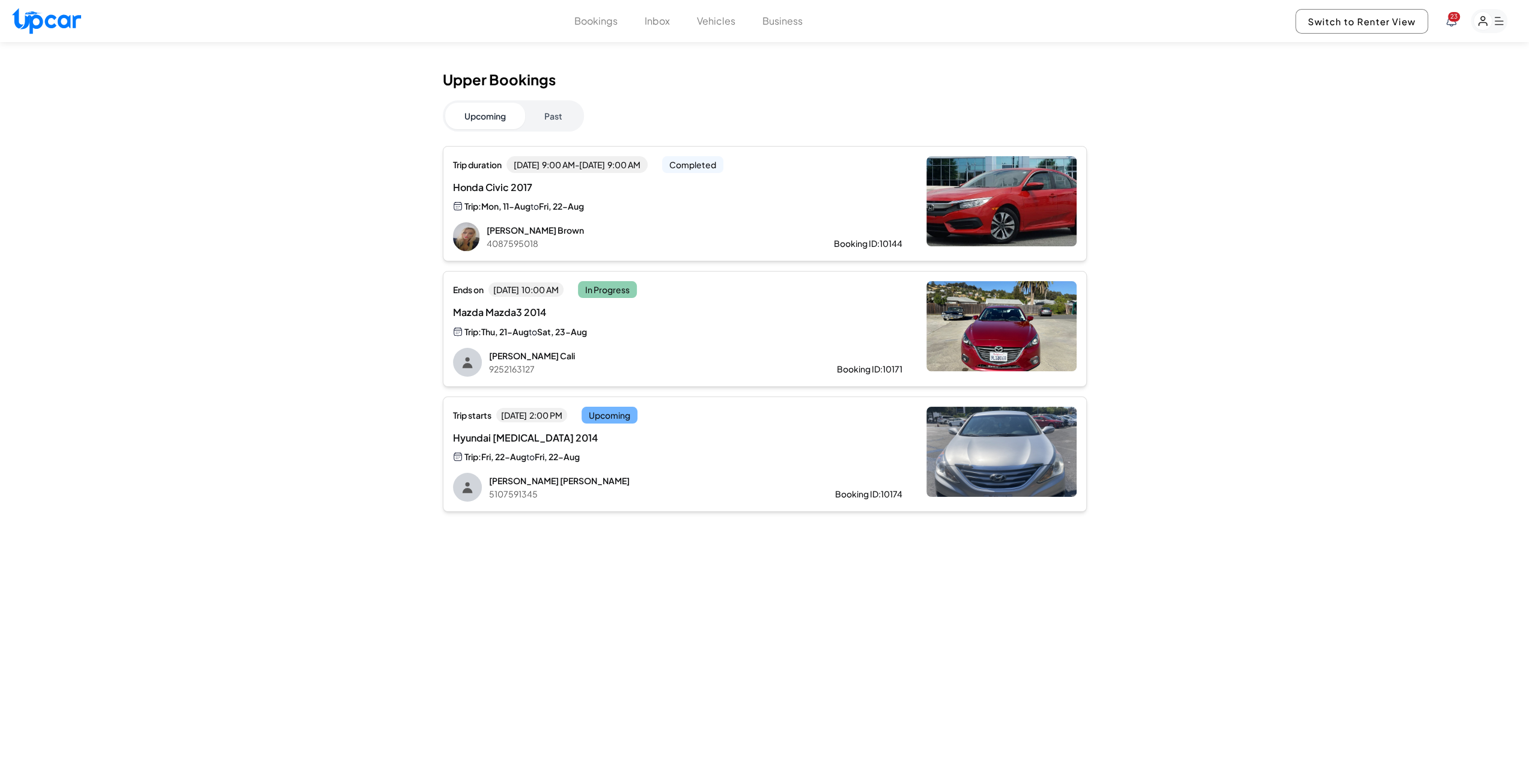
click at [531, 306] on span "Mazda Mazda3 2014" at bounding box center [577, 312] width 247 height 14
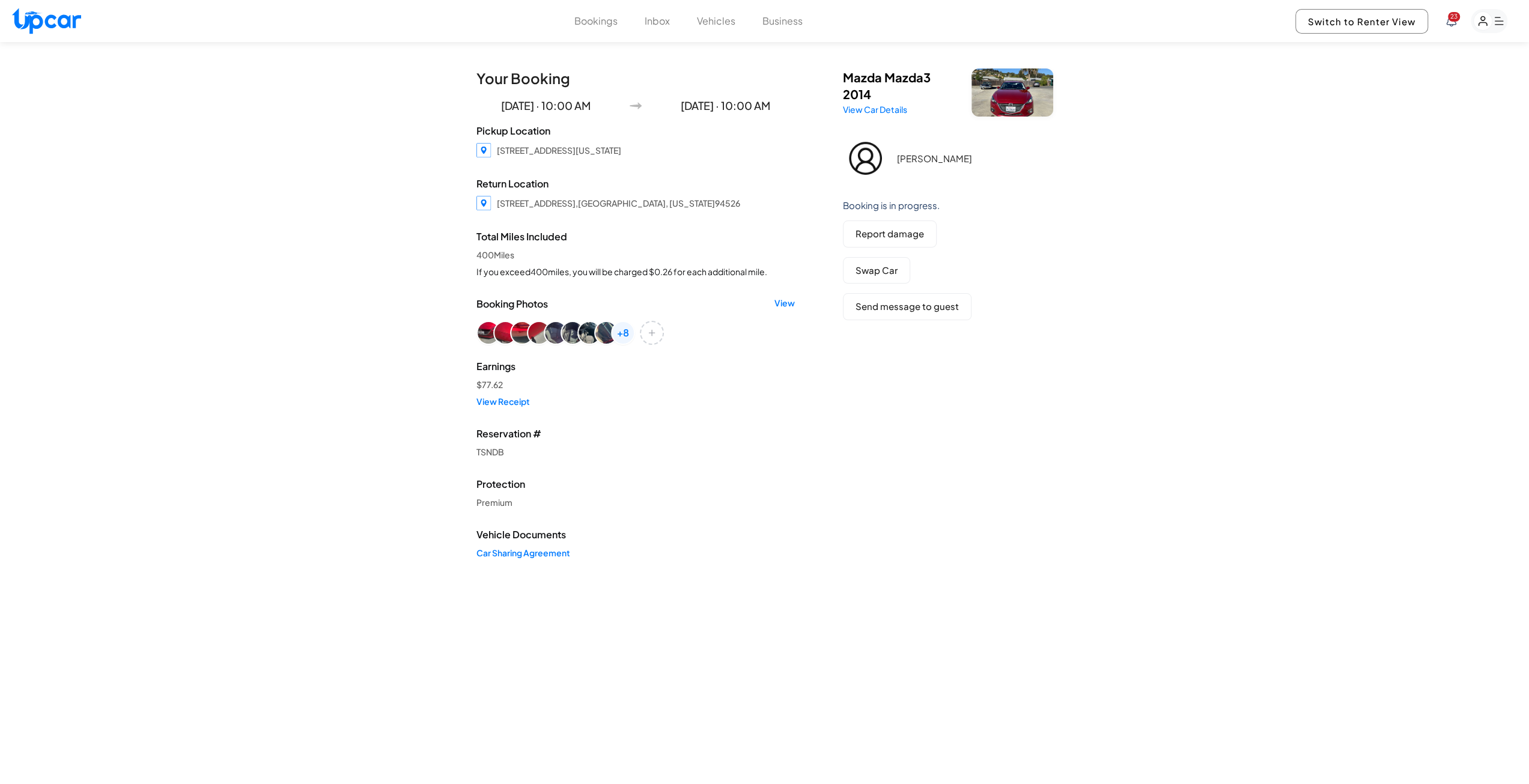
click at [606, 11] on div "Bookings Inbox Vehicles Business 23 Switch to Renter View 23" at bounding box center [764, 21] width 1529 height 42
click at [607, 18] on button "Bookings" at bounding box center [596, 21] width 43 height 14
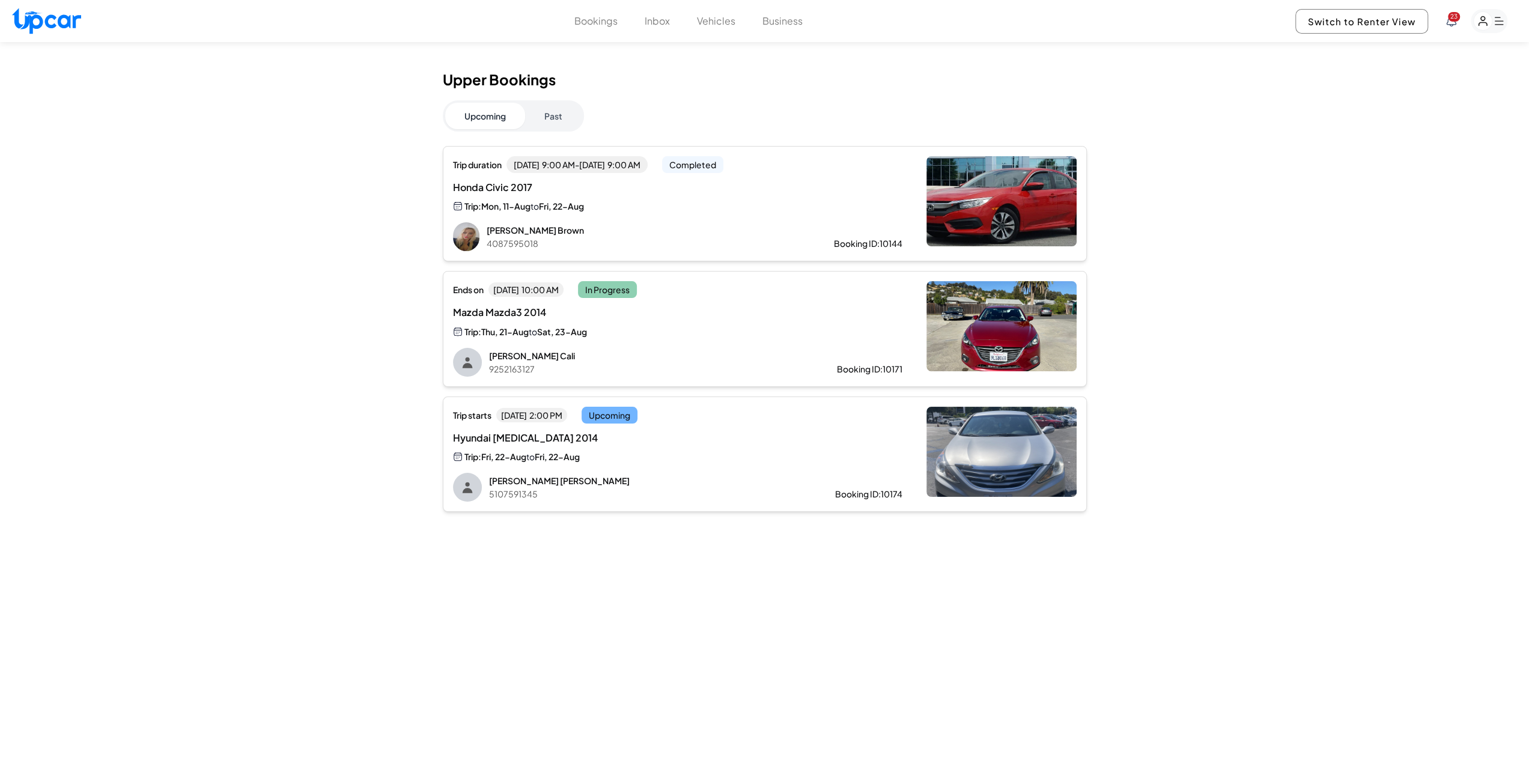
click at [601, 203] on div "Trip: Mon, 11-Aug to Fri, 22-Aug" at bounding box center [577, 207] width 247 height 14
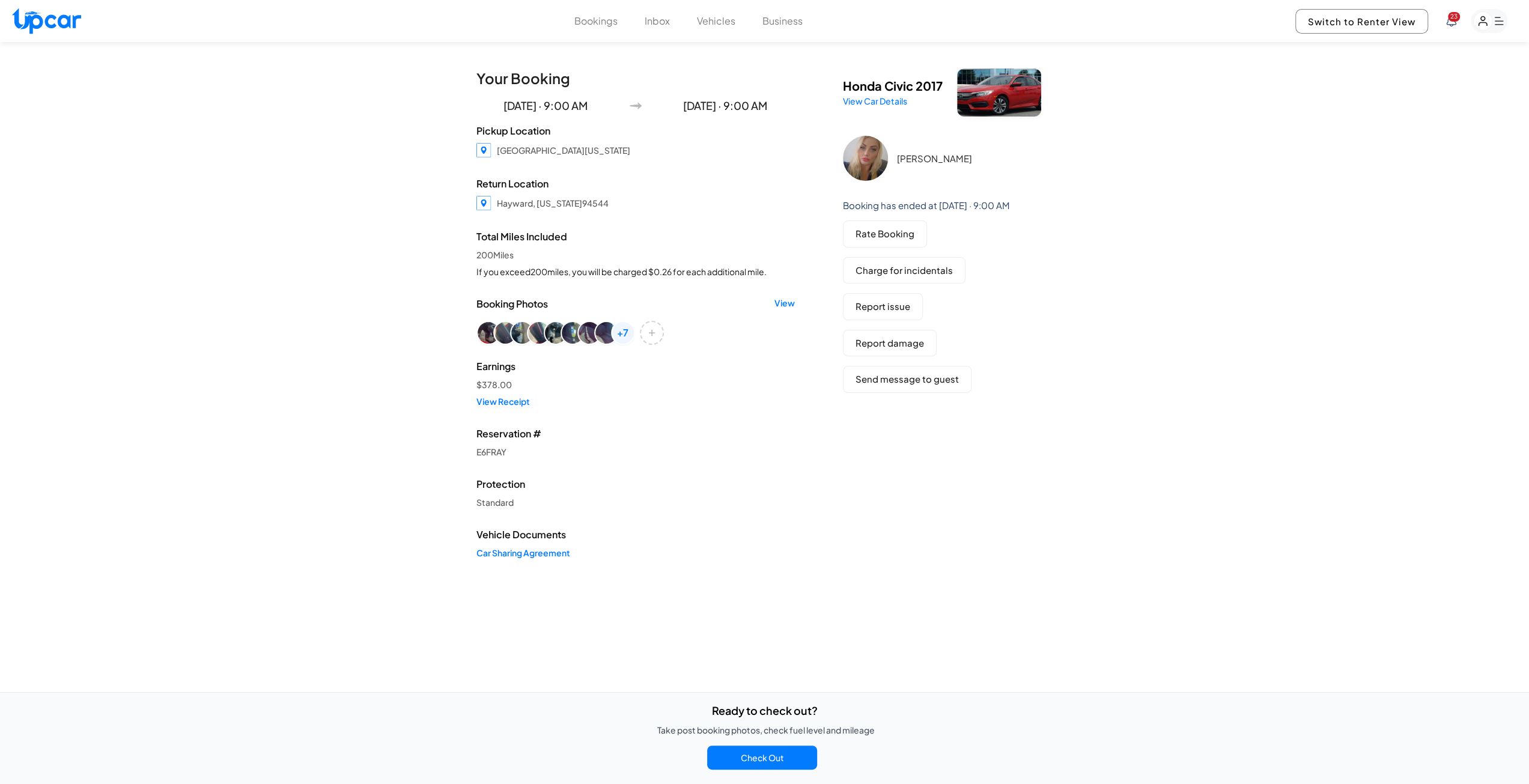
click at [592, 18] on button "Bookings" at bounding box center [596, 21] width 43 height 14
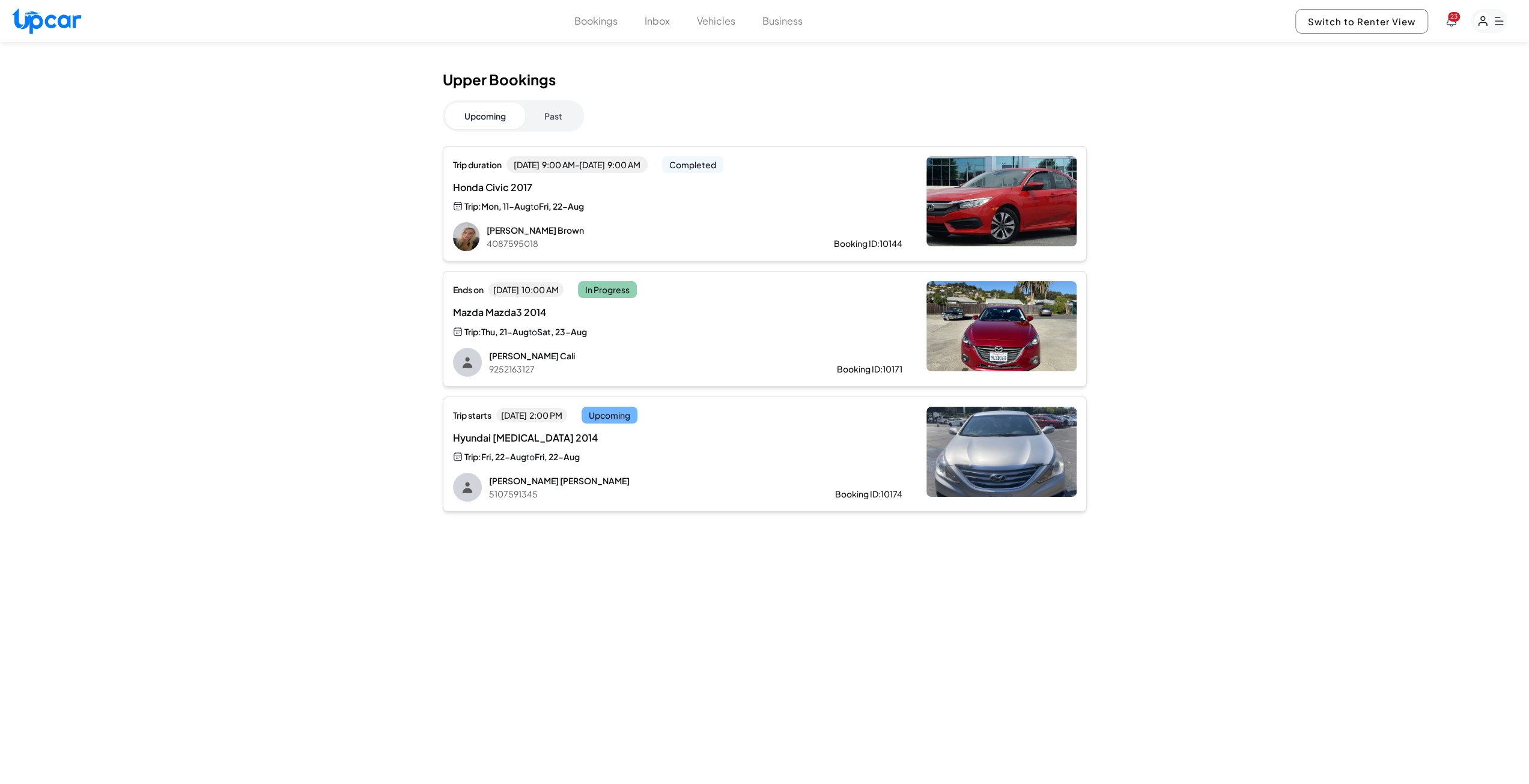
click at [702, 23] on button "Vehicles" at bounding box center [717, 21] width 39 height 14
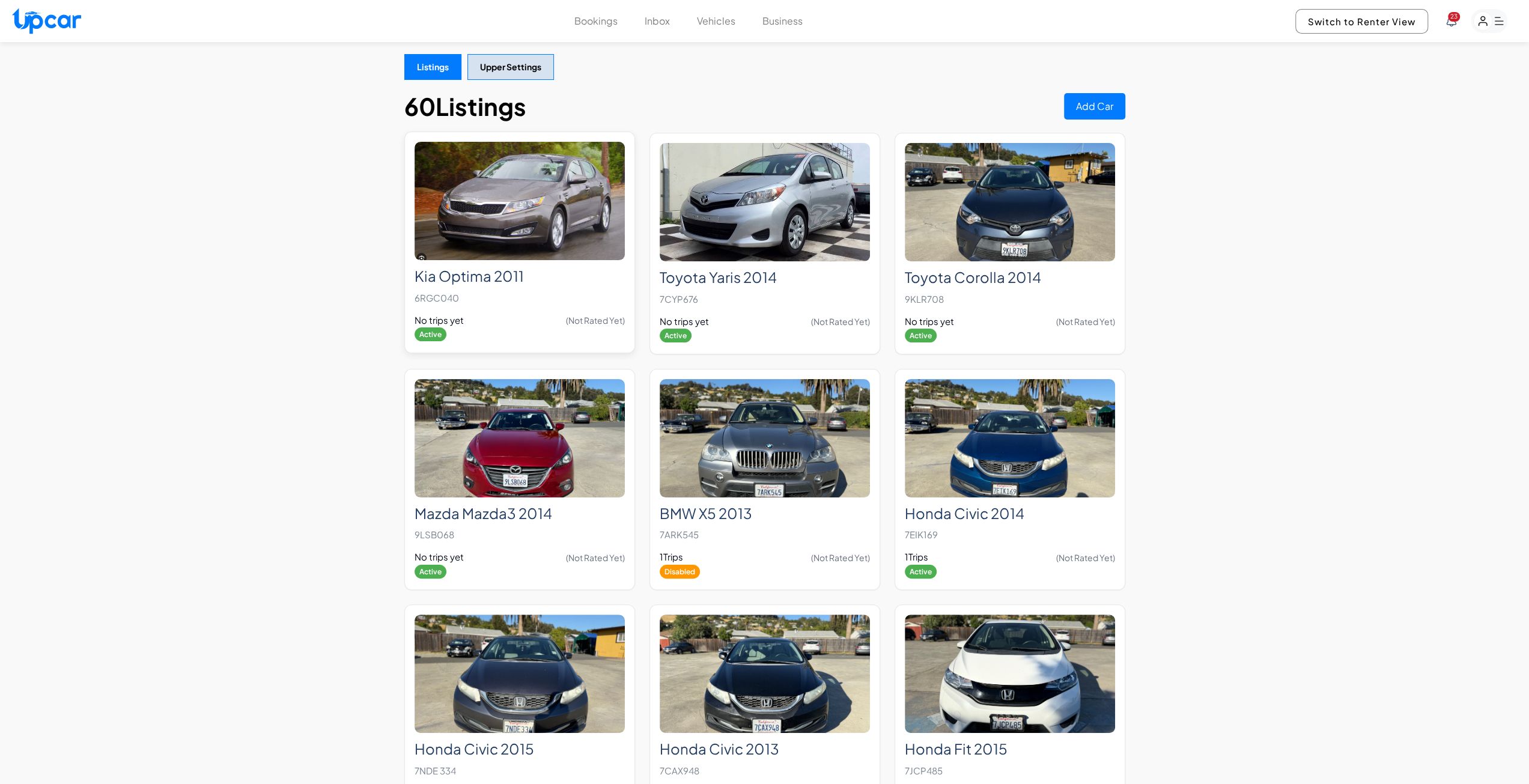
click at [514, 203] on img at bounding box center [519, 201] width 210 height 118
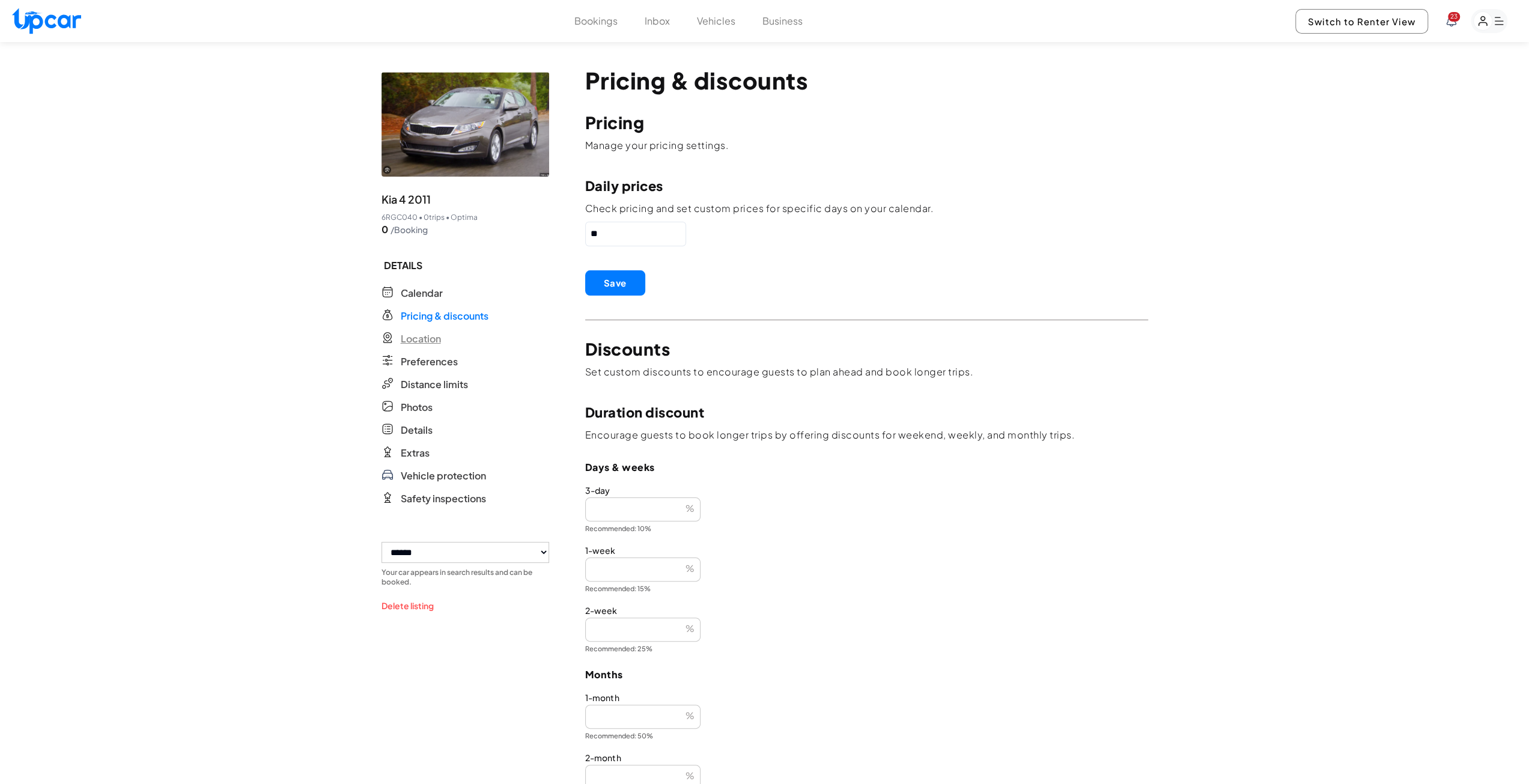
click at [428, 339] on span "Location" at bounding box center [421, 339] width 40 height 14
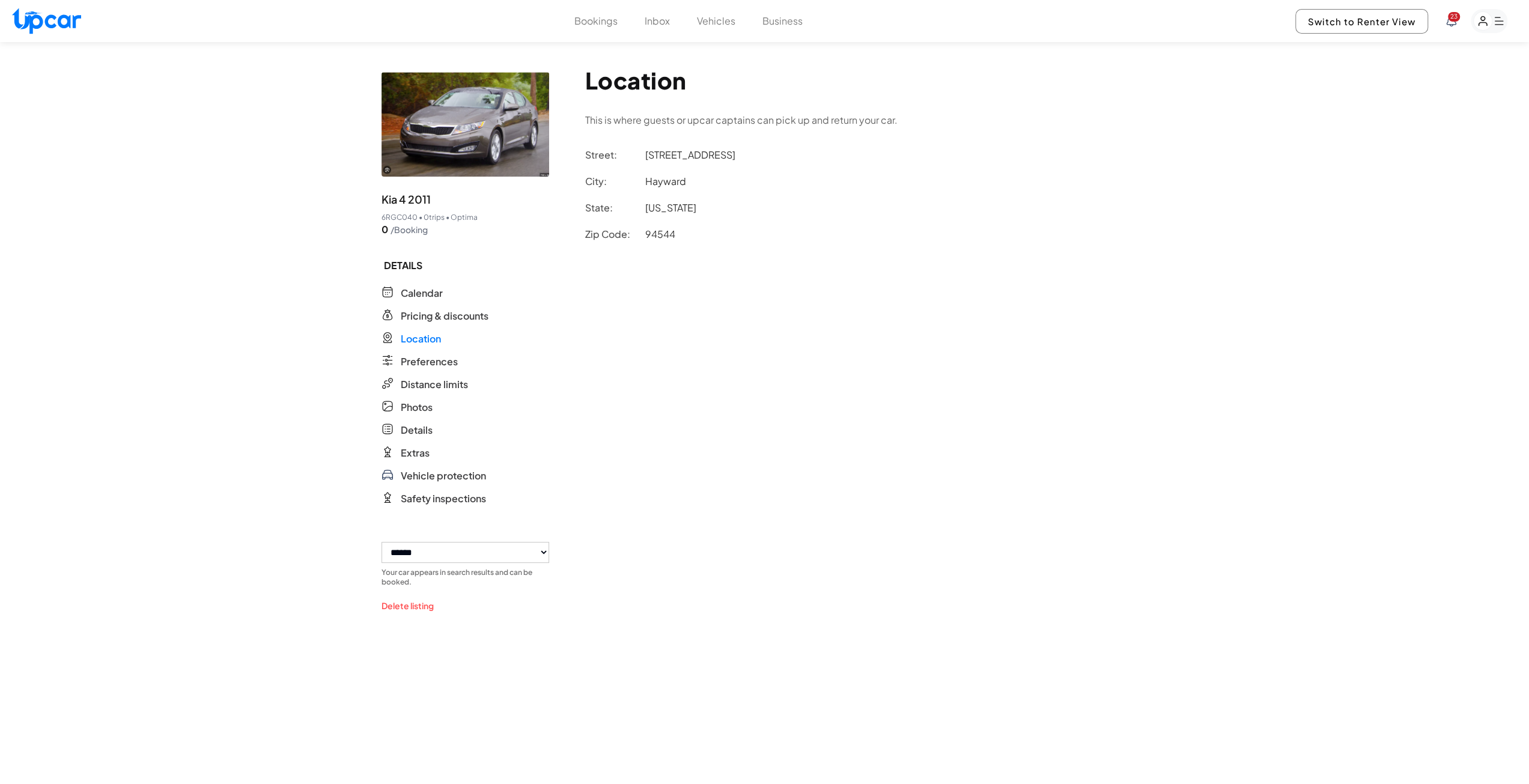
click at [712, 192] on div "Street: [GEOGRAPHIC_DATA]: [GEOGRAPHIC_DATA]: [US_STATE] Zip Code: 94544" at bounding box center [867, 194] width 563 height 96
click at [704, 160] on p "Street: [STREET_ADDRESS]" at bounding box center [867, 155] width 563 height 17
click at [696, 154] on p "Street: [STREET_ADDRESS]" at bounding box center [867, 155] width 563 height 17
click at [420, 358] on span "Preferences" at bounding box center [429, 362] width 57 height 14
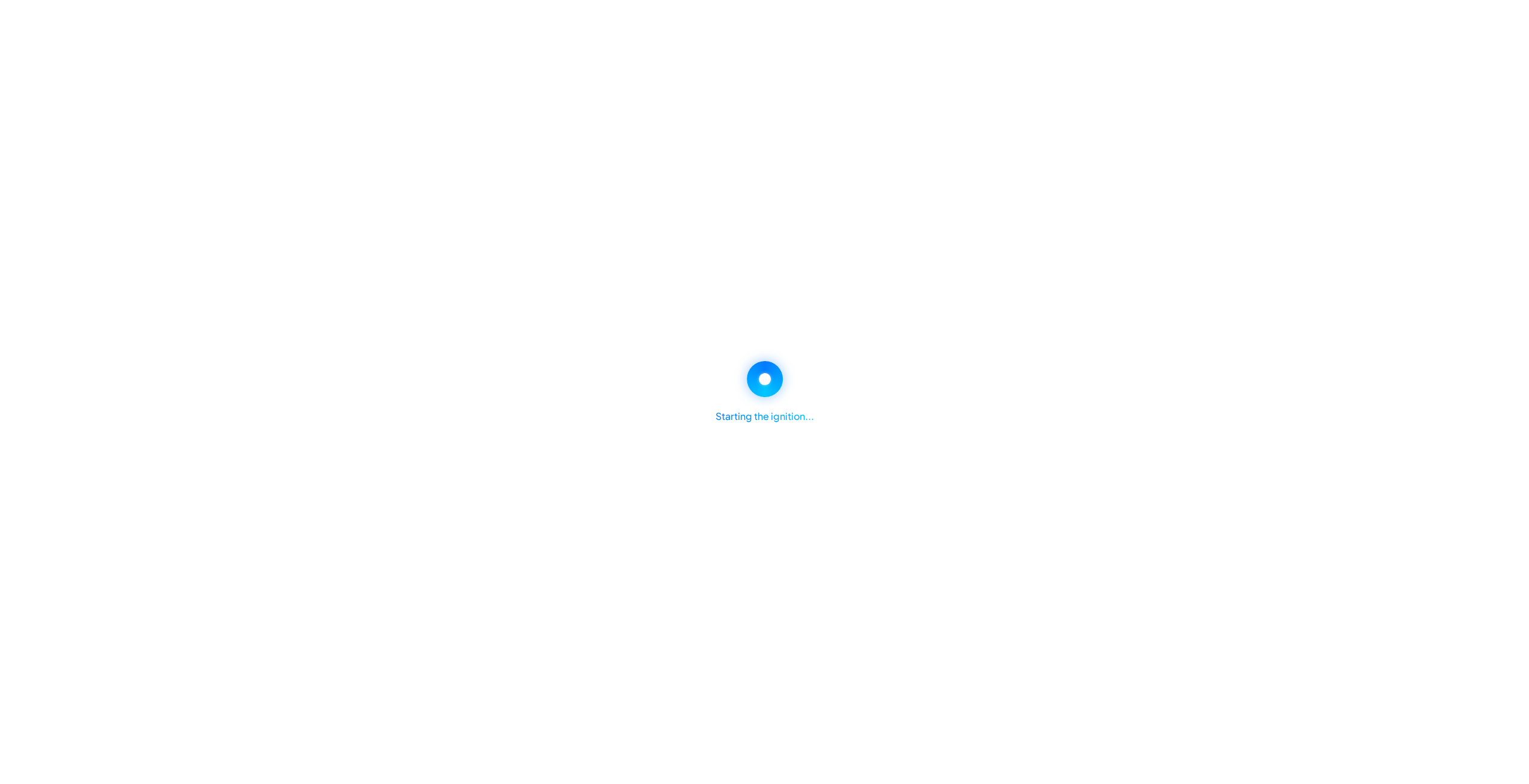
select select "*"
select select "****"
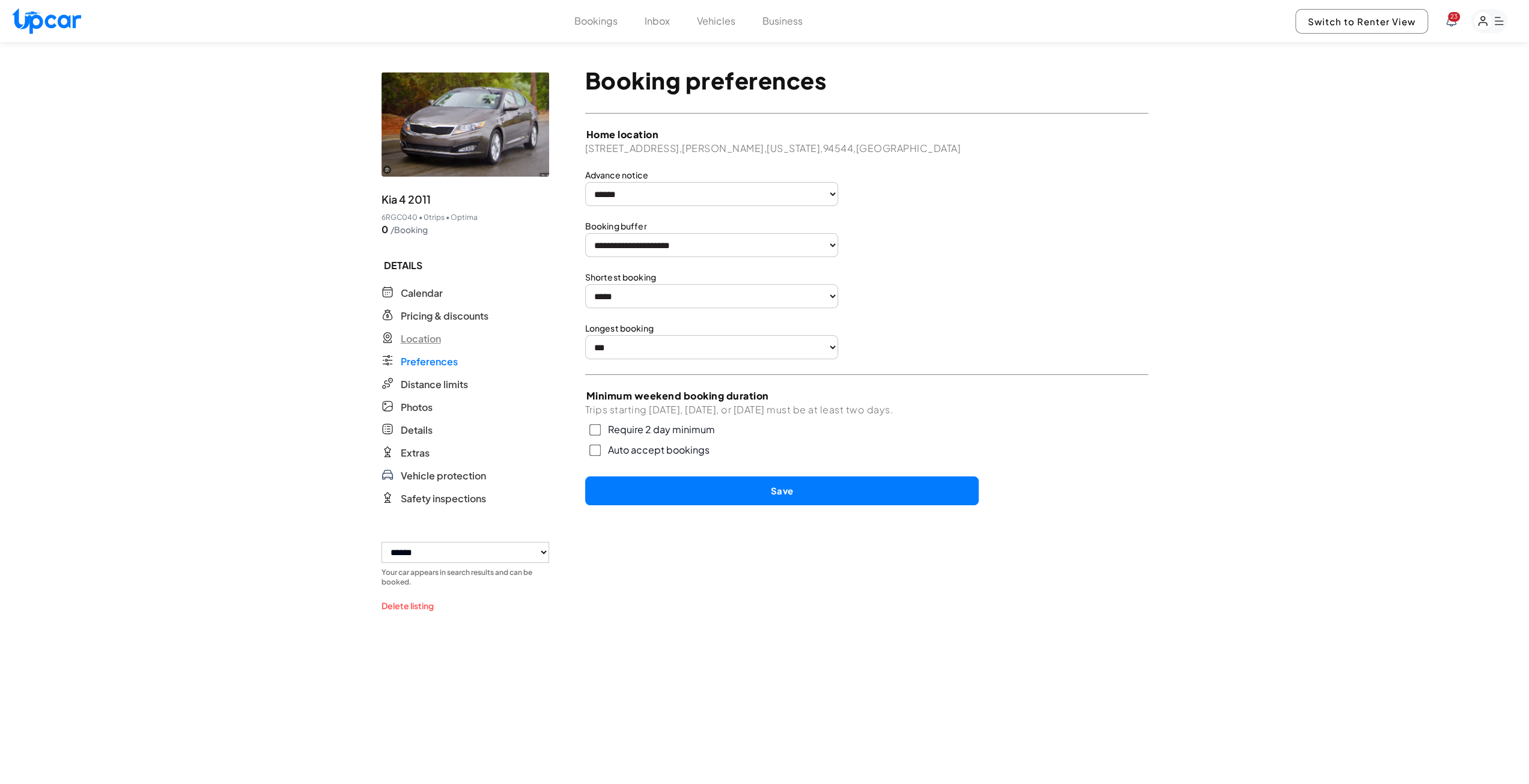
click at [423, 339] on span "Location" at bounding box center [421, 339] width 40 height 14
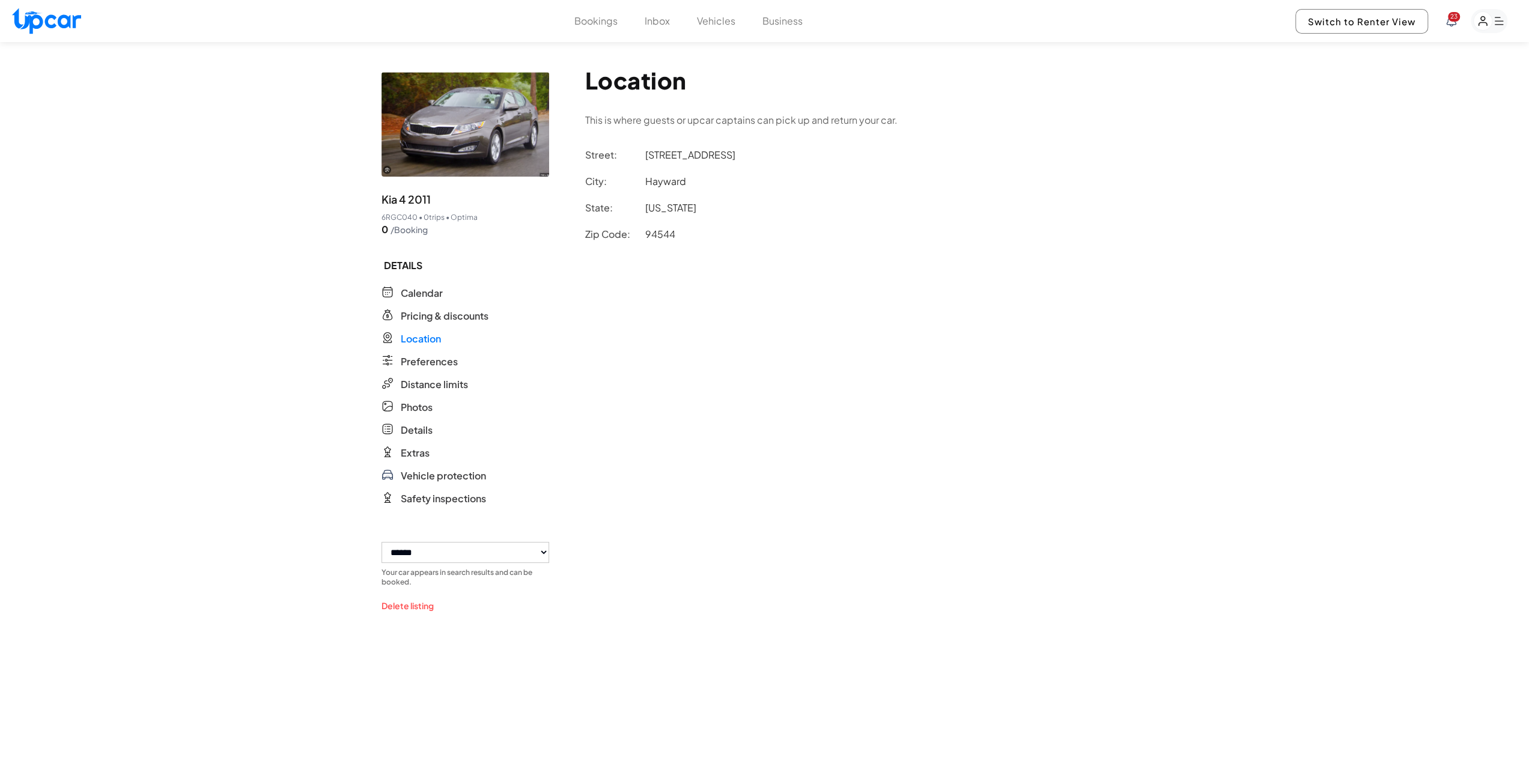
click at [584, 28] on div "Bookings Inbox Vehicles Business 23 Switch to Renter View 23" at bounding box center [764, 21] width 1529 height 42
click at [593, 26] on button "Bookings" at bounding box center [596, 21] width 43 height 14
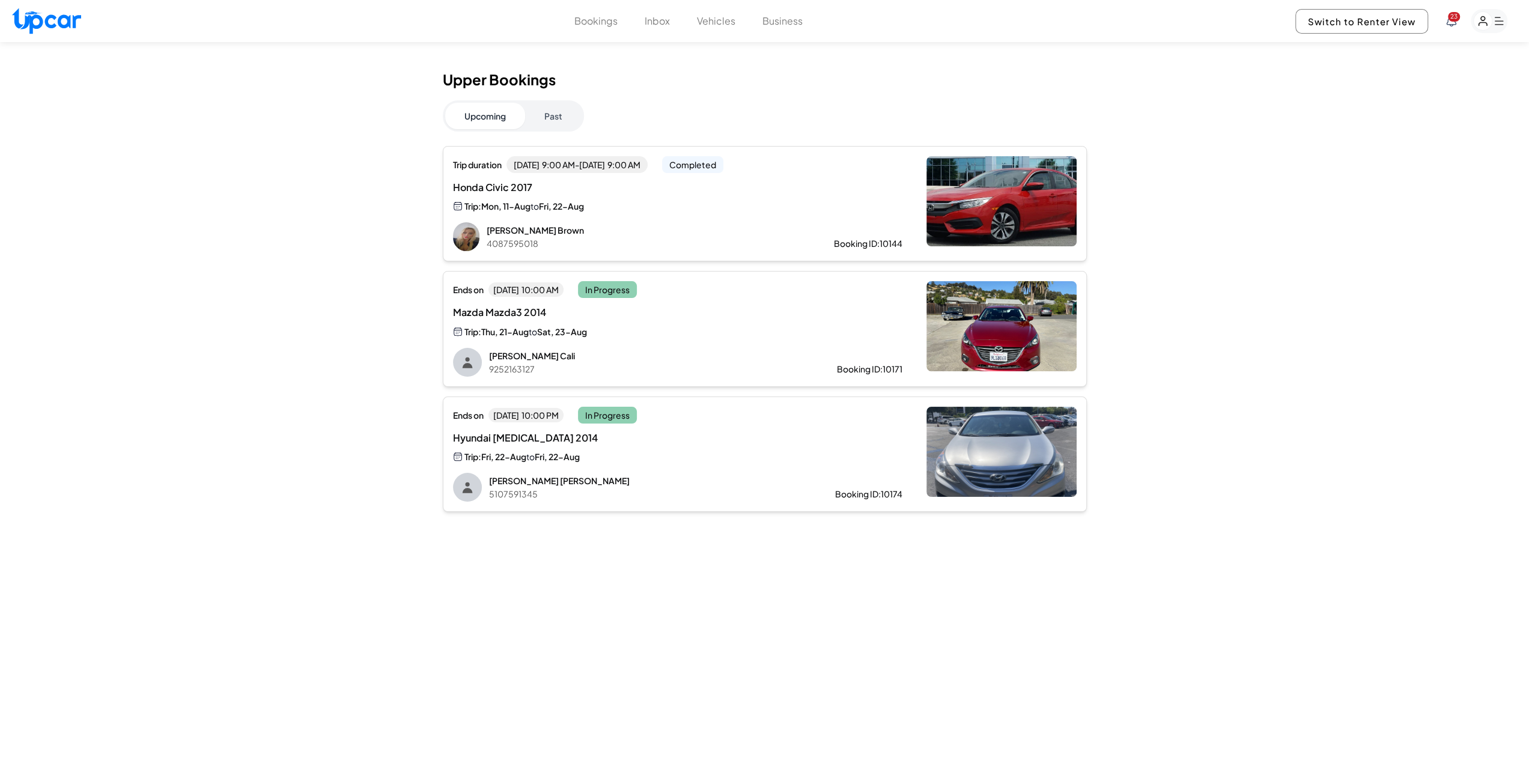
click at [544, 457] on span "Fri, 22-Aug" at bounding box center [556, 457] width 45 height 11
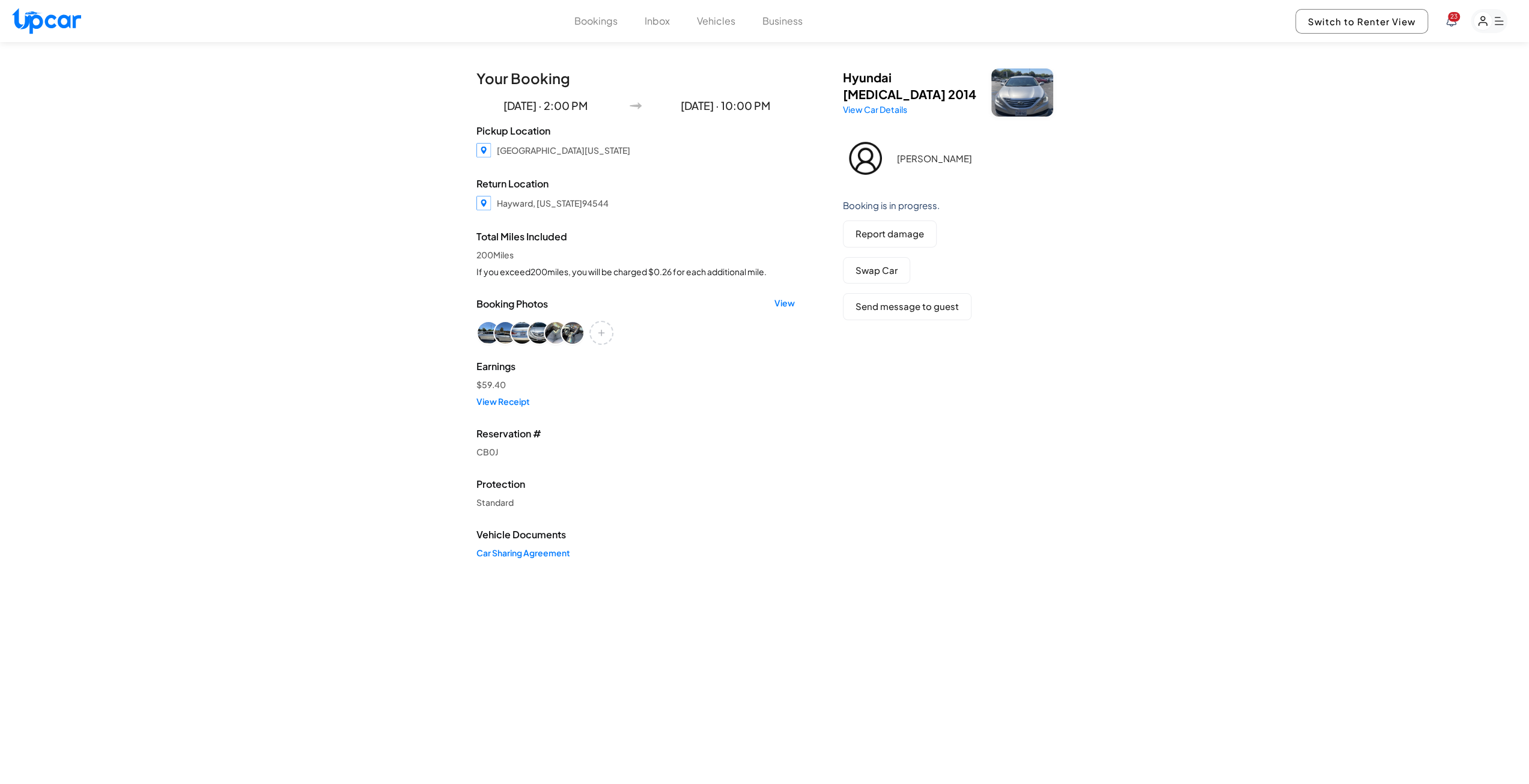
click at [481, 202] on img at bounding box center [483, 203] width 14 height 14
click at [482, 150] on img at bounding box center [483, 150] width 14 height 14
click at [483, 205] on img at bounding box center [483, 203] width 14 height 14
click at [483, 147] on img at bounding box center [483, 150] width 14 height 14
click at [722, 20] on button "Vehicles" at bounding box center [717, 21] width 39 height 14
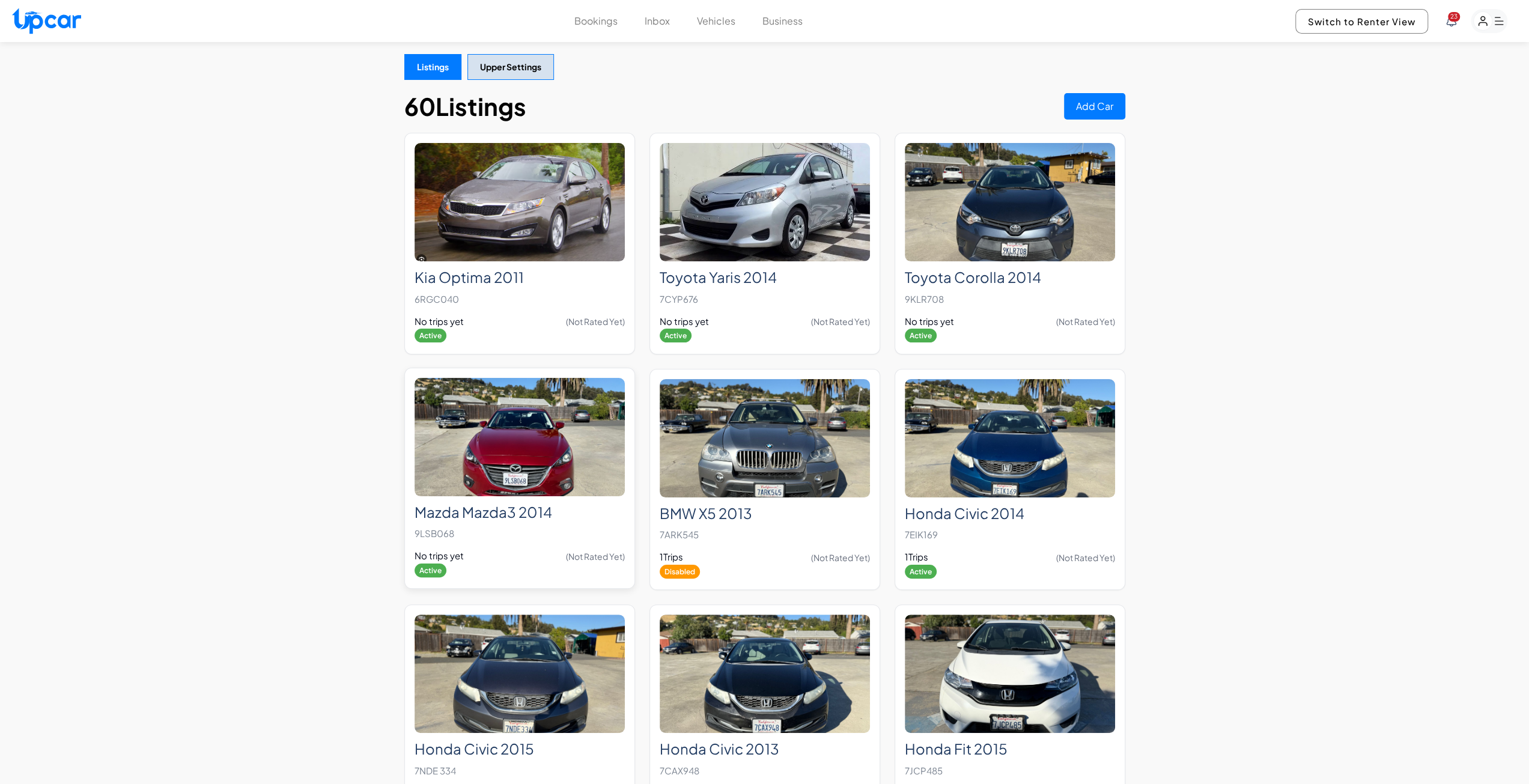
click at [551, 472] on img at bounding box center [519, 436] width 210 height 118
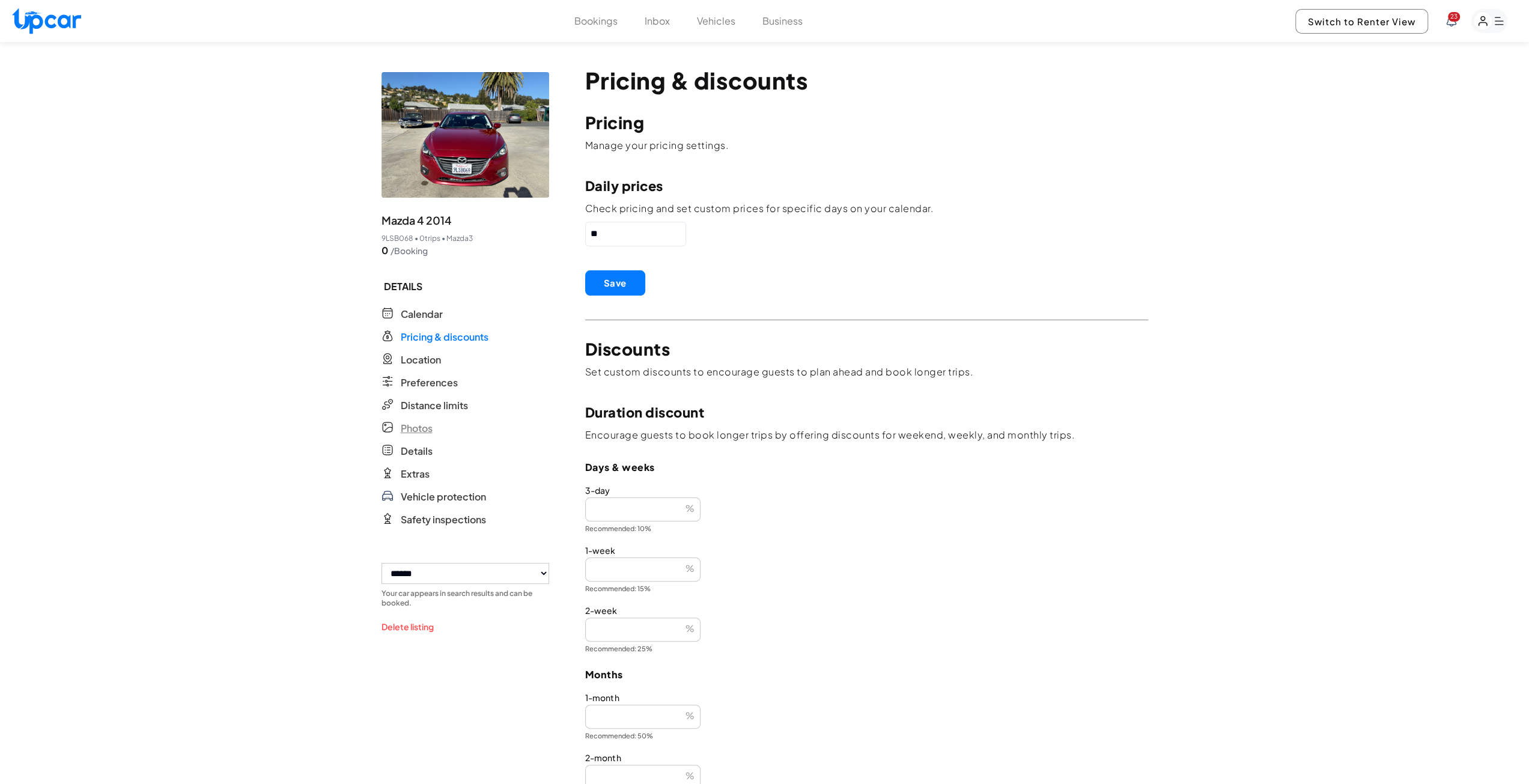
click at [425, 429] on span "Photos" at bounding box center [416, 428] width 32 height 14
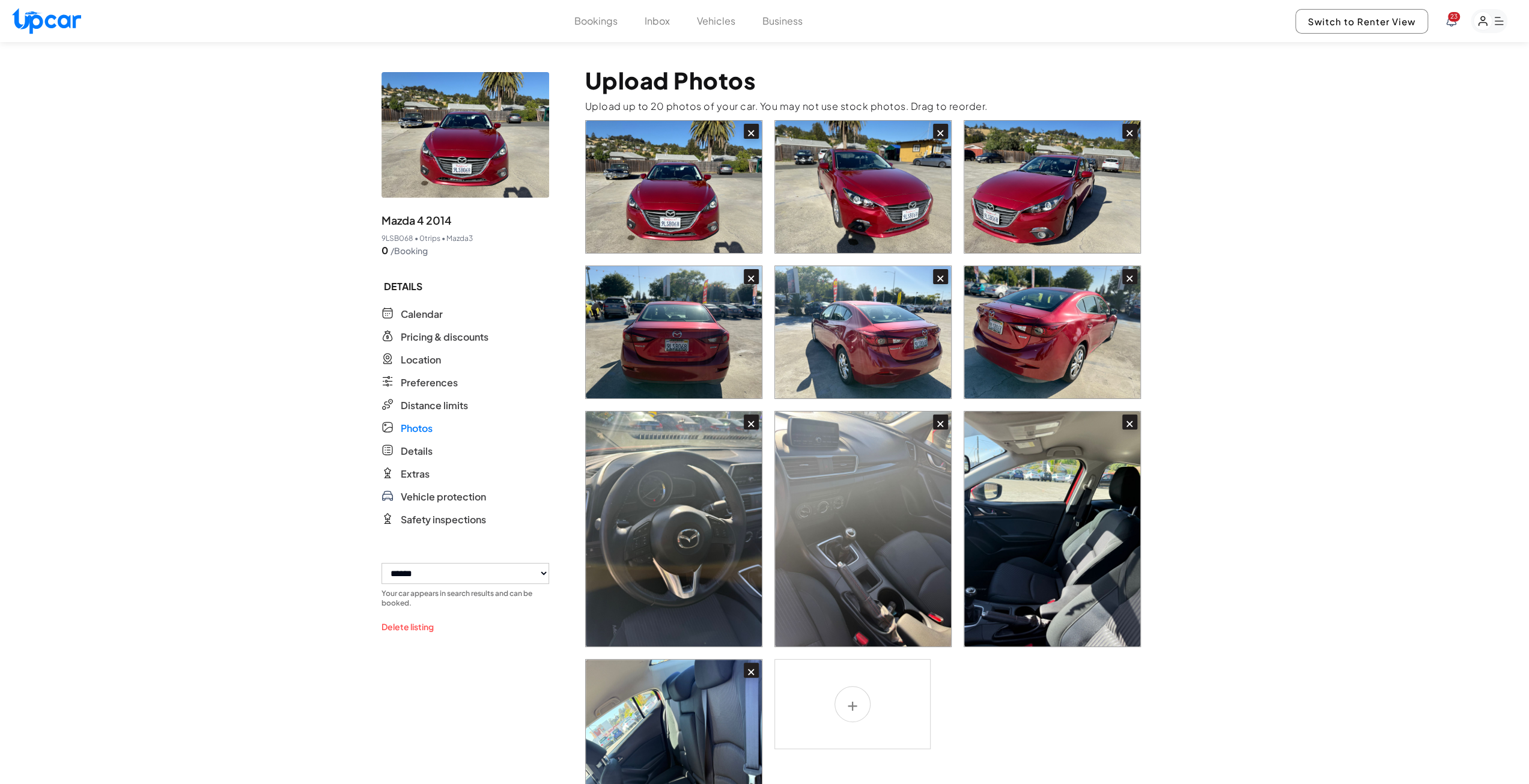
click at [694, 203] on img at bounding box center [673, 187] width 176 height 132
click at [840, 216] on img at bounding box center [863, 187] width 176 height 132
click at [679, 194] on img at bounding box center [673, 187] width 176 height 132
click at [514, 162] on img at bounding box center [465, 135] width 167 height 126
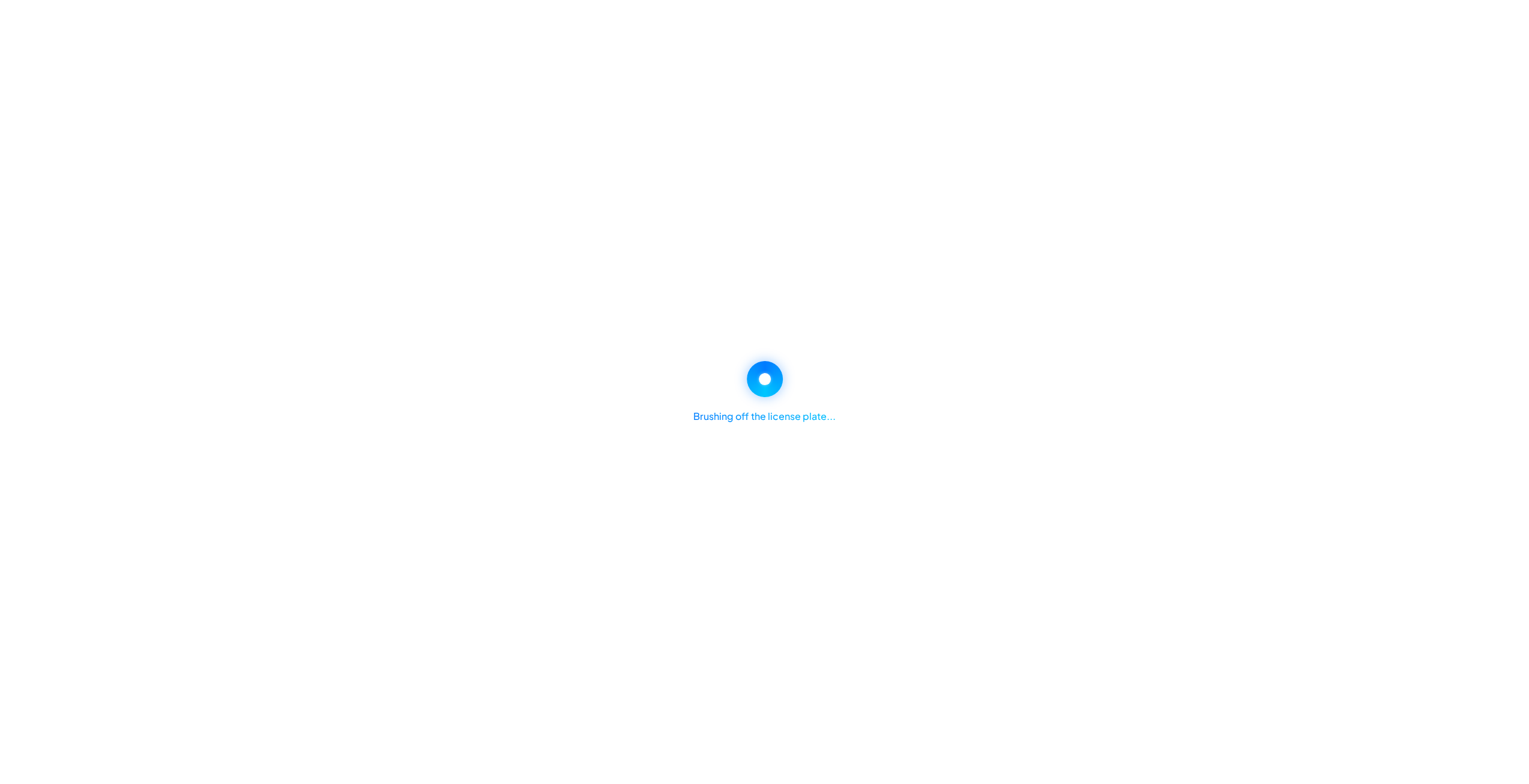
select select "*"
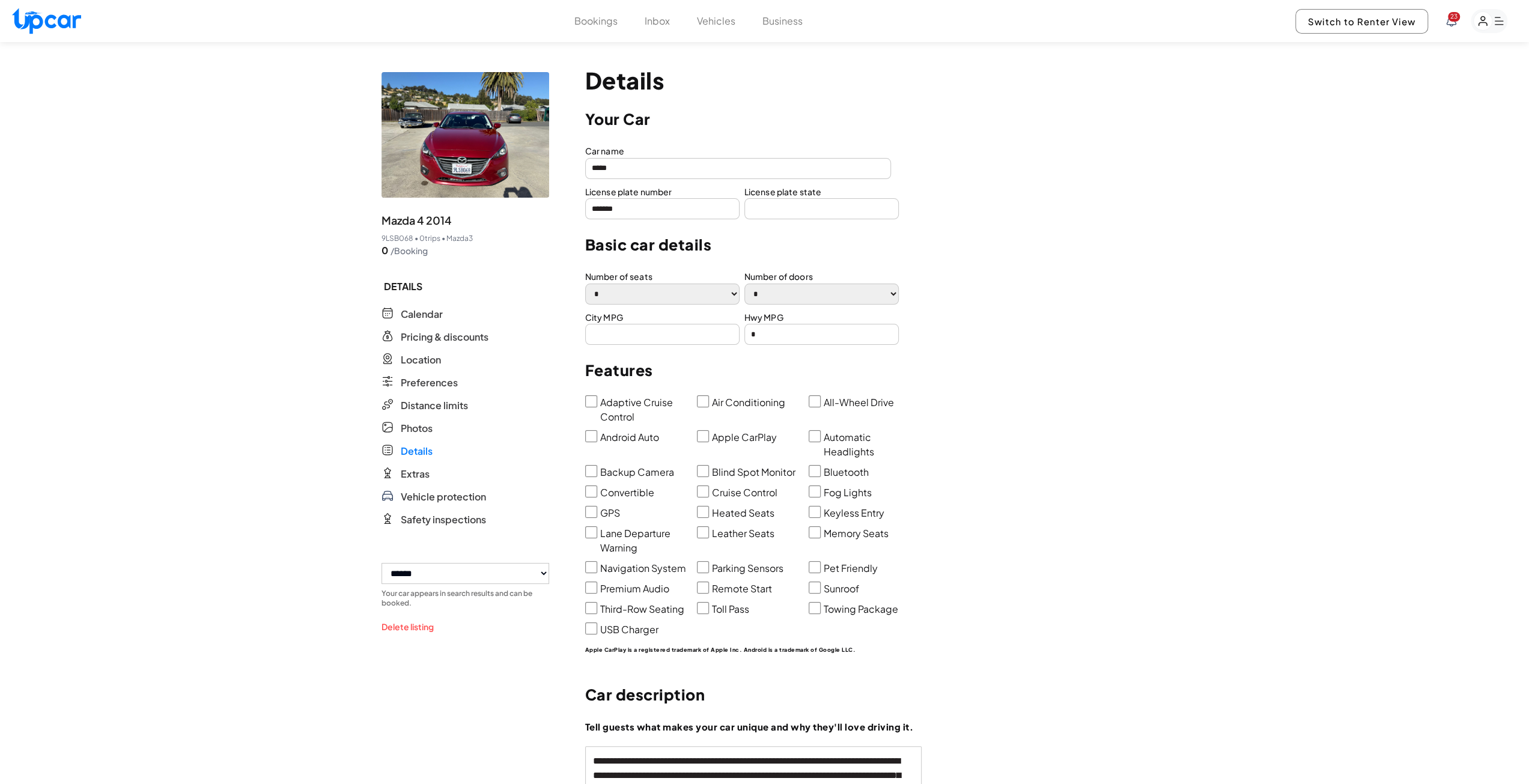
click at [514, 162] on img at bounding box center [465, 135] width 167 height 126
click at [421, 421] on span "Photos" at bounding box center [416, 428] width 32 height 14
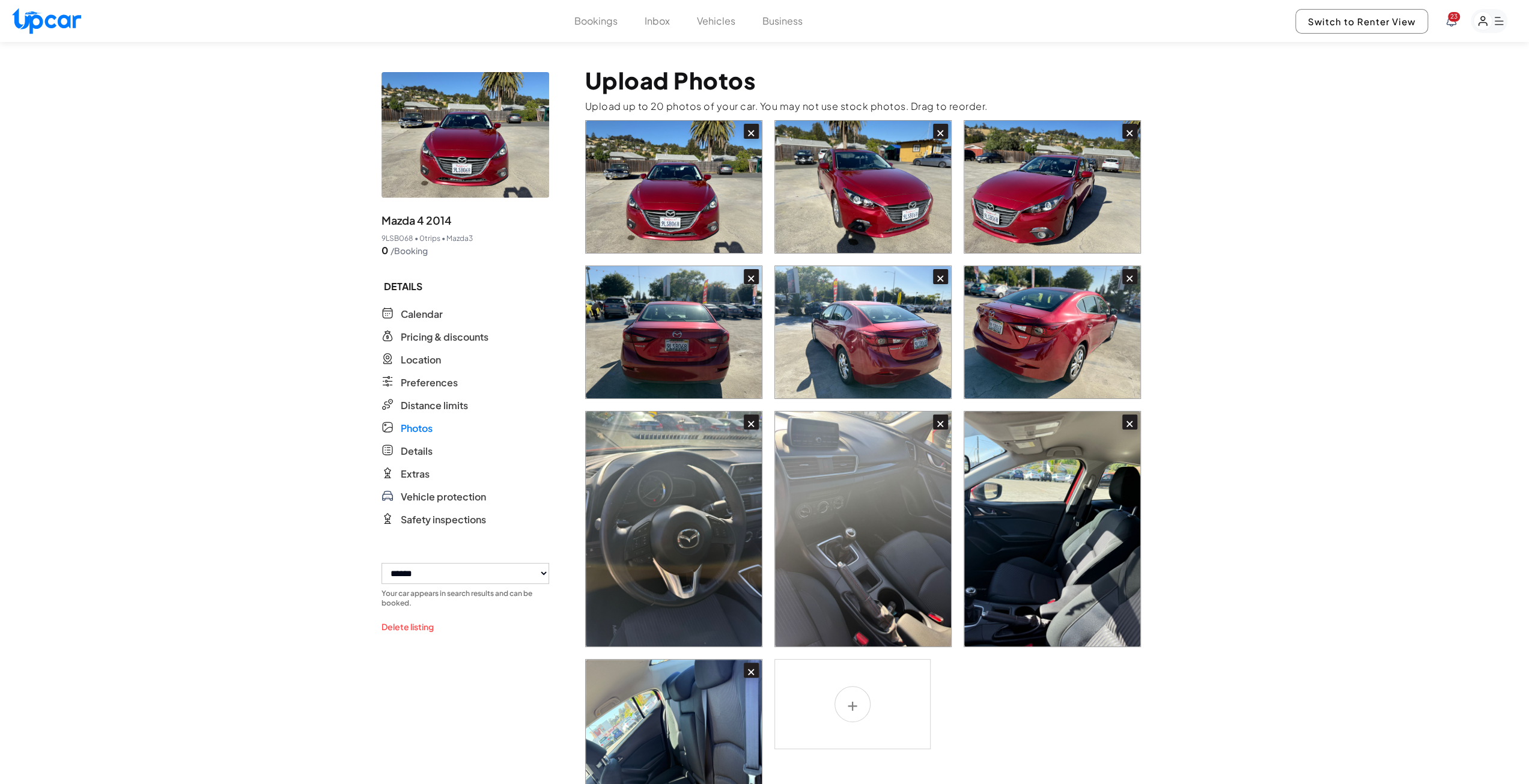
click at [1019, 218] on img at bounding box center [1052, 187] width 176 height 132
click at [720, 22] on button "Vehicles" at bounding box center [717, 21] width 39 height 14
